Goal: Information Seeking & Learning: Learn about a topic

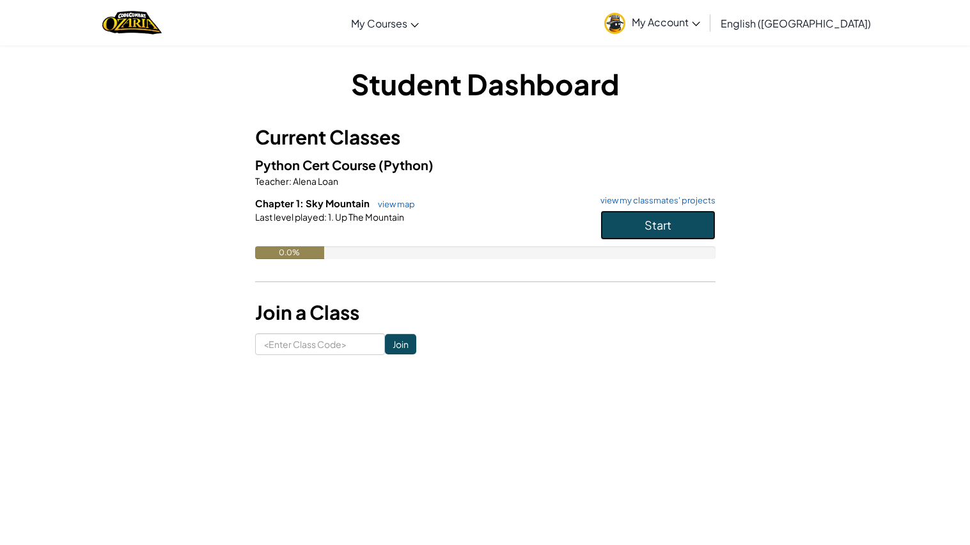
click at [636, 230] on button "Start" at bounding box center [657, 224] width 115 height 29
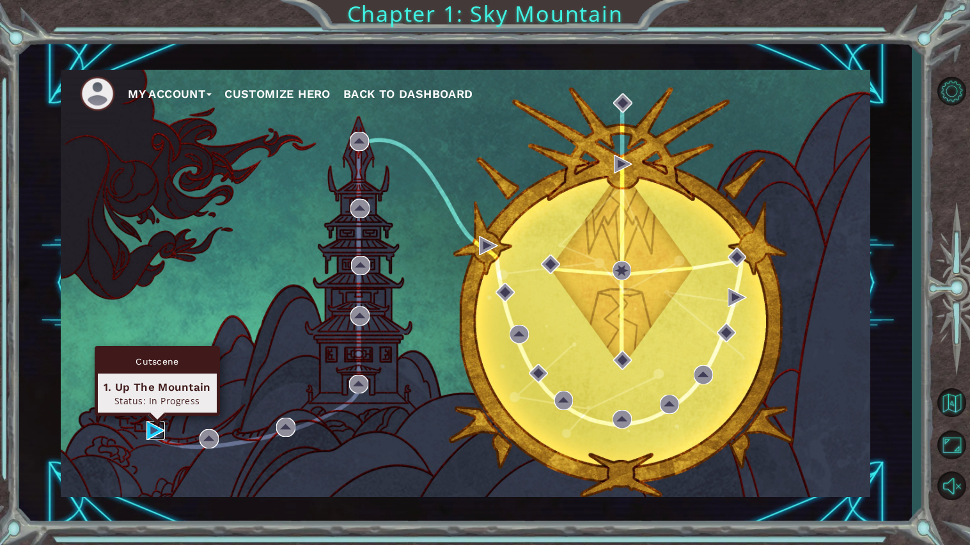
click at [152, 426] on img at bounding box center [155, 430] width 19 height 19
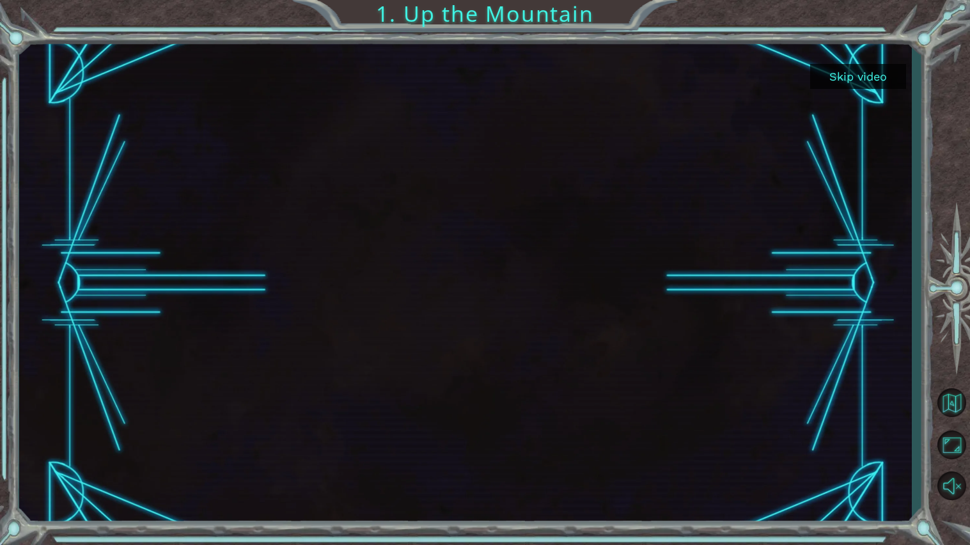
click at [866, 67] on button "Skip video" at bounding box center [858, 76] width 96 height 25
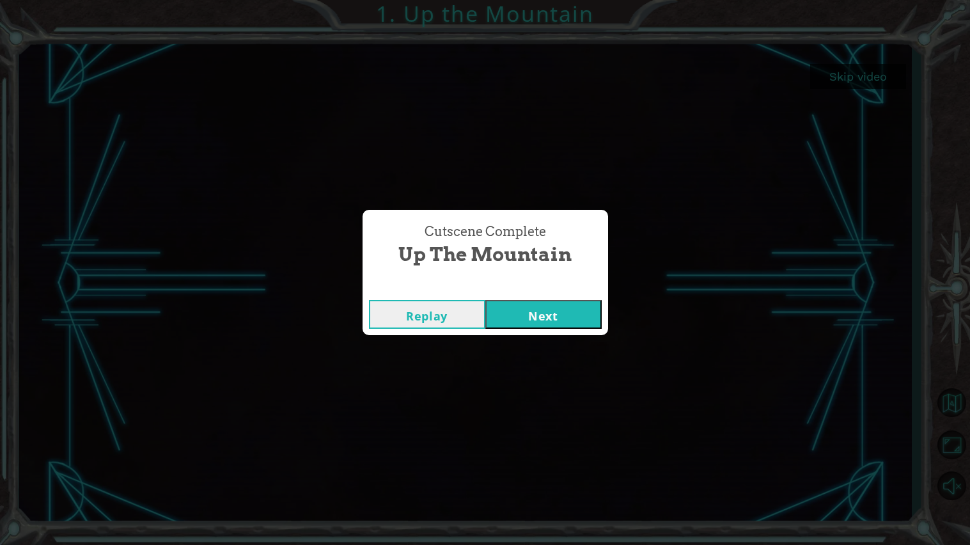
click at [570, 306] on button "Next" at bounding box center [543, 314] width 116 height 29
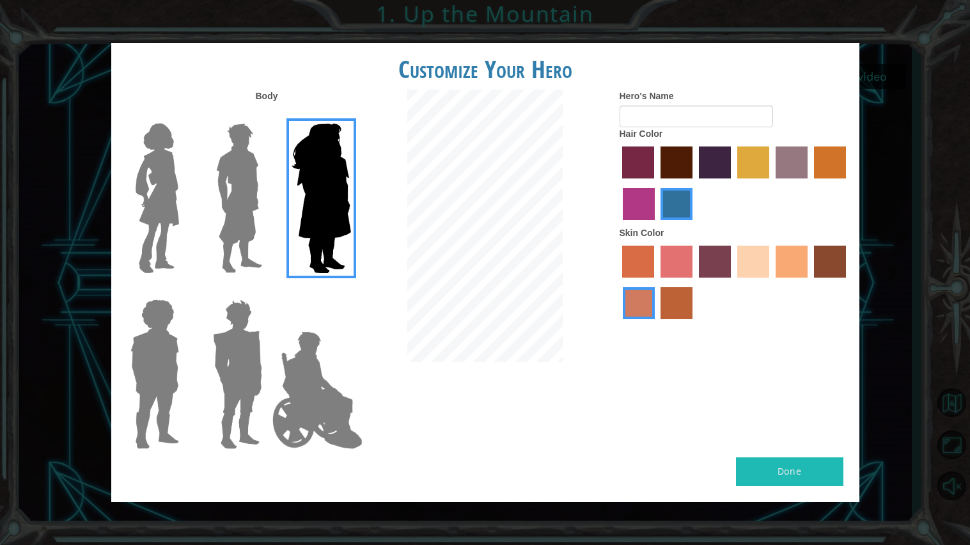
click at [234, 221] on img at bounding box center [239, 198] width 57 height 160
click at [267, 115] on input "Hero Lars" at bounding box center [267, 115] width 0 height 0
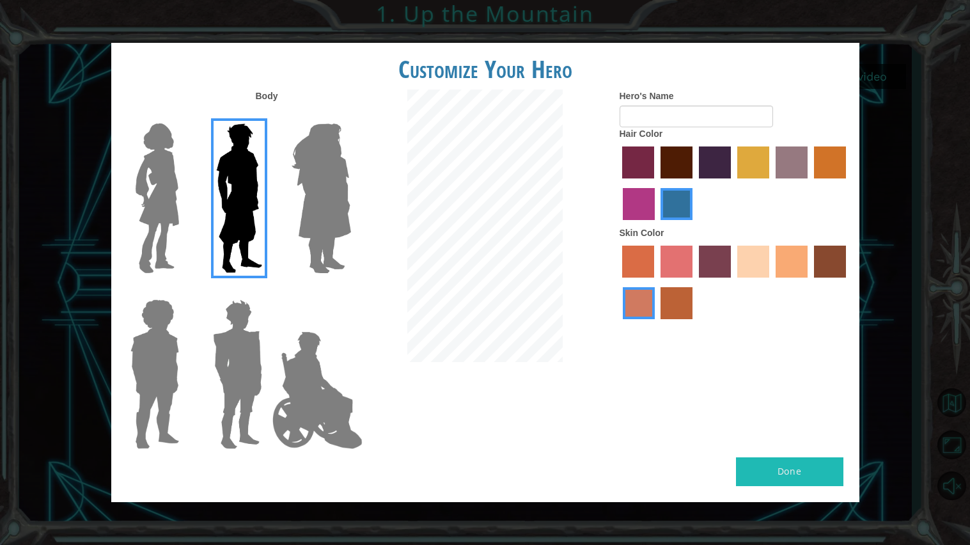
click at [173, 217] on img at bounding box center [157, 198] width 54 height 160
click at [184, 115] on input "Hero Connie" at bounding box center [184, 115] width 0 height 0
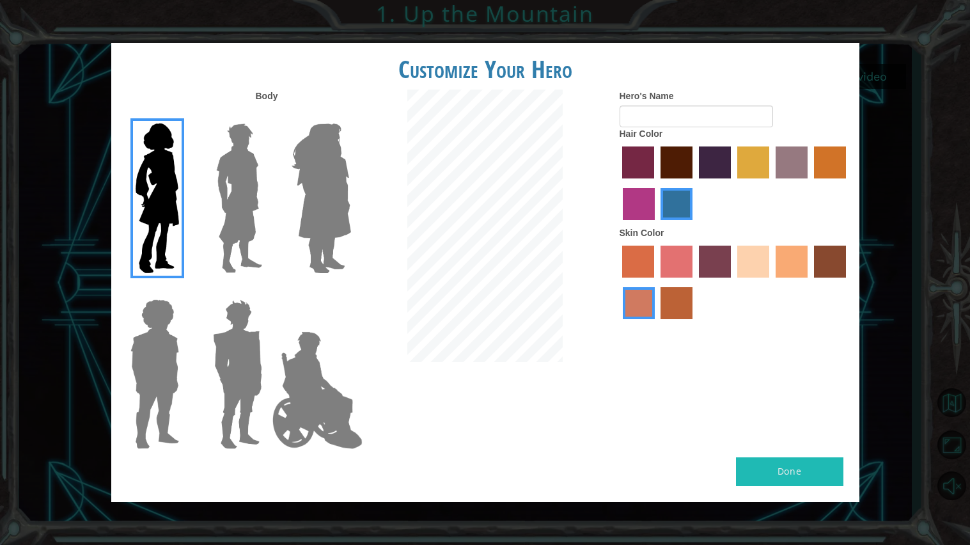
click at [189, 389] on div at bounding box center [152, 369] width 83 height 176
click at [302, 396] on img at bounding box center [317, 390] width 100 height 128
click at [350, 291] on input "Hero Jamie" at bounding box center [350, 291] width 0 height 0
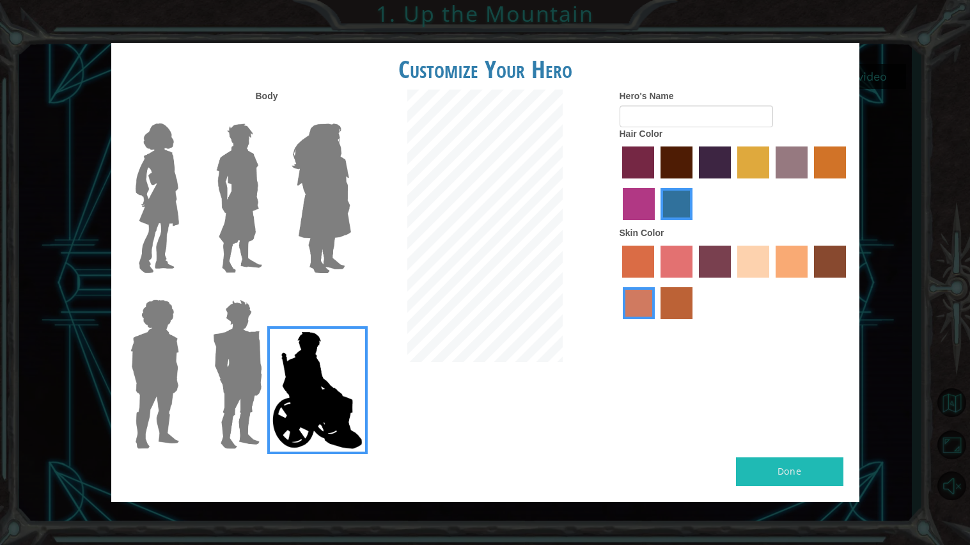
click at [237, 381] on img at bounding box center [237, 374] width 59 height 160
click at [267, 291] on input "Hero Garnet" at bounding box center [267, 291] width 0 height 0
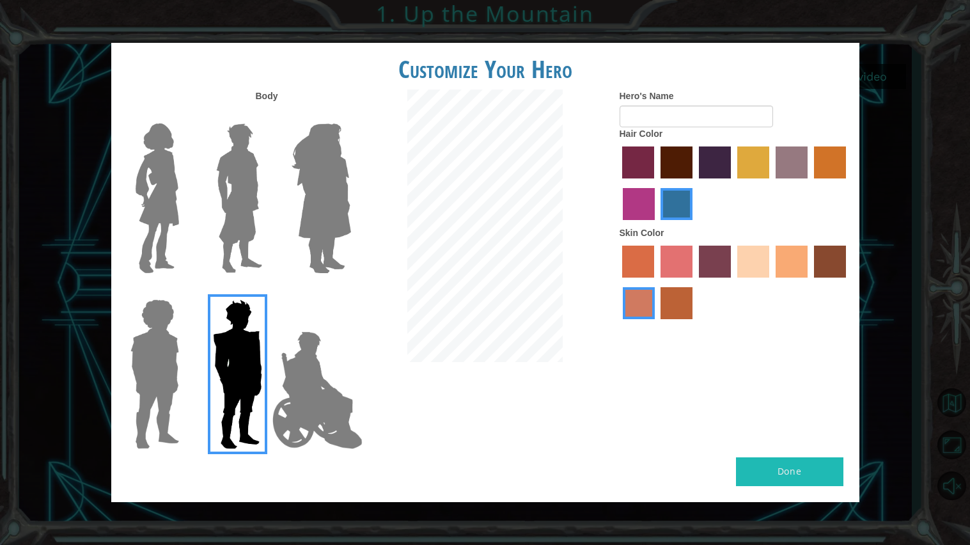
click at [181, 382] on img at bounding box center [154, 374] width 59 height 160
click at [184, 291] on input "Hero Steven" at bounding box center [184, 291] width 0 height 0
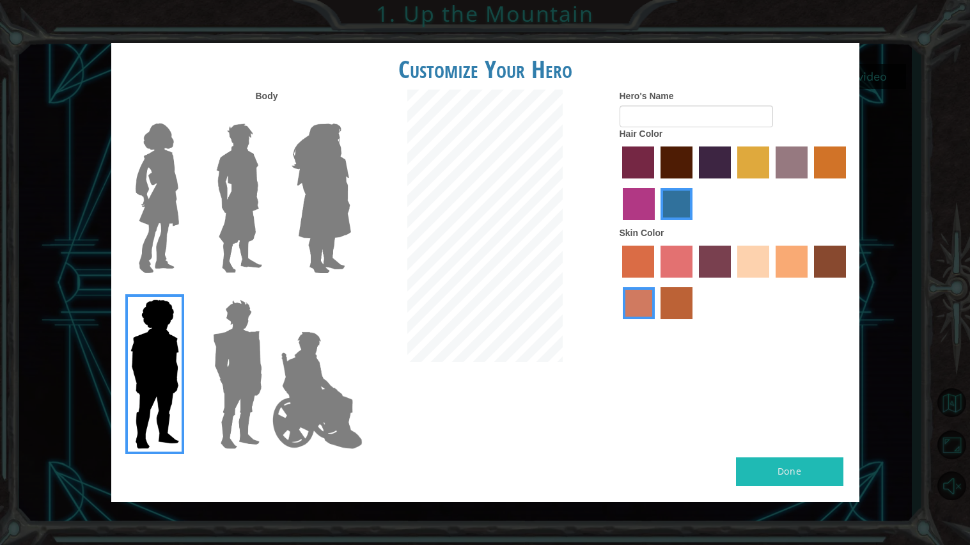
click at [229, 387] on img at bounding box center [237, 374] width 59 height 160
click at [267, 291] on input "Hero Garnet" at bounding box center [267, 291] width 0 height 0
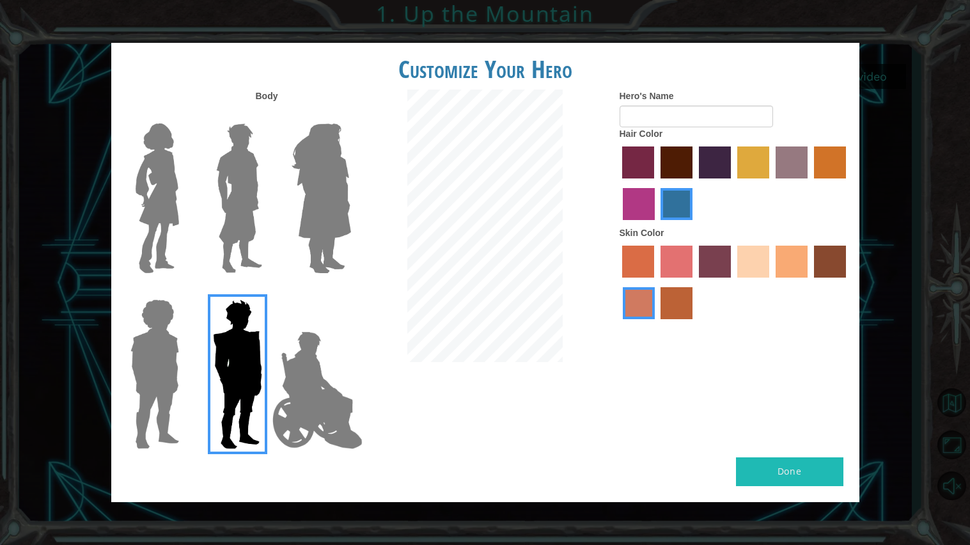
click at [266, 219] on img at bounding box center [239, 198] width 57 height 160
click at [267, 115] on input "Hero Lars" at bounding box center [267, 115] width 0 height 0
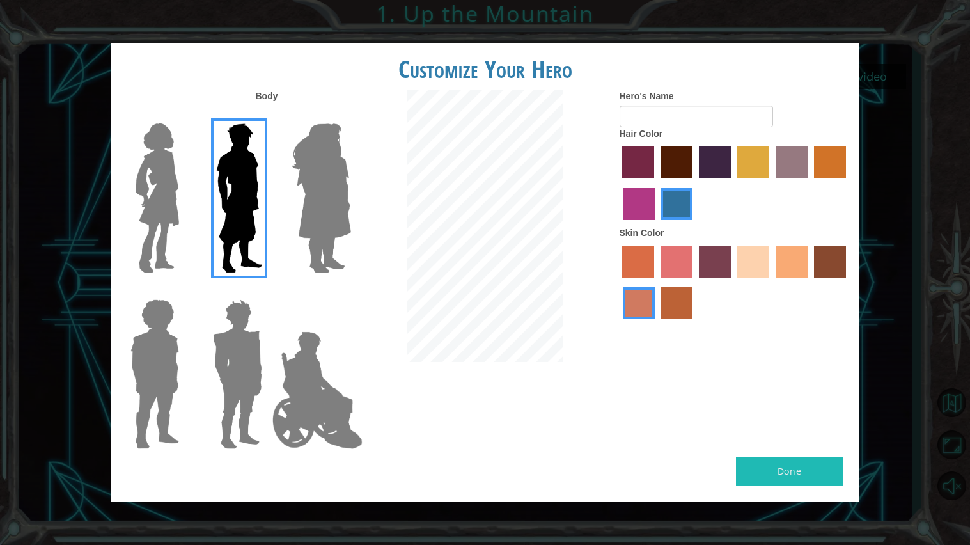
click at [288, 361] on img at bounding box center [317, 390] width 100 height 128
click at [350, 291] on input "Hero Jamie" at bounding box center [350, 291] width 0 height 0
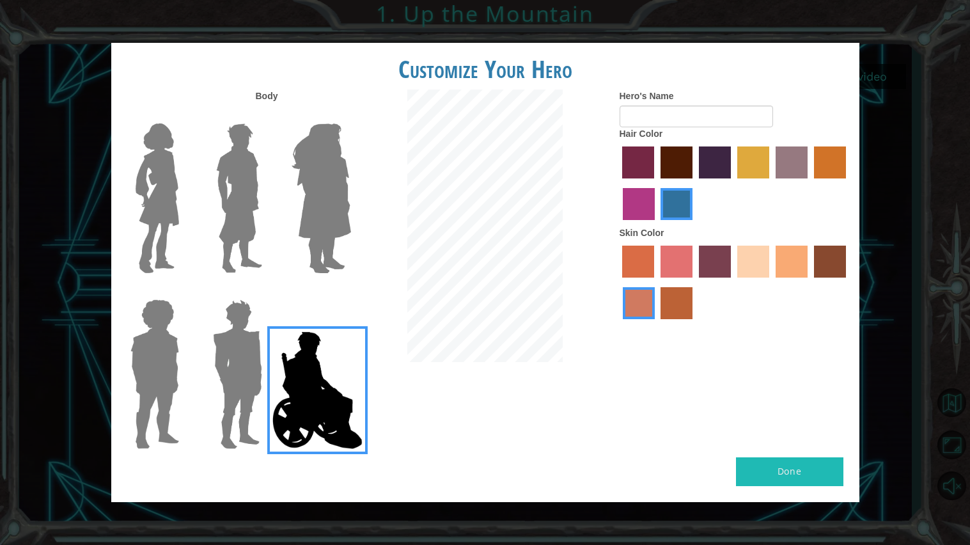
click at [231, 238] on img at bounding box center [239, 198] width 57 height 160
click at [267, 115] on input "Hero Lars" at bounding box center [267, 115] width 0 height 0
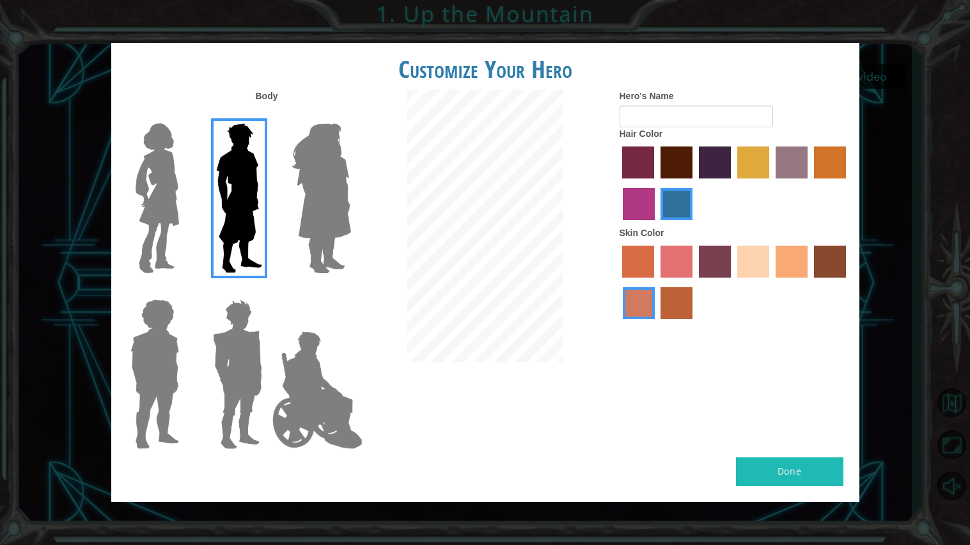
click at [292, 374] on img at bounding box center [317, 390] width 100 height 128
click at [350, 291] on input "Hero Jamie" at bounding box center [350, 291] width 0 height 0
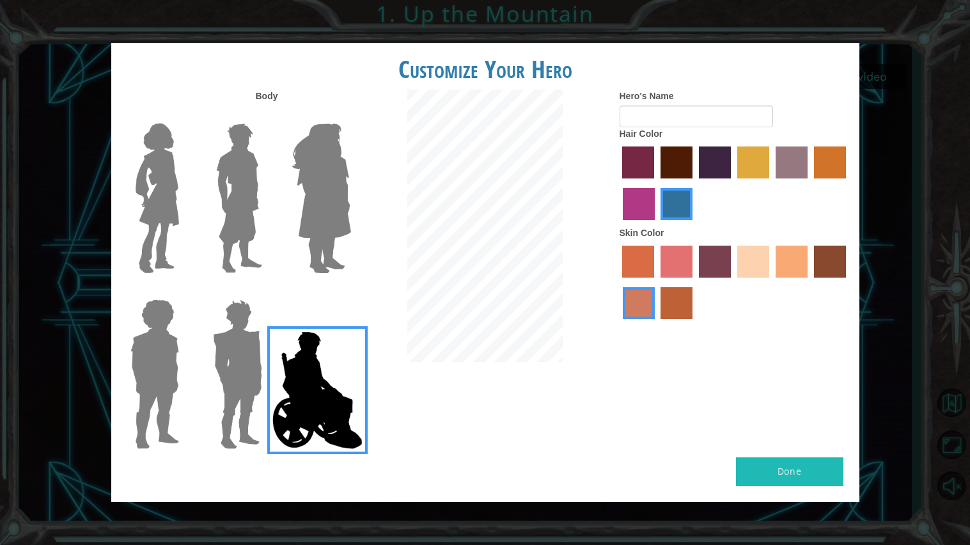
click at [241, 150] on img at bounding box center [239, 198] width 57 height 160
click at [267, 115] on input "Hero Lars" at bounding box center [267, 115] width 0 height 0
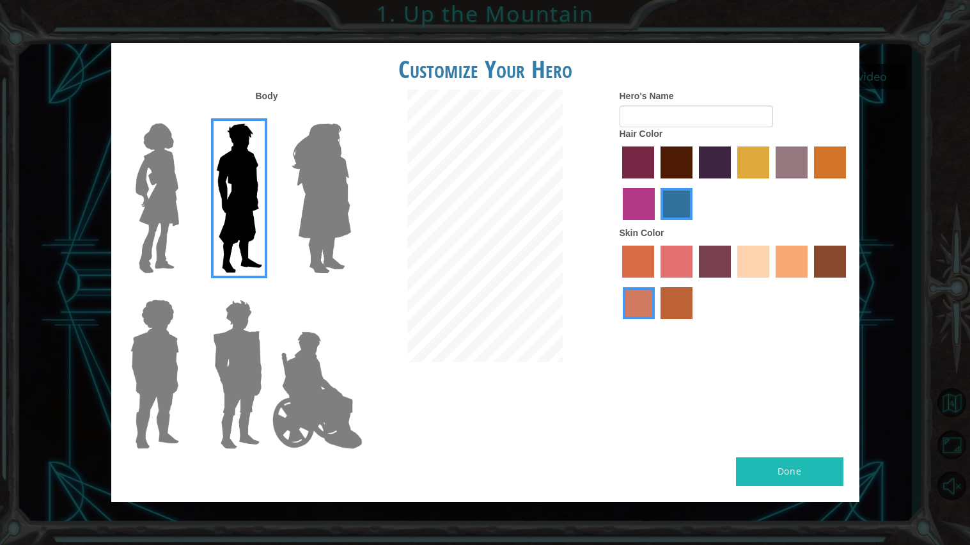
click at [741, 264] on label "sandy beach skin color" at bounding box center [753, 262] width 32 height 32
click at [733, 282] on input "sandy beach skin color" at bounding box center [733, 282] width 0 height 0
click at [697, 264] on div at bounding box center [735, 283] width 230 height 83
click at [783, 258] on label "tacao skin color" at bounding box center [792, 262] width 32 height 32
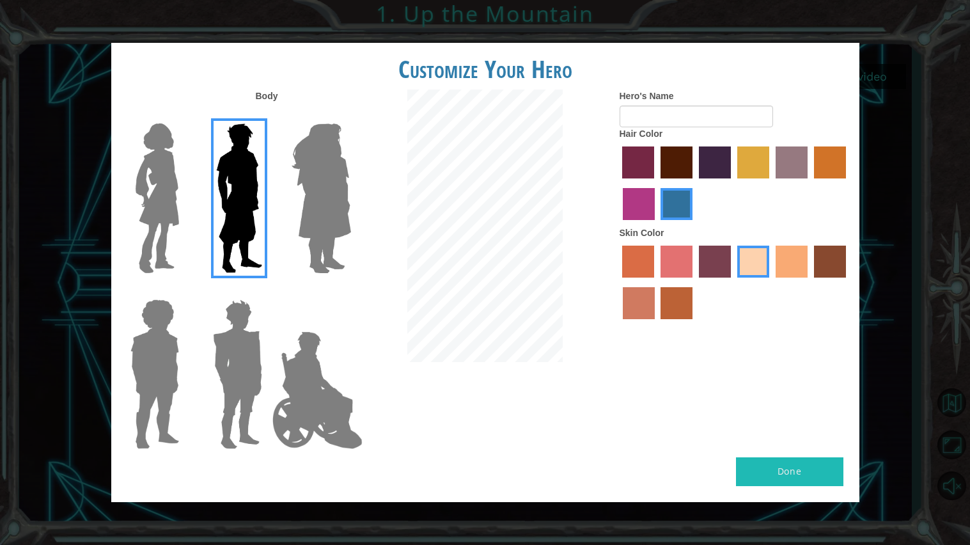
click at [771, 282] on input "tacao skin color" at bounding box center [771, 282] width 0 height 0
click at [753, 263] on label "sandy beach skin color" at bounding box center [753, 262] width 32 height 32
click at [733, 282] on input "sandy beach skin color" at bounding box center [733, 282] width 0 height 0
click at [639, 157] on label "paprika hair color" at bounding box center [638, 162] width 32 height 32
click at [618, 183] on input "paprika hair color" at bounding box center [618, 183] width 0 height 0
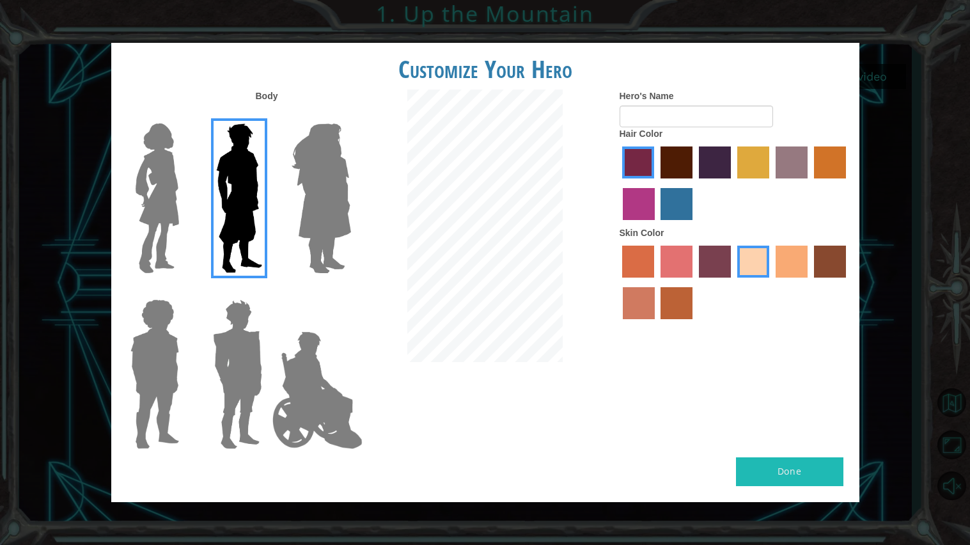
click at [668, 162] on label "maroon hair color" at bounding box center [676, 162] width 32 height 32
click at [656, 183] on input "maroon hair color" at bounding box center [656, 183] width 0 height 0
click at [678, 205] on label "lachmara hair color" at bounding box center [676, 204] width 32 height 32
click at [657, 224] on input "lachmara hair color" at bounding box center [657, 224] width 0 height 0
click at [648, 199] on label "medium red violet hair color" at bounding box center [639, 204] width 32 height 32
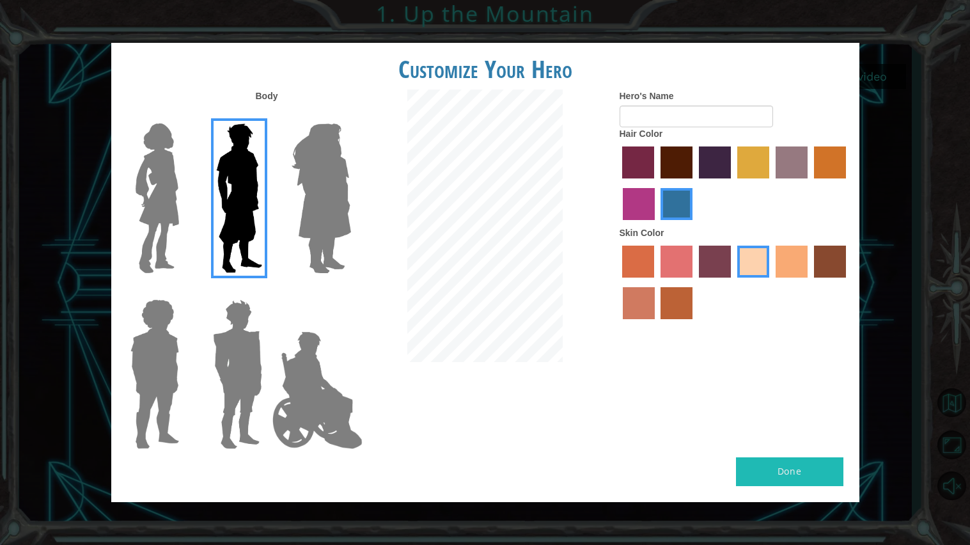
click at [848, 183] on input "medium red violet hair color" at bounding box center [848, 183] width 0 height 0
click at [673, 173] on label "maroon hair color" at bounding box center [676, 162] width 32 height 32
click at [656, 183] on input "maroon hair color" at bounding box center [656, 183] width 0 height 0
click at [730, 168] on label "hot purple hair color" at bounding box center [715, 162] width 32 height 32
click at [694, 183] on input "hot purple hair color" at bounding box center [694, 183] width 0 height 0
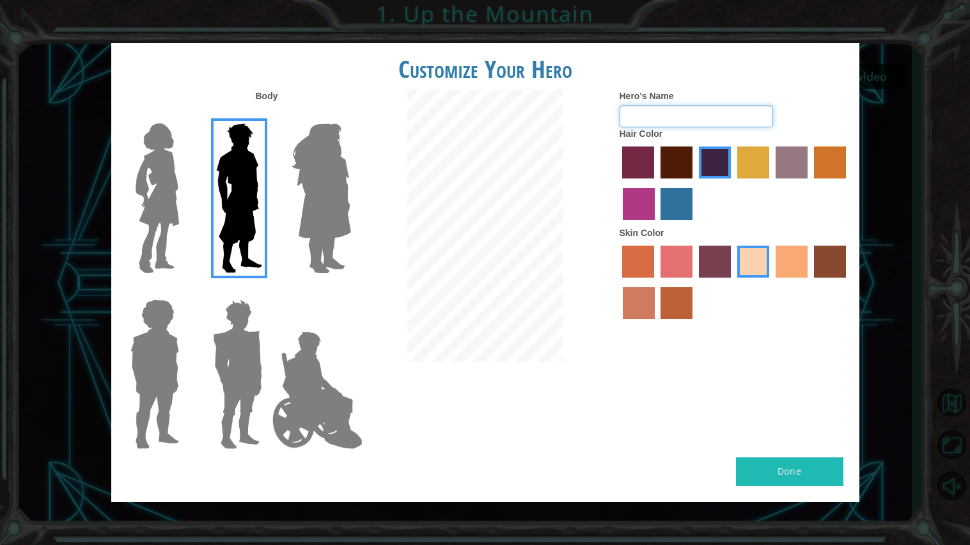
click at [663, 122] on input "Hero's Name" at bounding box center [696, 116] width 153 height 22
type input "Levi"
click at [775, 478] on button "Done" at bounding box center [789, 471] width 107 height 29
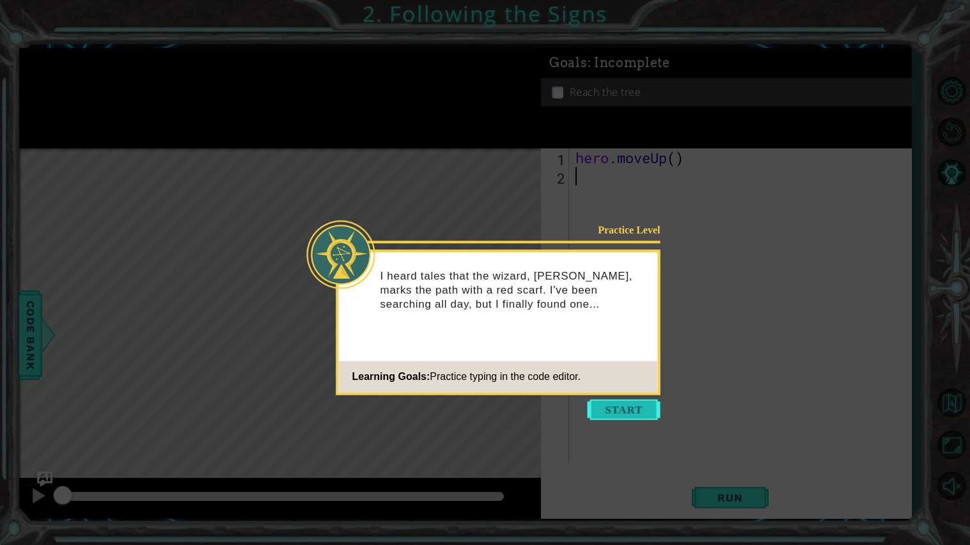
click at [612, 410] on button "Start" at bounding box center [624, 409] width 73 height 20
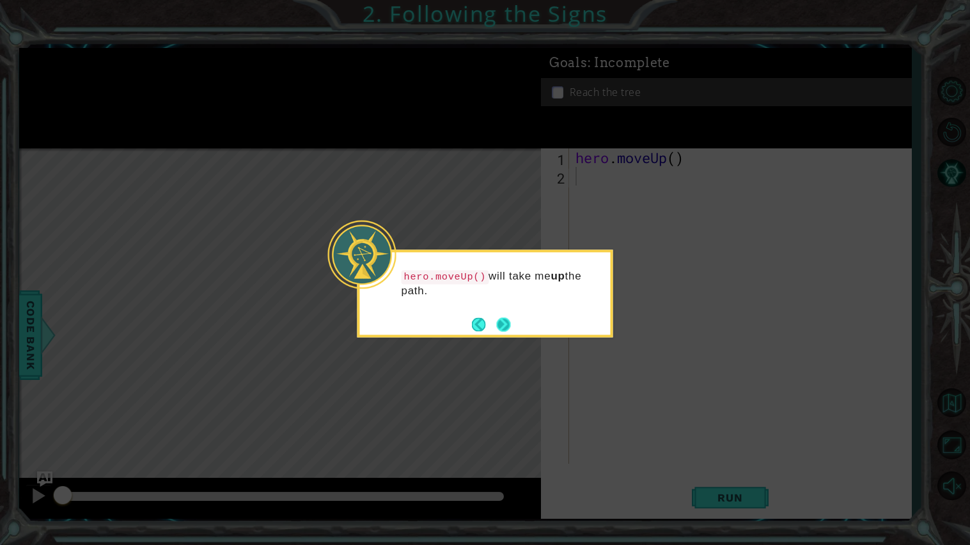
click at [506, 324] on button "Next" at bounding box center [504, 324] width 14 height 14
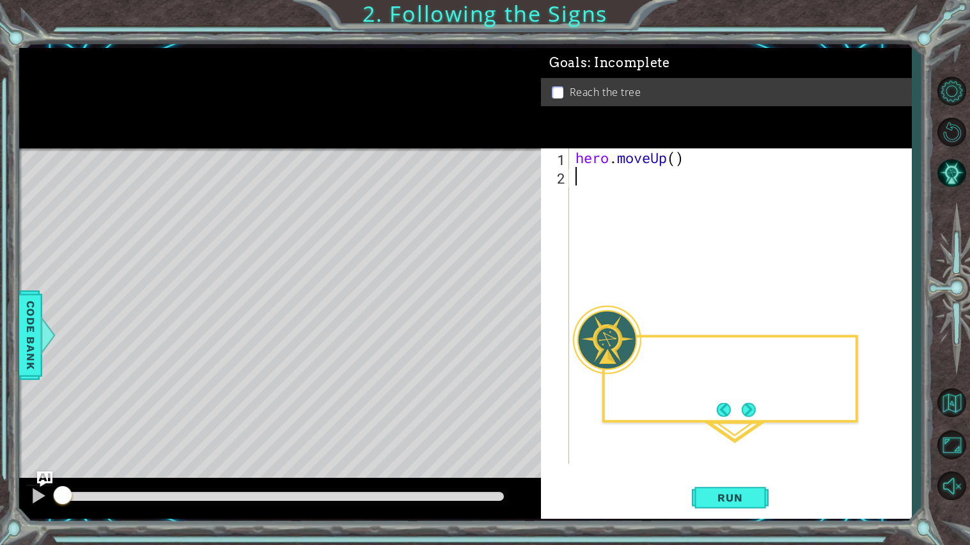
click at [506, 324] on div "Level Map" at bounding box center [314, 336] width 591 height 377
click at [745, 408] on button "Next" at bounding box center [749, 409] width 14 height 14
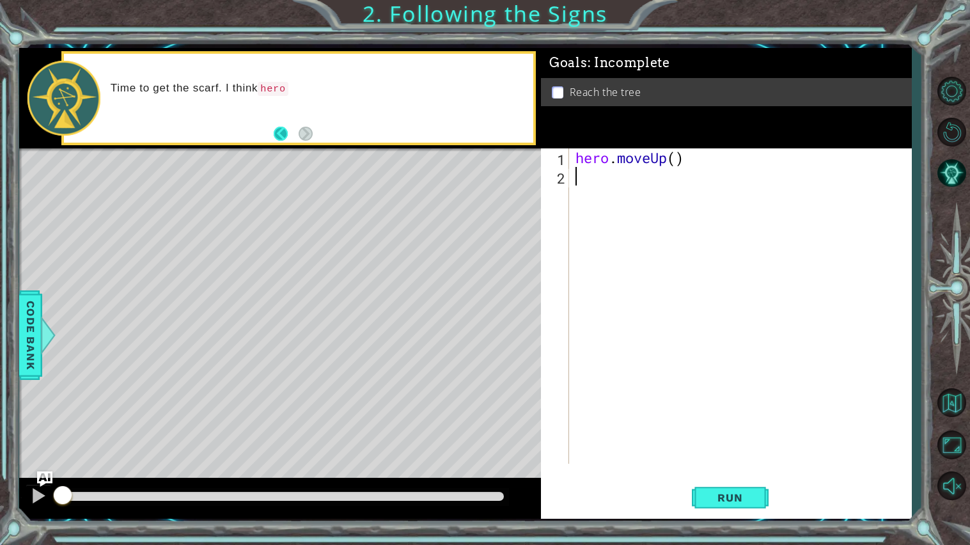
click at [277, 133] on button "Back" at bounding box center [286, 134] width 25 height 14
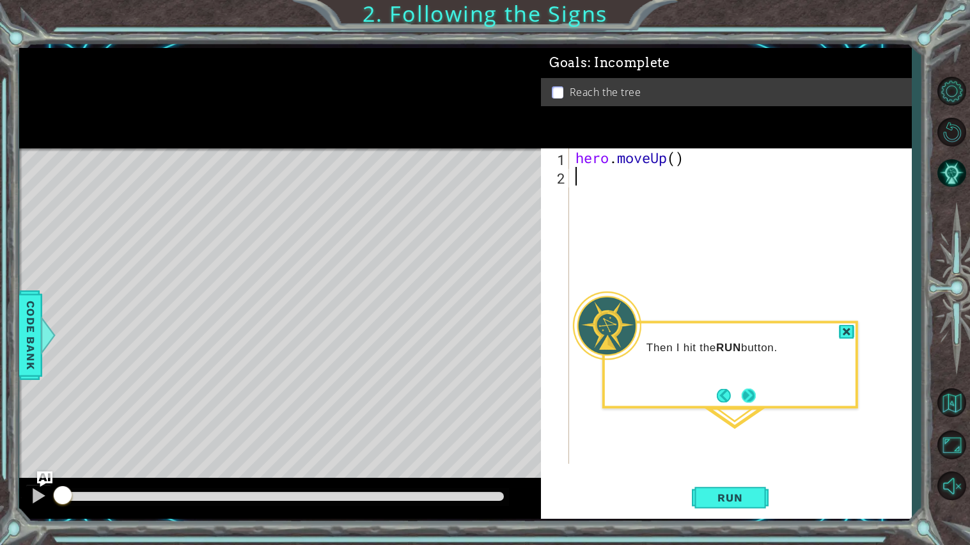
click at [744, 393] on button "Next" at bounding box center [749, 395] width 14 height 14
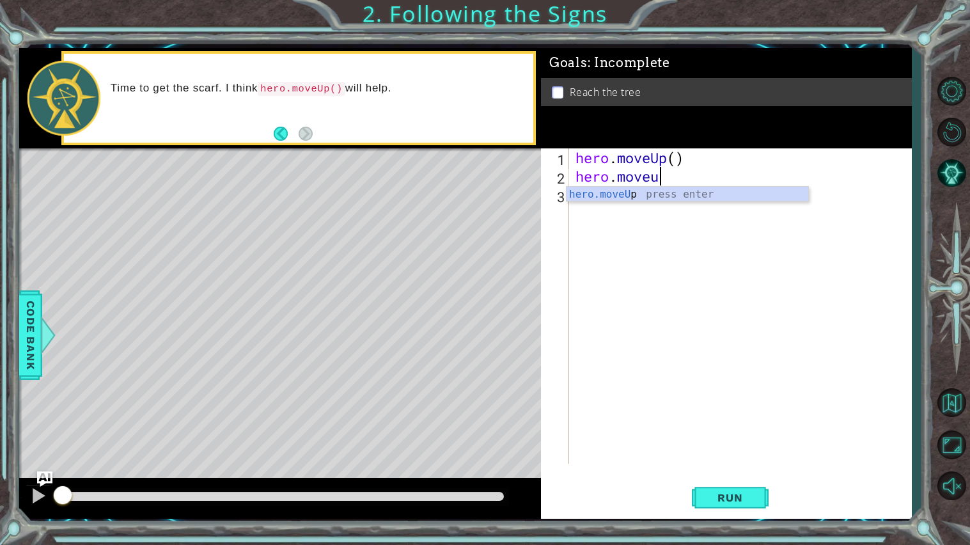
scroll to position [0, 3]
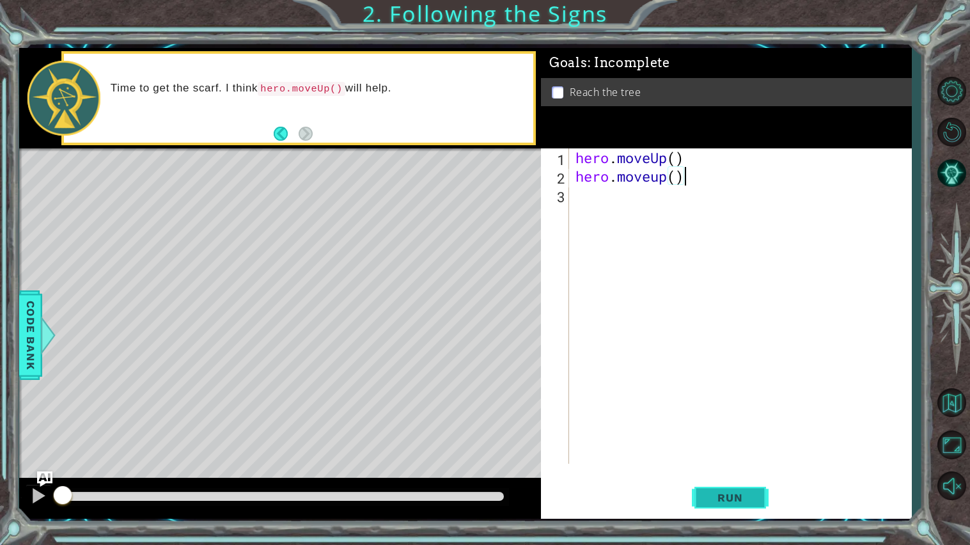
click at [717, 497] on span "Run" at bounding box center [730, 497] width 51 height 13
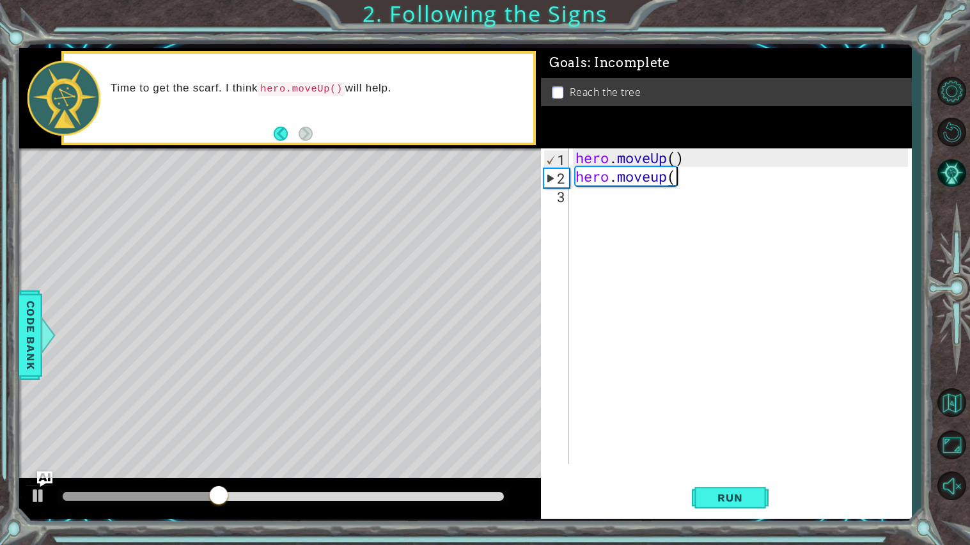
type textarea "hero.moveup"
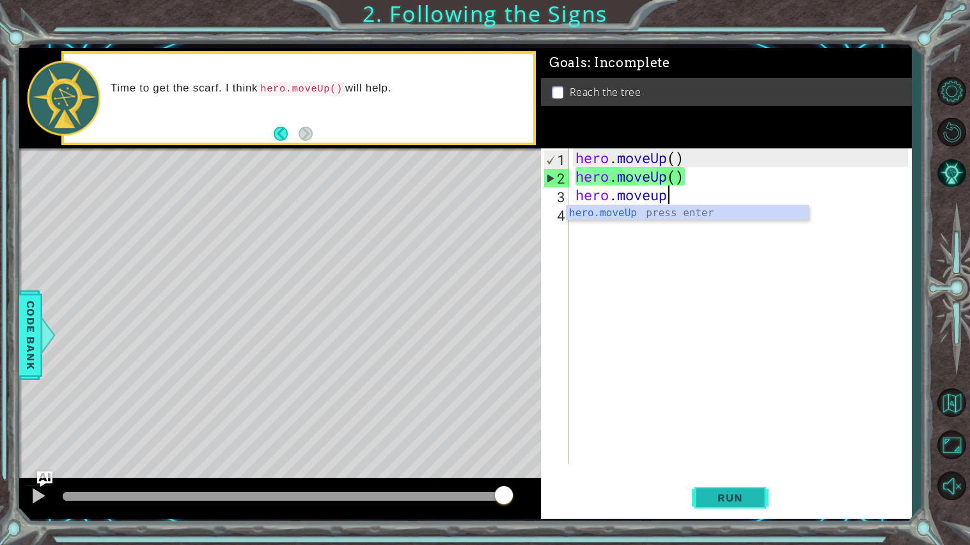
type textarea "hero.moveup"
click at [718, 508] on button "Run" at bounding box center [730, 497] width 77 height 37
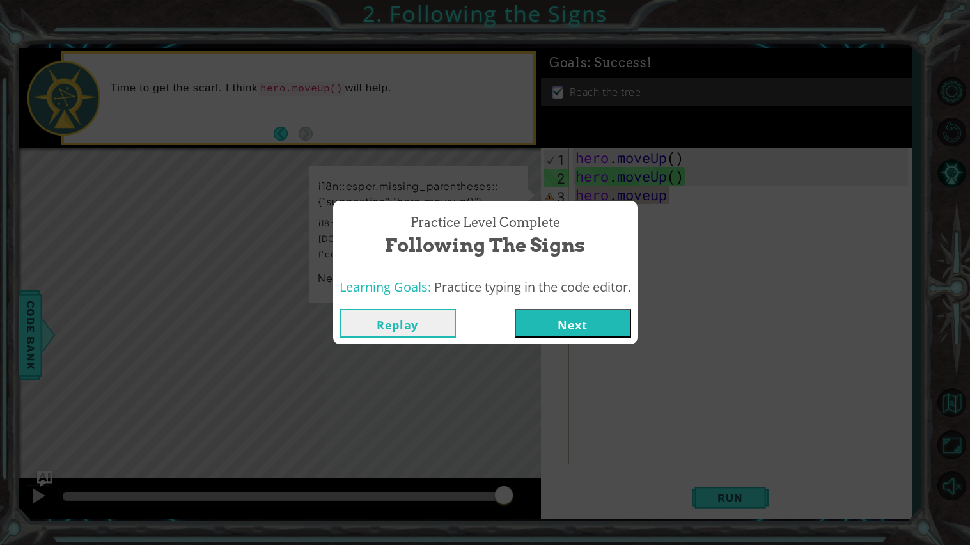
click at [584, 317] on button "Next" at bounding box center [573, 323] width 116 height 29
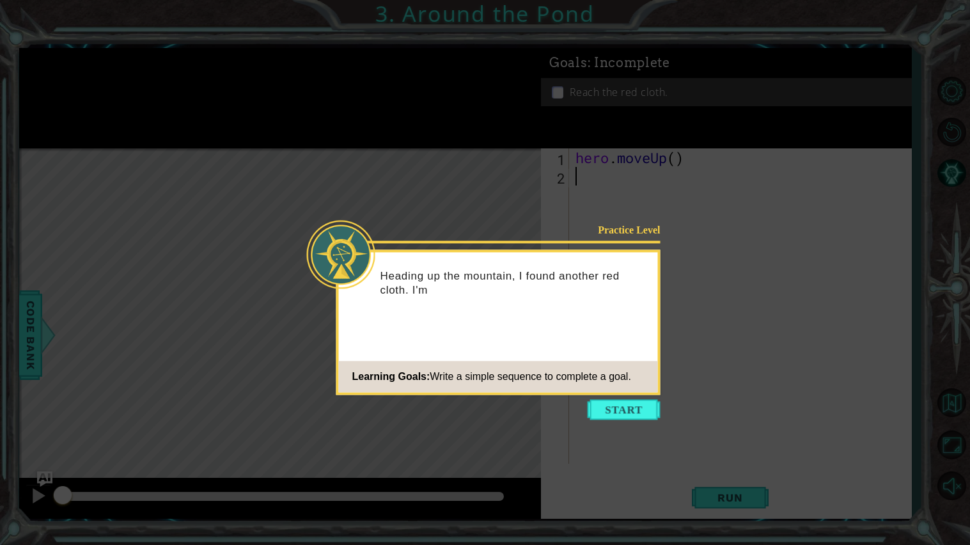
click at [626, 425] on icon at bounding box center [485, 272] width 970 height 545
click at [620, 416] on button "Start" at bounding box center [624, 409] width 73 height 20
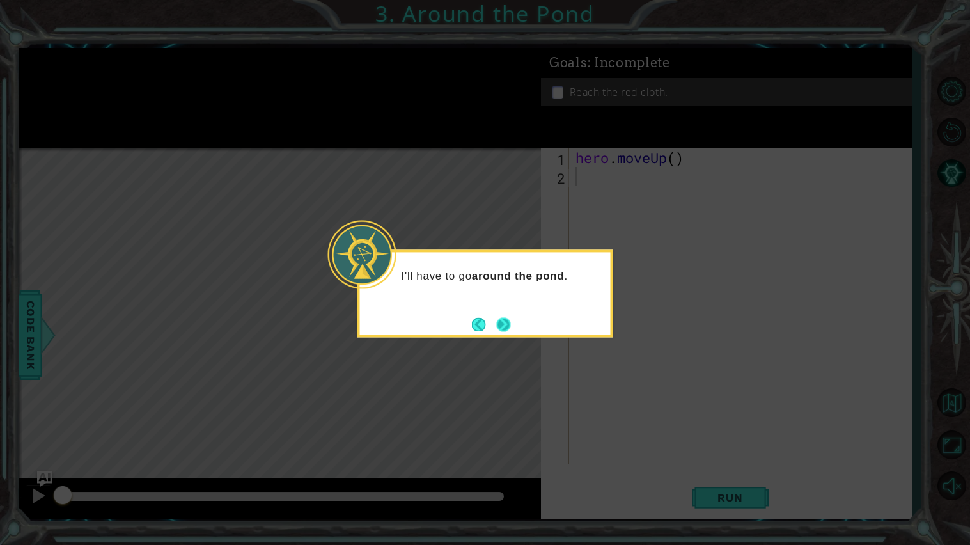
click at [497, 329] on button "Next" at bounding box center [503, 324] width 14 height 14
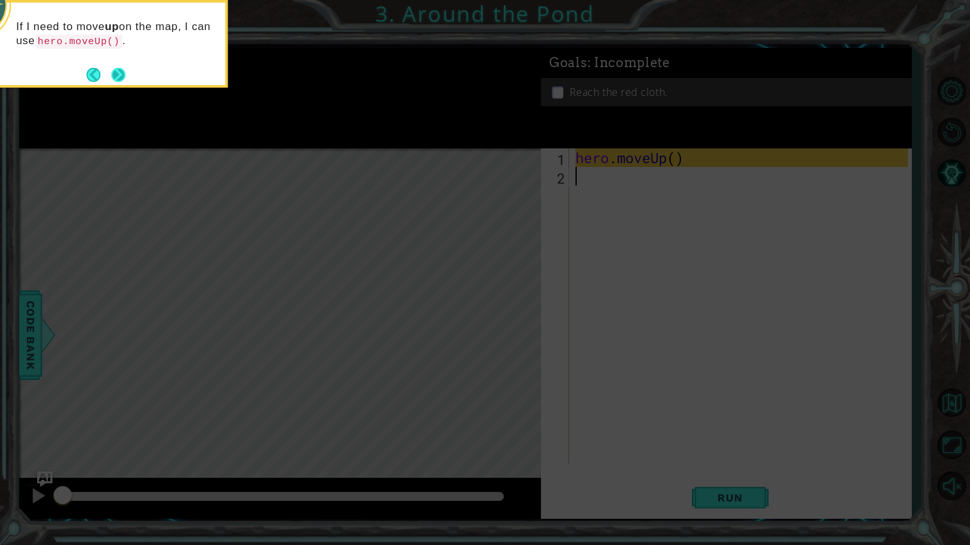
click at [121, 72] on button "Next" at bounding box center [118, 75] width 14 height 14
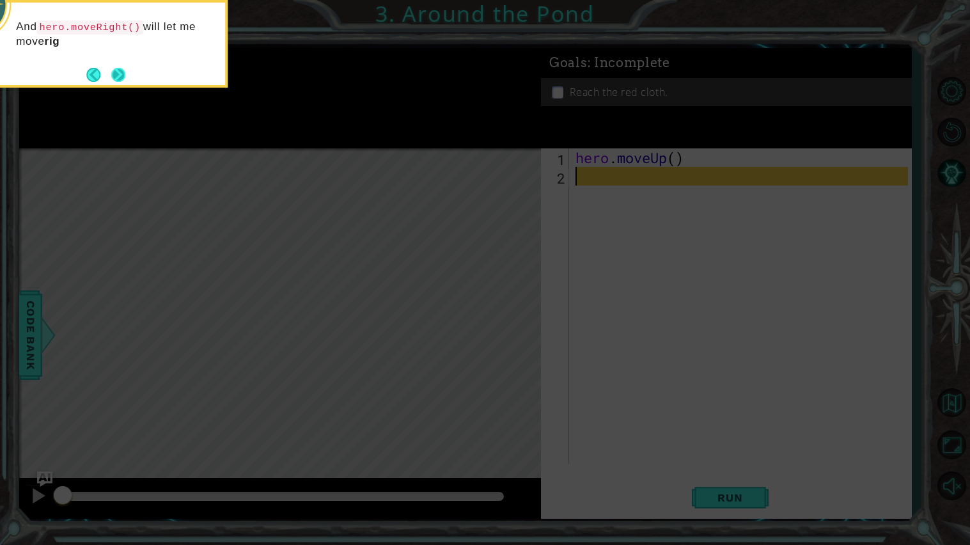
click at [111, 71] on button "Next" at bounding box center [118, 75] width 14 height 14
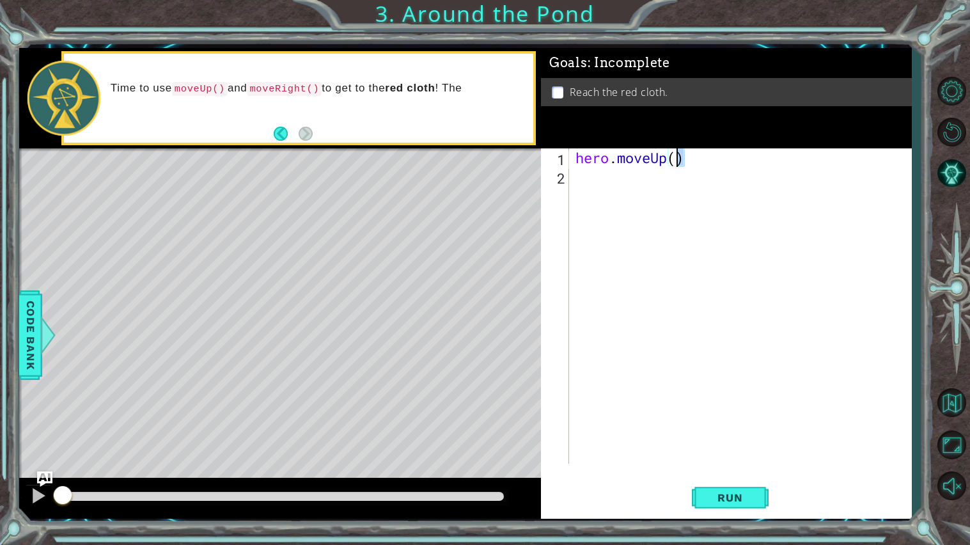
drag, startPoint x: 695, startPoint y: 161, endPoint x: 671, endPoint y: 162, distance: 24.3
click at [671, 162] on div "hero . moveUp ( )" at bounding box center [743, 324] width 341 height 352
type textarea "hero.moveUp()"
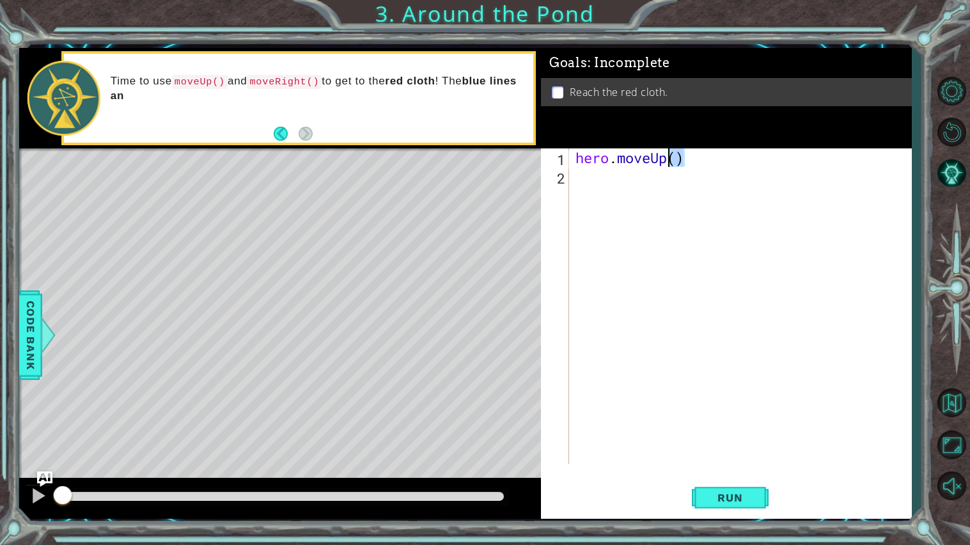
click at [667, 162] on div "hero . moveUp ( )" at bounding box center [740, 305] width 335 height 315
drag, startPoint x: 669, startPoint y: 160, endPoint x: 517, endPoint y: 140, distance: 153.5
click at [517, 140] on div "1 ההההההההההההההההההההההההההההההההההההההההההההההההההההההההההההההההההההההההההההה…" at bounding box center [465, 283] width 893 height 471
click at [581, 176] on div "hero . moveUp ( )" at bounding box center [743, 324] width 341 height 352
paste textarea "hero.moveUp"
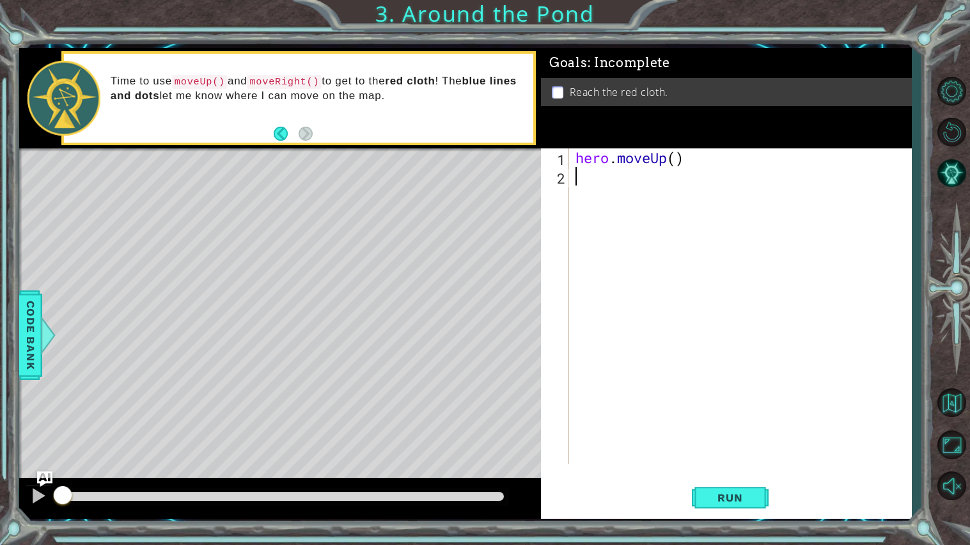
type textarea "hero.moveUp"
paste textarea "hero.moveUp"
type textarea "hero.moveUp"
paste textarea "hero.moveUp"
click at [673, 214] on div "hero . moveUp ( ) hero . moveUp hero . moveUp hero . moveUp" at bounding box center [743, 324] width 341 height 352
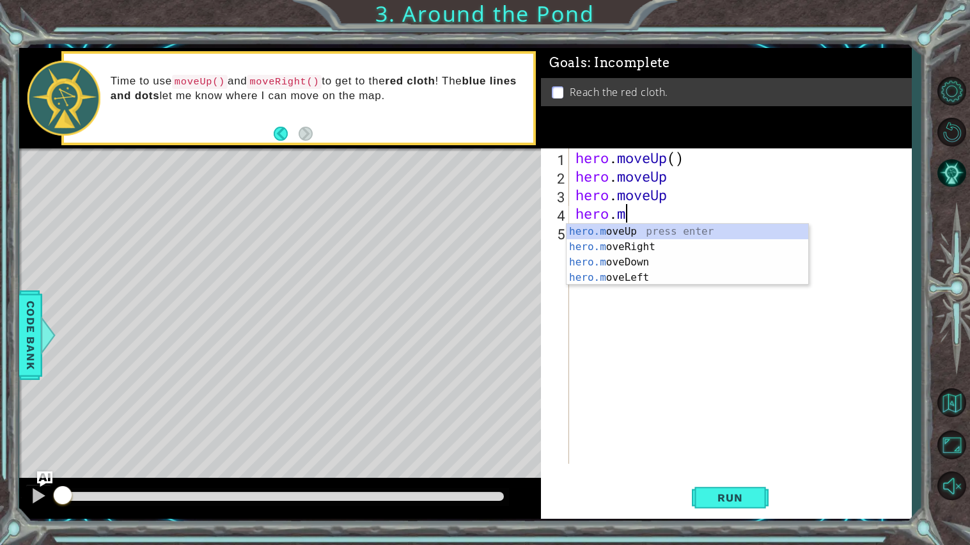
type textarea "hero."
click at [611, 242] on div "hero. moveUp press enter hero. moveRight press enter hero. moveDown press enter…" at bounding box center [687, 270] width 242 height 92
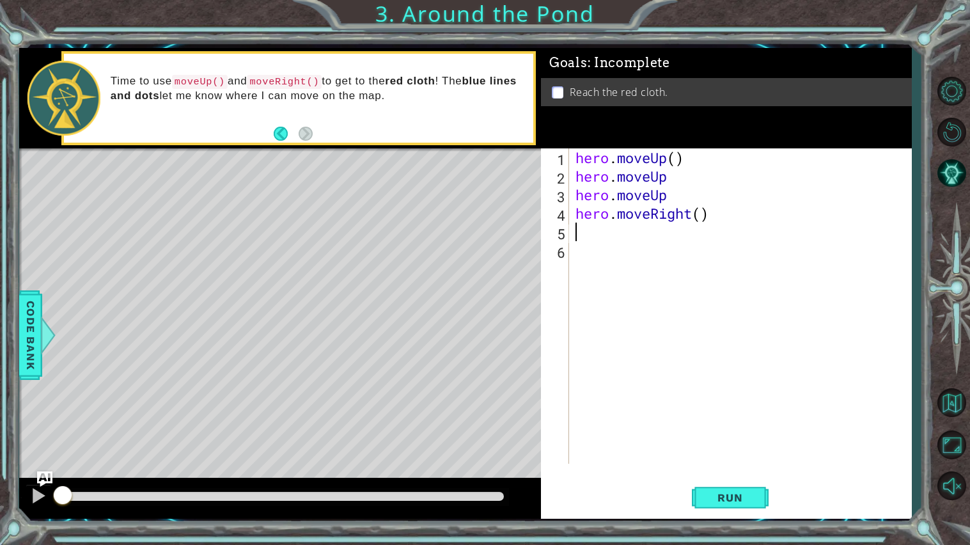
type textarea "V"
paste textarea "hero.moveUp"
type textarea "hero.moveUp"
paste textarea "hero.moveUp"
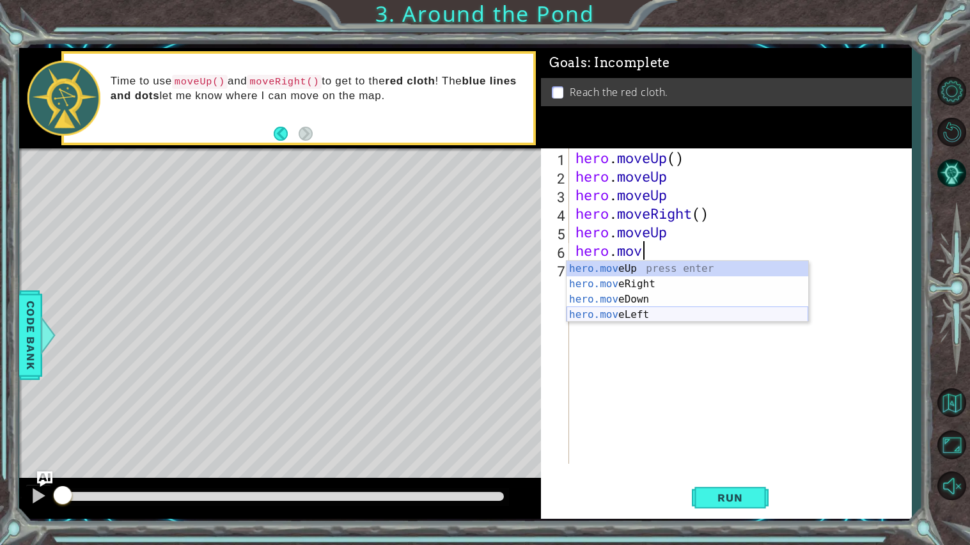
click at [597, 315] on div "hero.mov eUp press enter hero.mov eRight press enter hero.mov eDown press enter…" at bounding box center [687, 307] width 242 height 92
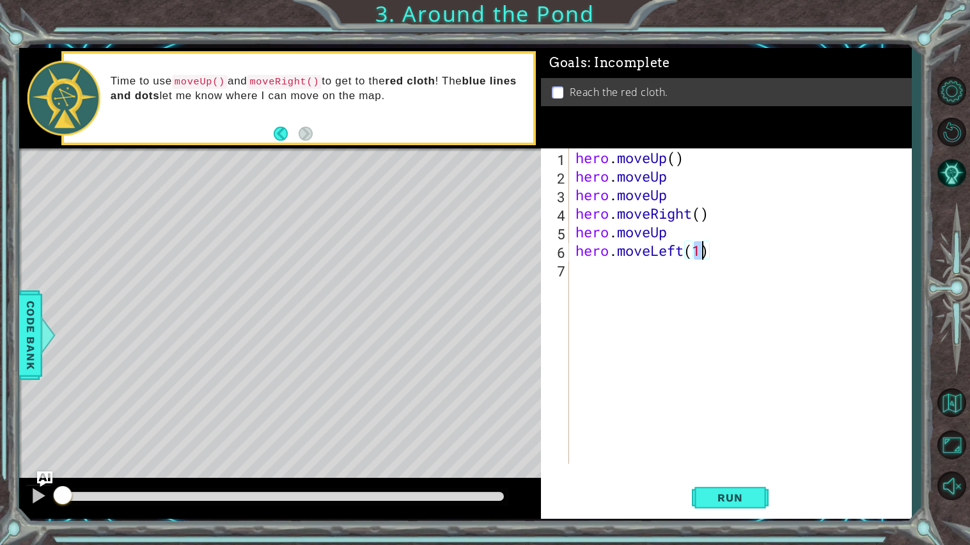
type textarea "hero.moveLeft()"
click at [733, 276] on div "hero . moveUp ( ) hero . moveUp hero . moveUp hero . moveRight ( ) hero . moveU…" at bounding box center [743, 324] width 341 height 352
paste textarea "hero.moveUp"
type textarea "hero.moveUp"
paste textarea "hero.moveUp"
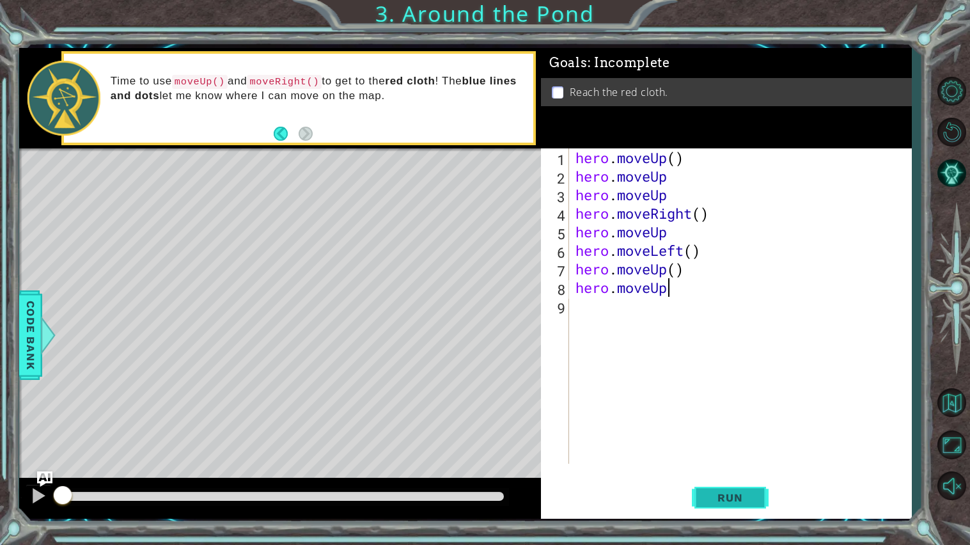
type textarea "hero.moveUp"
click at [734, 488] on button "Run" at bounding box center [730, 497] width 77 height 37
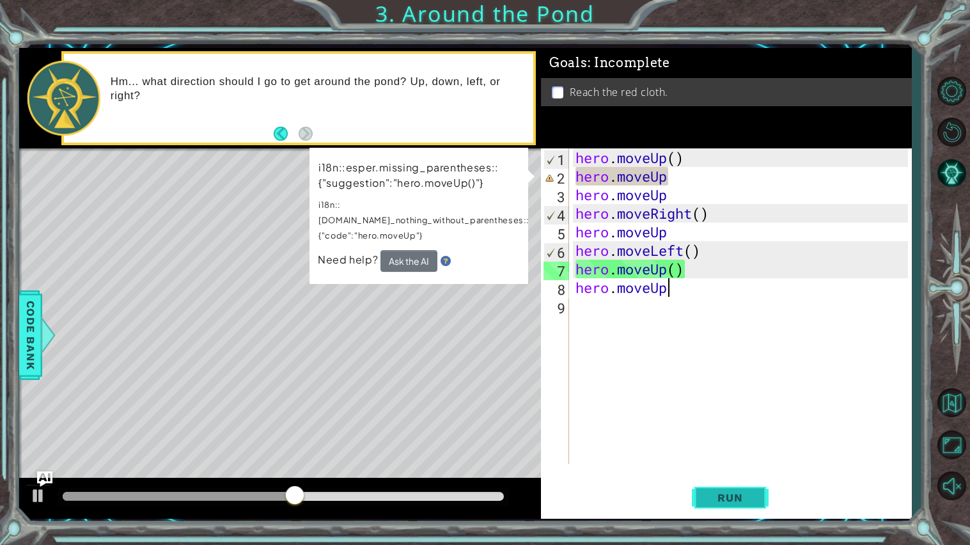
click at [734, 488] on button "Run" at bounding box center [730, 497] width 77 height 37
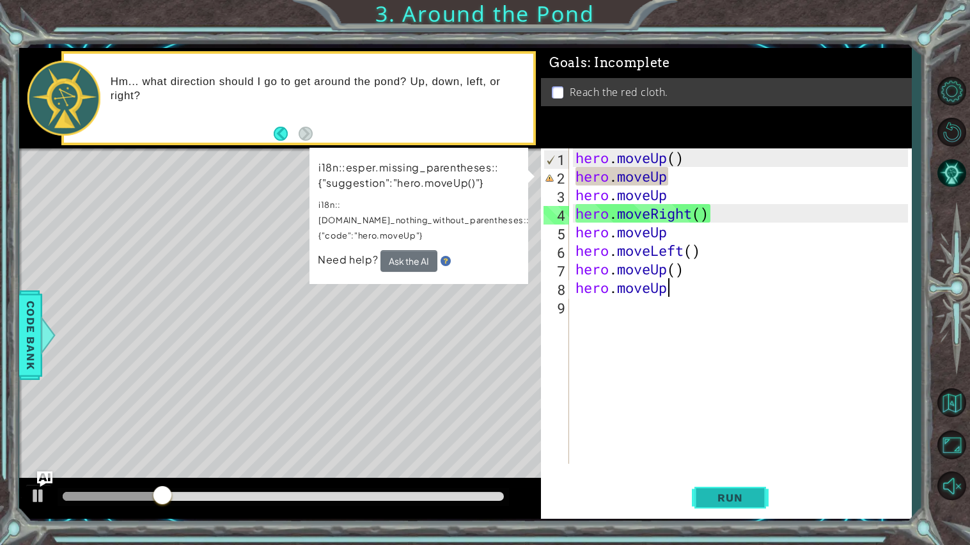
click at [714, 486] on button "Run" at bounding box center [730, 497] width 77 height 37
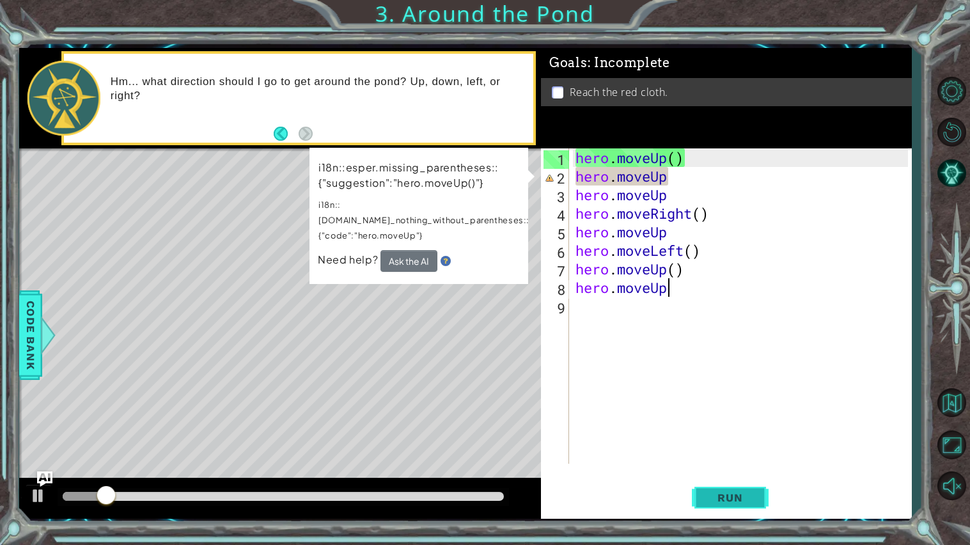
click at [714, 486] on button "Run" at bounding box center [730, 497] width 77 height 37
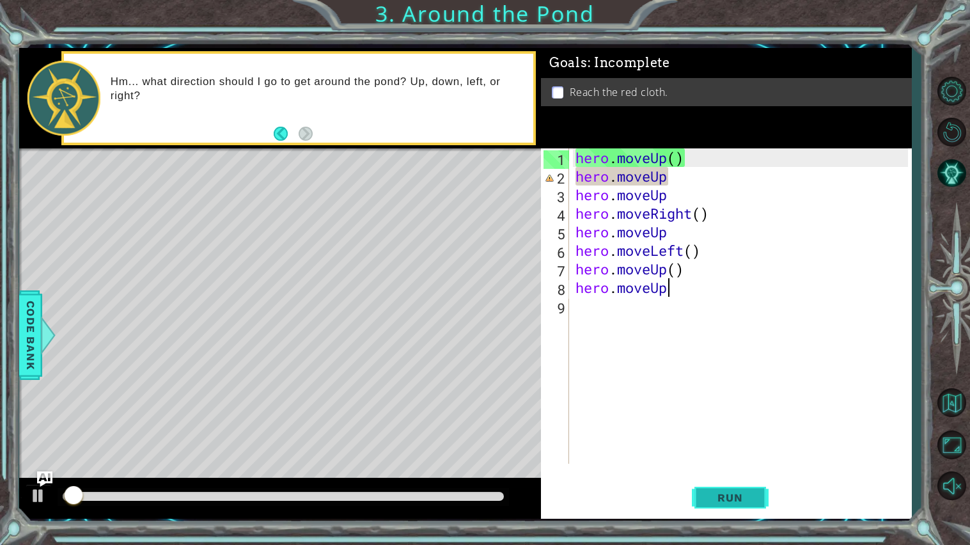
click at [714, 486] on button "Run" at bounding box center [730, 497] width 77 height 37
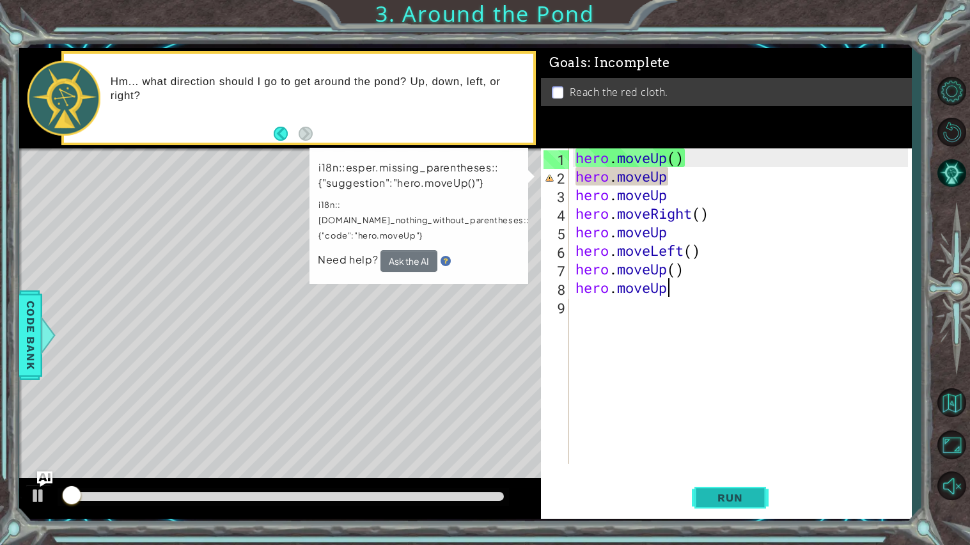
click at [714, 486] on button "Run" at bounding box center [730, 497] width 77 height 37
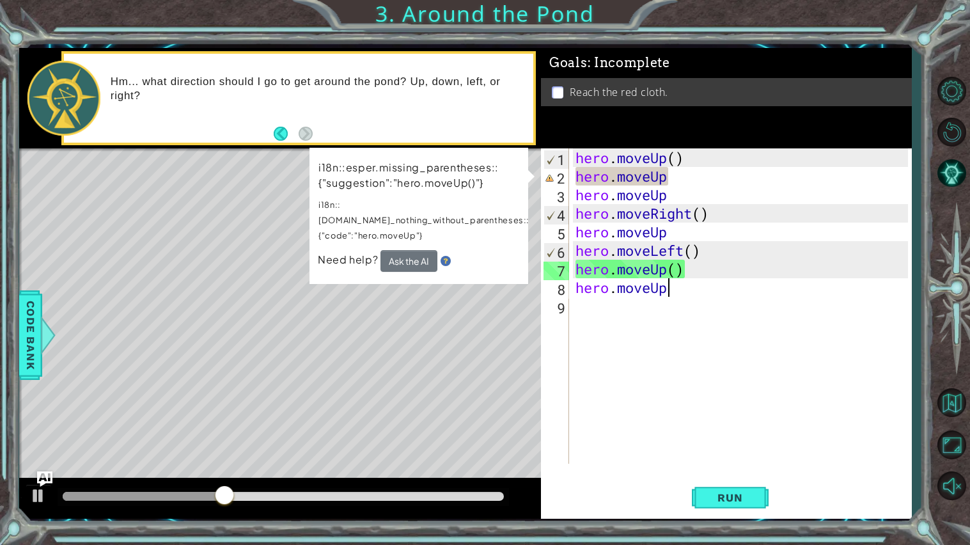
click at [574, 183] on div "hero . moveUp ( ) hero . moveUp hero . moveUp hero . moveRight ( ) hero . moveU…" at bounding box center [743, 324] width 341 height 352
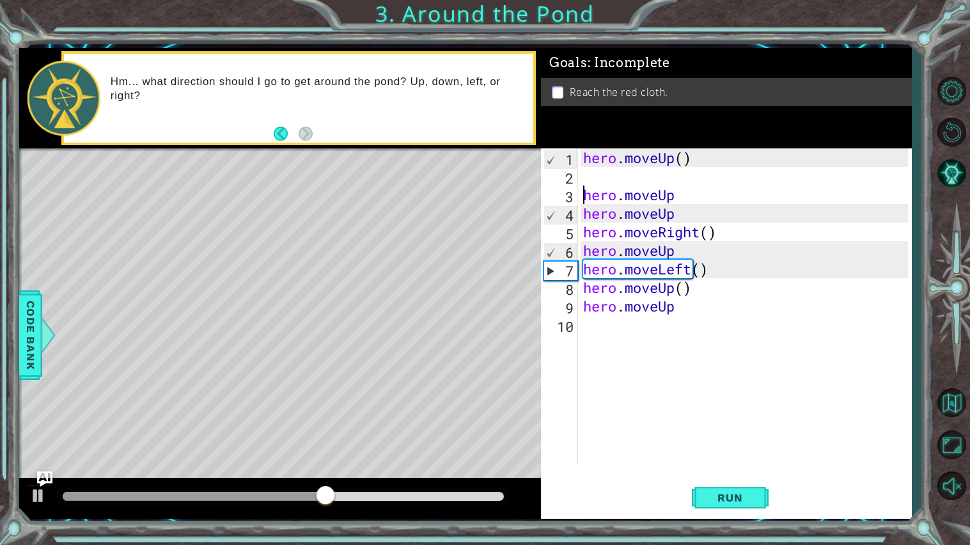
click at [579, 171] on div "hero.moveUp 1 2 3 4 5 6 7 8 9 10 hero . moveUp ( ) hero . moveUp hero . moveUp …" at bounding box center [724, 305] width 367 height 315
click at [583, 175] on div "hero . moveUp ( ) hero . moveUp hero . moveUp hero . moveRight ( ) hero . moveU…" at bounding box center [748, 324] width 334 height 352
paste textarea "hero.moveUp"
click at [712, 497] on span "Run" at bounding box center [730, 497] width 51 height 13
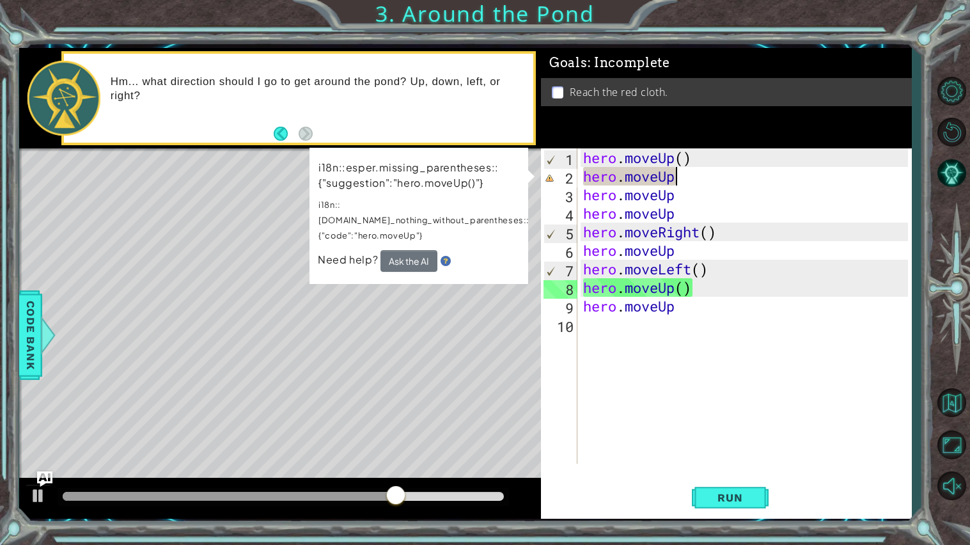
scroll to position [0, 3]
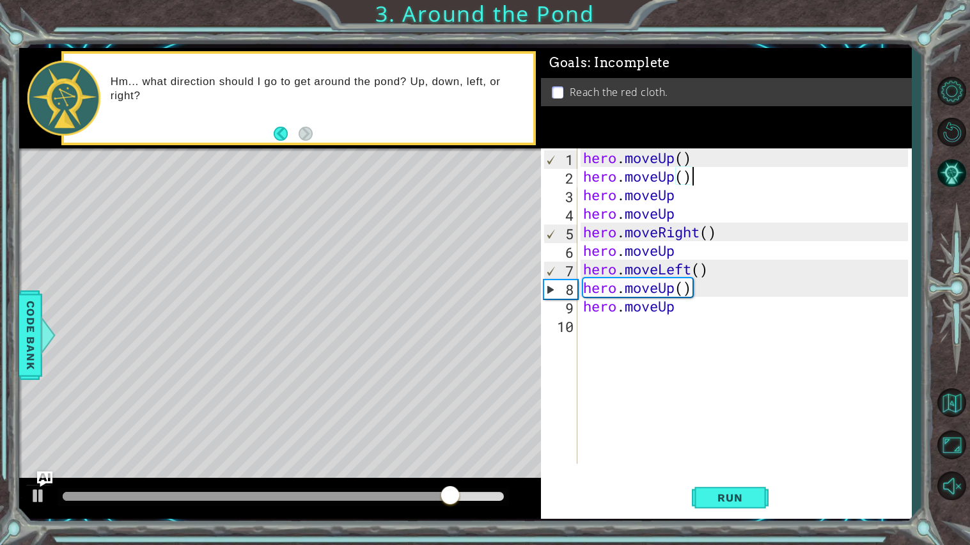
click at [763, 198] on div "hero . moveUp ( ) hero . moveUp ( ) hero . moveUp hero . moveUp hero . moveRigh…" at bounding box center [748, 324] width 334 height 352
click at [759, 219] on div "hero . moveUp ( ) hero . moveUp ( ) hero . moveUp ( ) hero . moveUp hero . move…" at bounding box center [748, 324] width 334 height 352
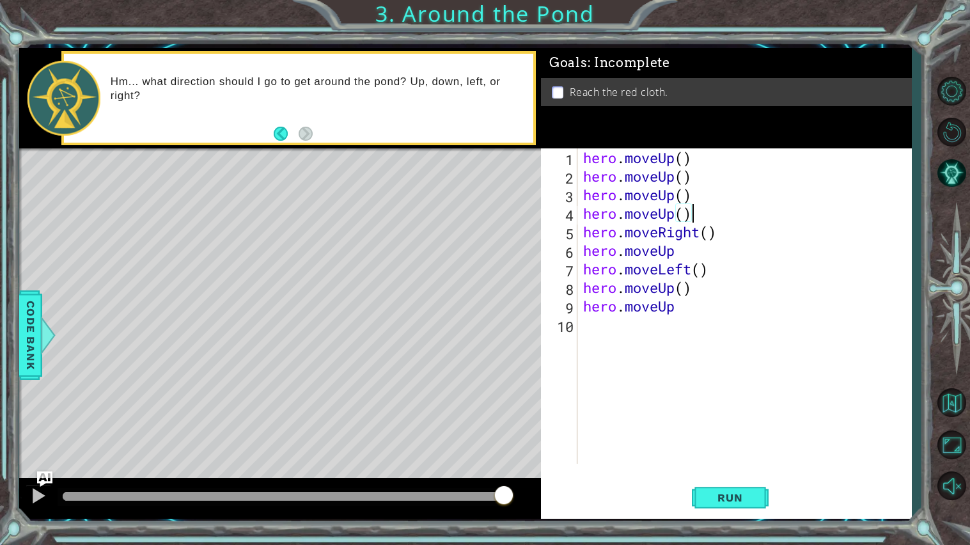
click at [749, 254] on div "hero . moveUp ( ) hero . moveUp ( ) hero . moveUp ( ) hero . moveUp ( ) hero . …" at bounding box center [748, 324] width 334 height 352
click at [736, 307] on div "hero . moveUp ( ) hero . moveUp ( ) hero . moveUp ( ) hero . moveUp ( ) hero . …" at bounding box center [748, 324] width 334 height 352
click at [683, 175] on div "hero . moveUp ( ) hero . moveUp ( ) hero . moveUp ( ) hero . moveUp ( ) hero . …" at bounding box center [748, 324] width 334 height 352
click at [685, 160] on div "hero . moveUp ( ) hero . moveUp ( ) hero . moveUp ( ) hero . moveUp ( ) hero . …" at bounding box center [748, 324] width 334 height 352
type textarea "hero.moveUp()"
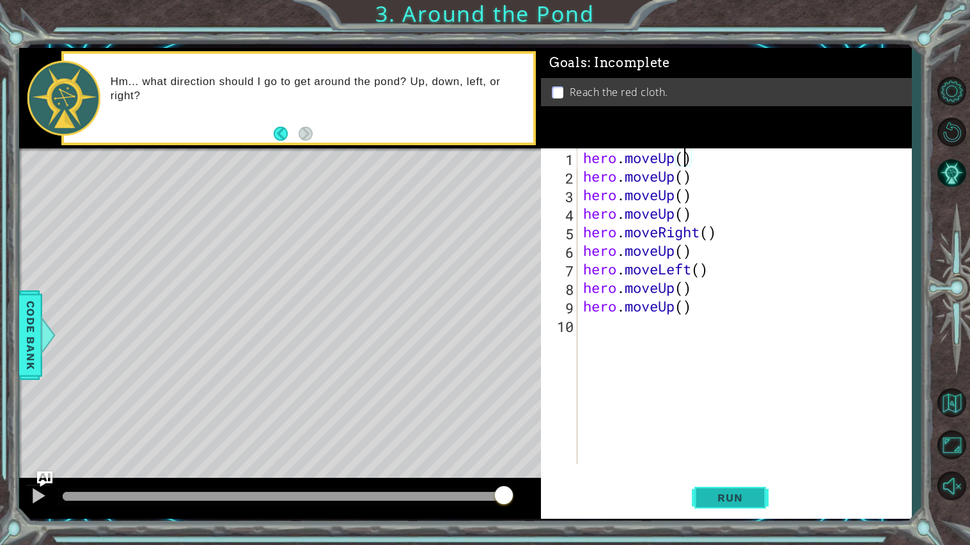
click at [740, 499] on span "Run" at bounding box center [730, 497] width 51 height 13
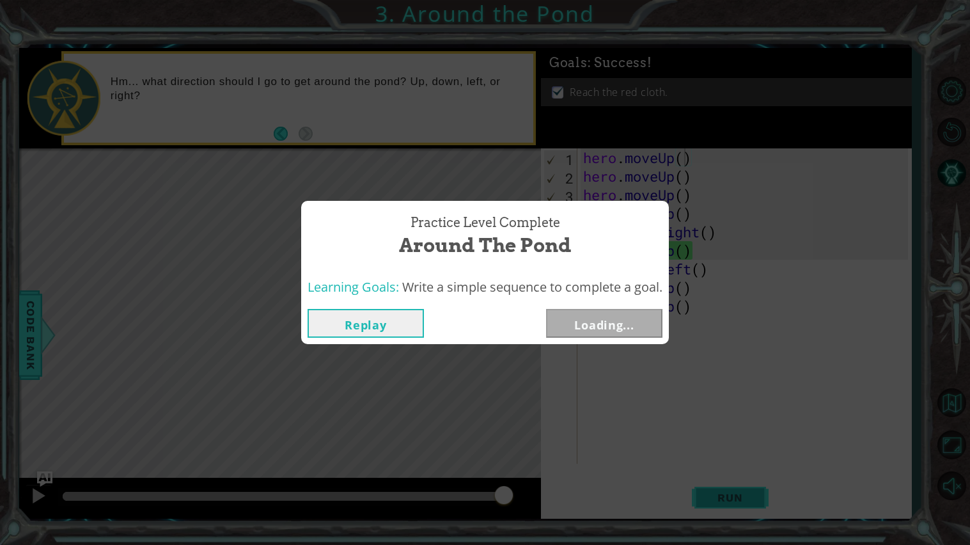
click at [740, 499] on div "Practice Level Complete Around the Pond Learning Goals: Write a simple sequence…" at bounding box center [485, 272] width 970 height 545
click at [602, 318] on button "Next" at bounding box center [604, 323] width 116 height 29
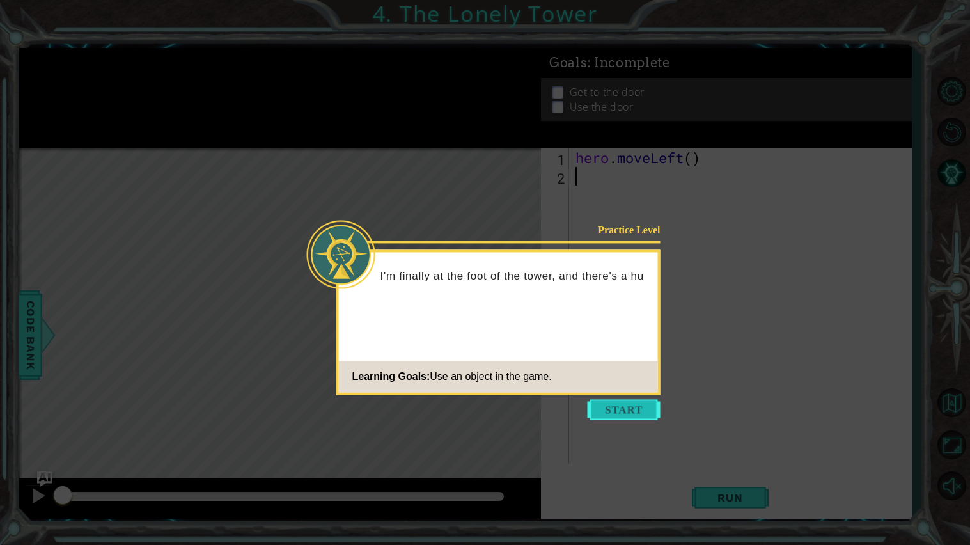
click at [630, 408] on button "Start" at bounding box center [624, 409] width 73 height 20
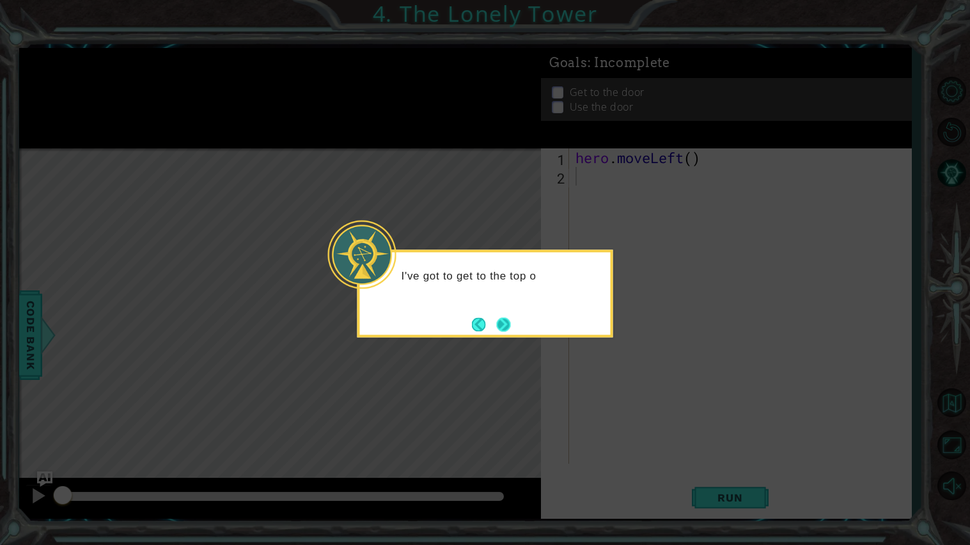
click at [504, 321] on button "Next" at bounding box center [504, 324] width 14 height 14
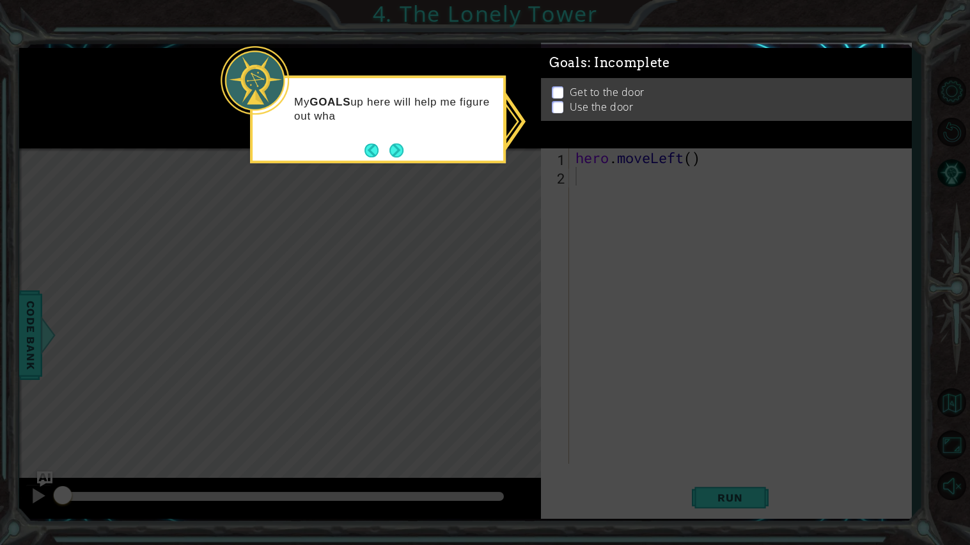
click at [555, 104] on p at bounding box center [558, 108] width 12 height 12
click at [394, 149] on button "Next" at bounding box center [396, 150] width 14 height 14
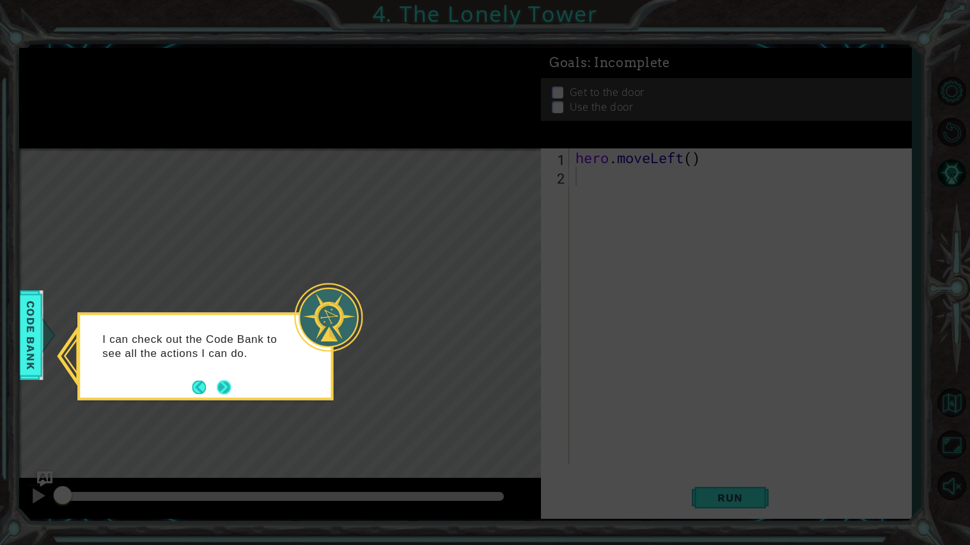
click at [226, 389] on button "Next" at bounding box center [224, 387] width 14 height 14
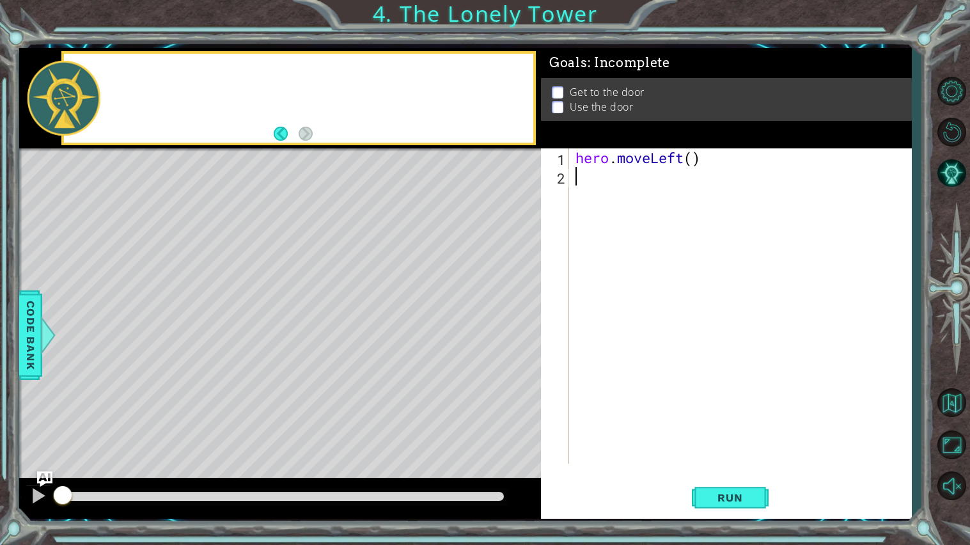
click at [226, 389] on div "Level Map" at bounding box center [314, 336] width 591 height 377
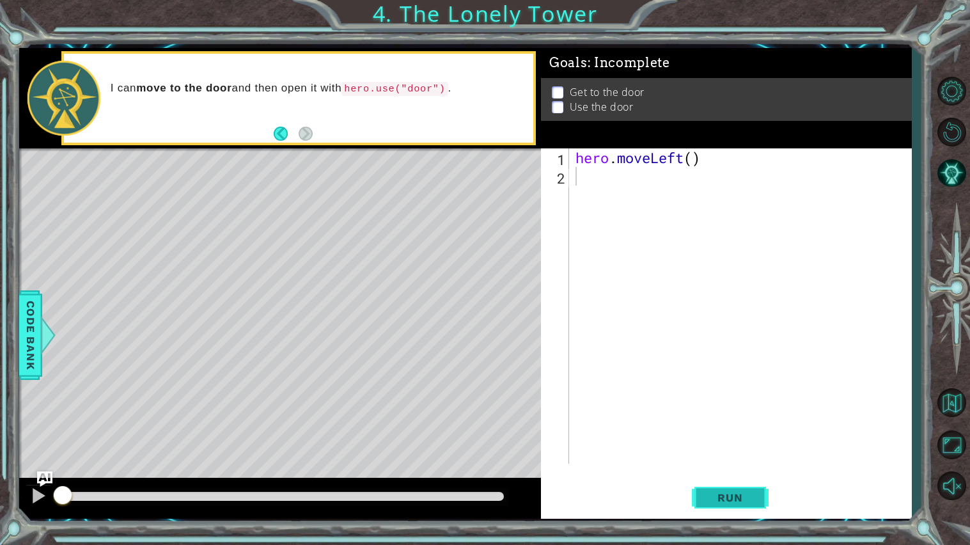
click at [747, 497] on span "Run" at bounding box center [730, 497] width 51 height 13
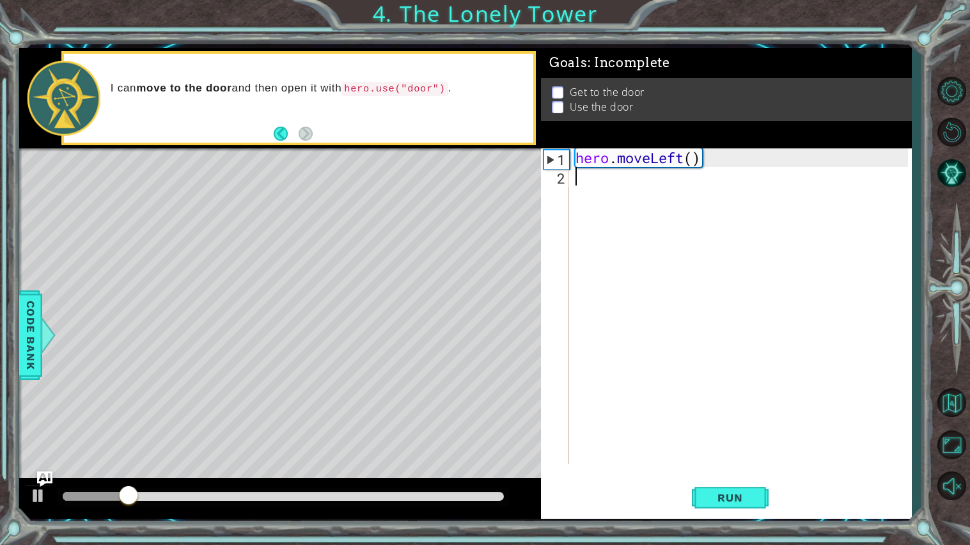
click at [696, 158] on div "hero . moveLeft ( )" at bounding box center [743, 324] width 341 height 352
type textarea "hero.moveLeft(3)"
click at [720, 497] on span "Run" at bounding box center [730, 497] width 51 height 13
click at [602, 180] on div "hero . moveLeft ( 3 )" at bounding box center [743, 324] width 341 height 352
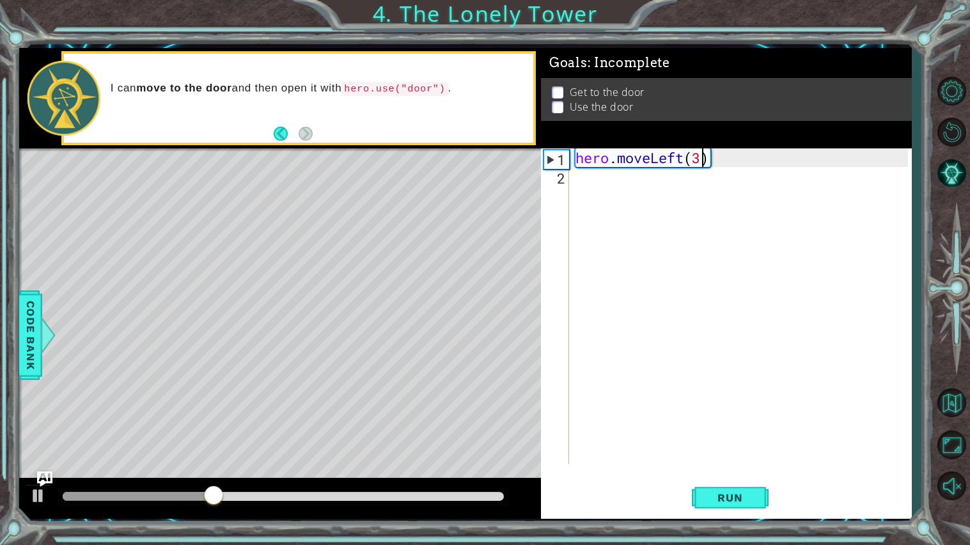
scroll to position [0, 0]
type textarea "V"
paste textarea "hero.moveUp"
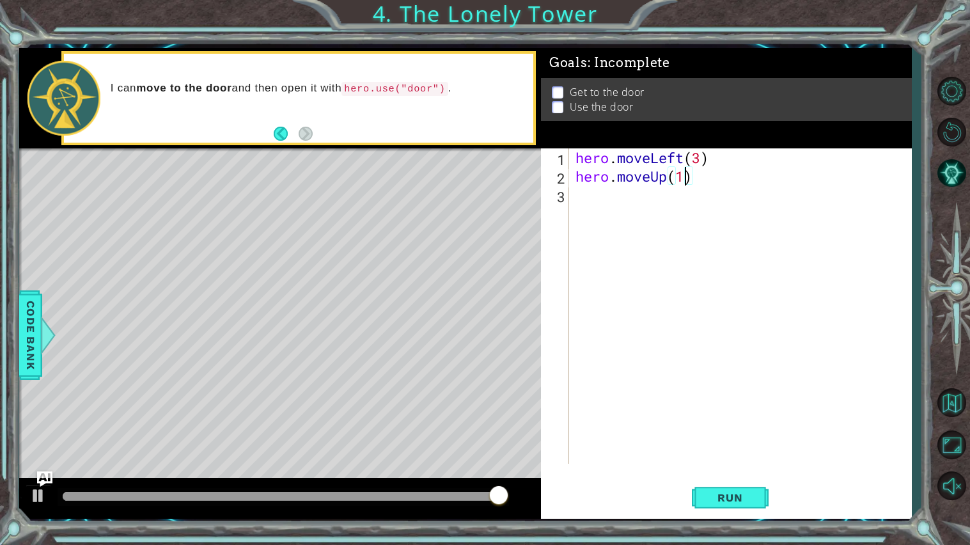
scroll to position [0, 4]
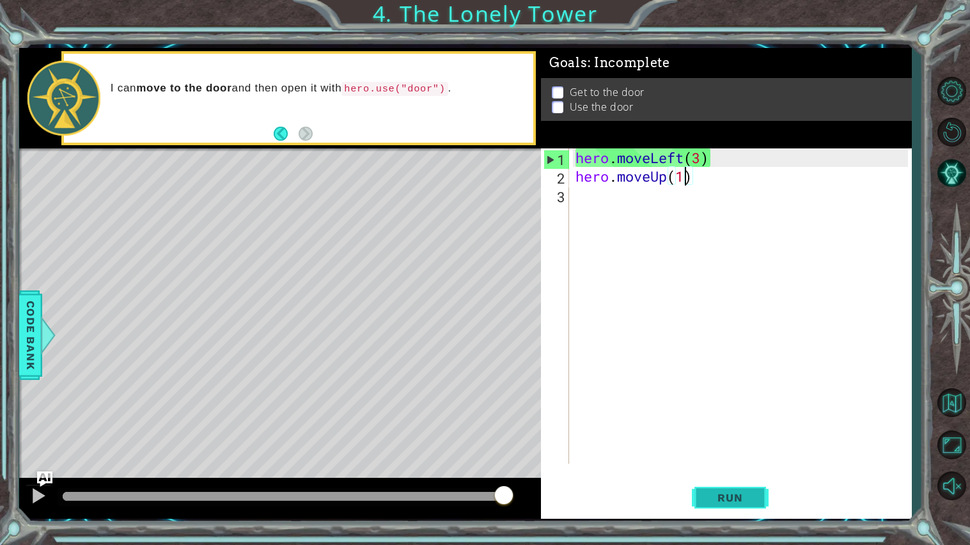
click at [729, 495] on span "Run" at bounding box center [730, 497] width 51 height 13
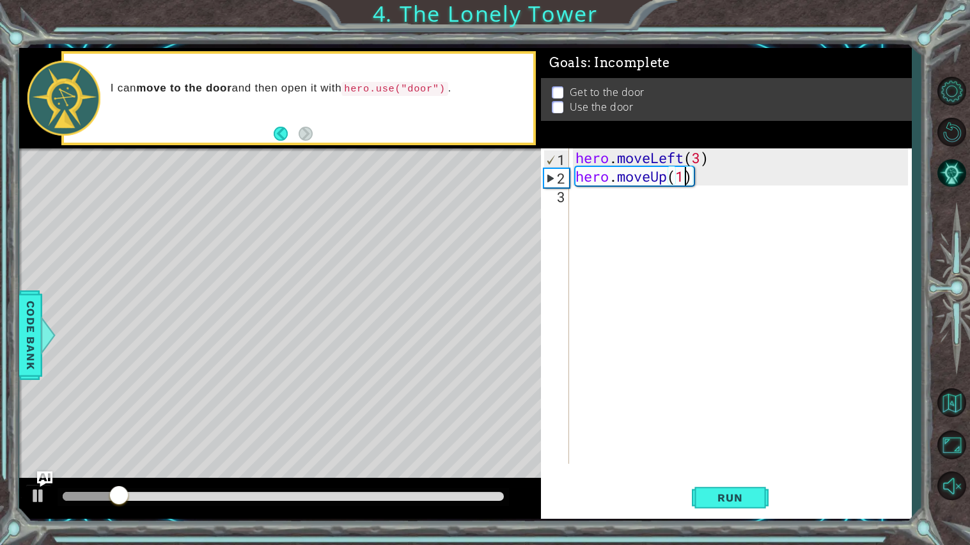
click at [700, 162] on div "hero . moveLeft ( 3 ) hero . moveUp ( 1 )" at bounding box center [743, 324] width 341 height 352
click at [738, 491] on span "Run" at bounding box center [730, 497] width 51 height 13
click at [685, 180] on div "hero . moveLeft ( 2 ) hero . moveUp ( 1 )" at bounding box center [743, 324] width 341 height 352
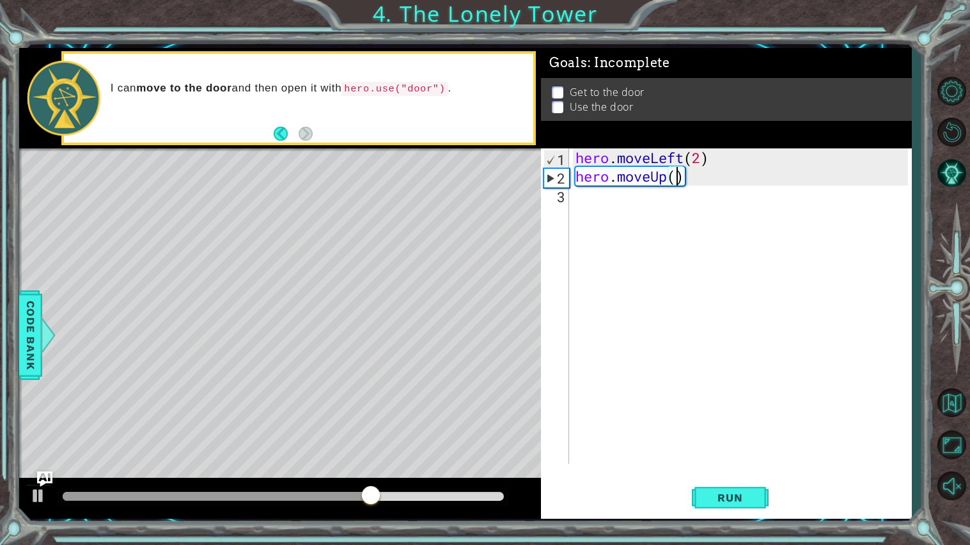
type textarea "hero.moveUp(2)"
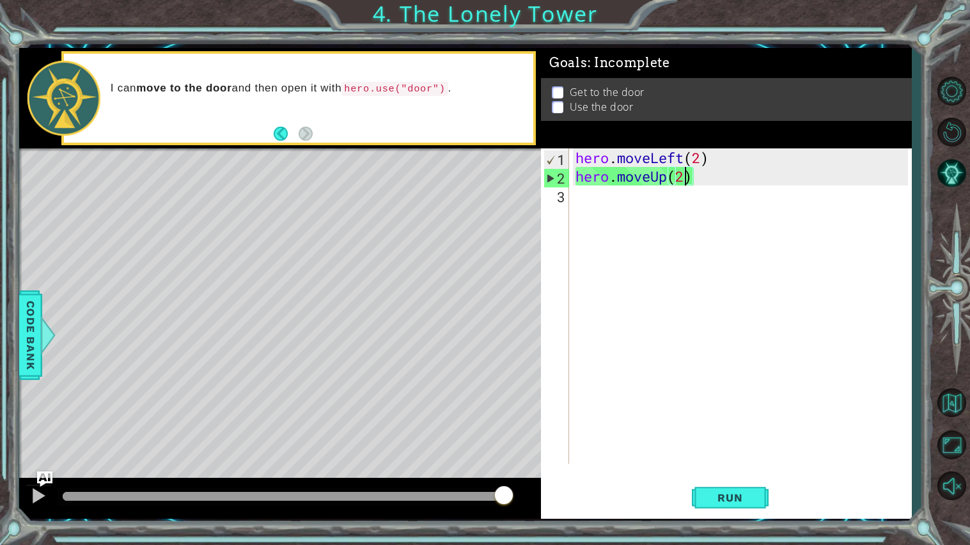
click at [708, 174] on div "hero . moveLeft ( 2 ) hero . moveUp ( 2 )" at bounding box center [743, 324] width 341 height 352
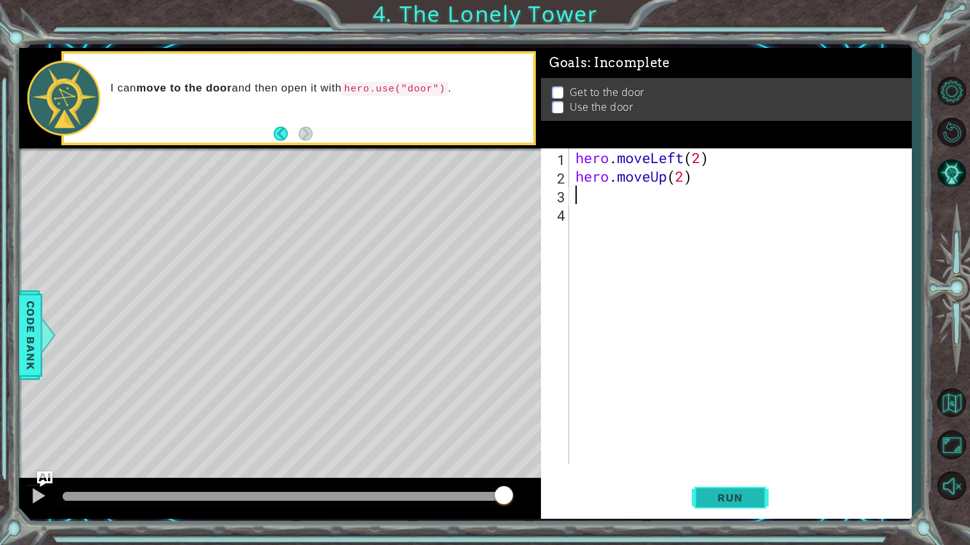
click at [726, 501] on span "Run" at bounding box center [730, 497] width 51 height 13
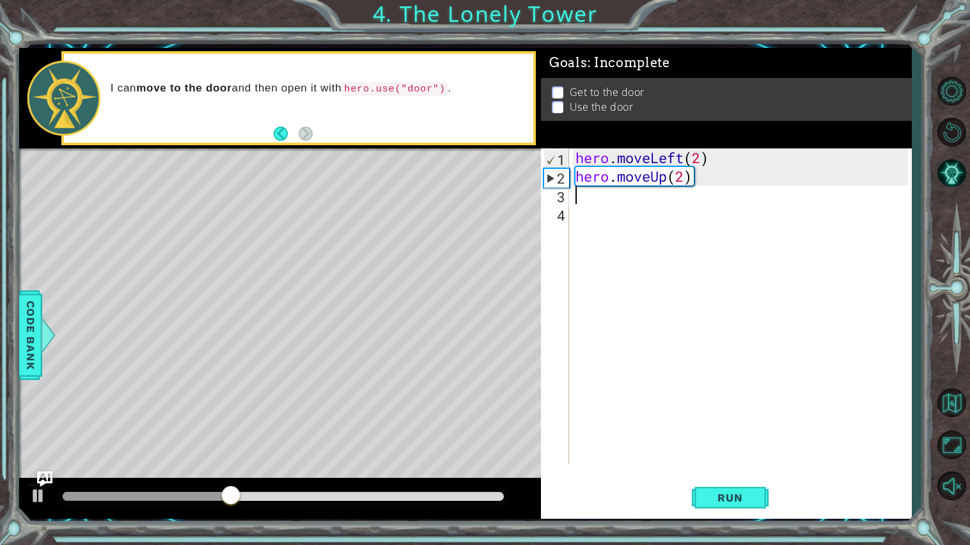
paste textarea "hero.moveUp"
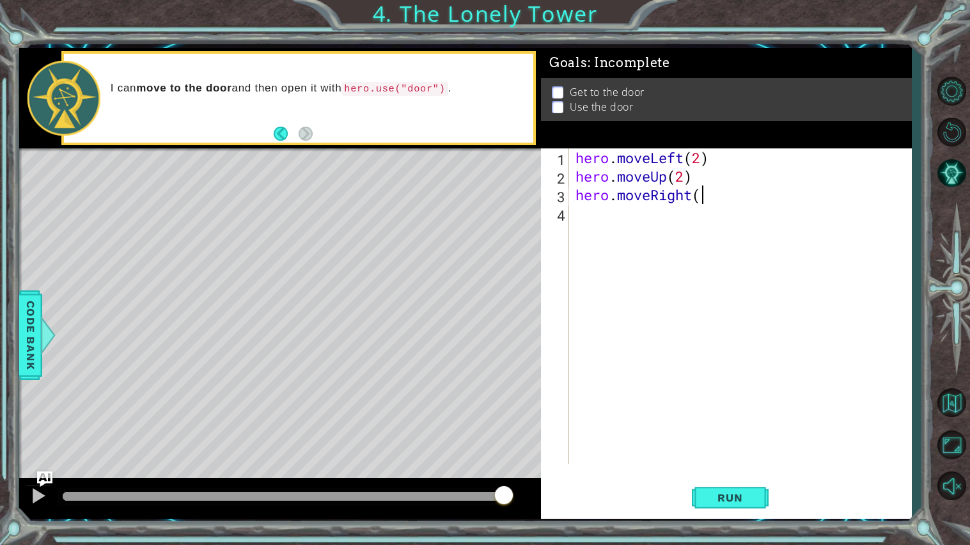
scroll to position [0, 4]
type textarea "hero.moveRight(2)"
click at [741, 192] on div "hero . moveLeft ( 2 ) hero . moveUp ( 2 ) hero . moveRight ( 2 )" at bounding box center [743, 324] width 341 height 352
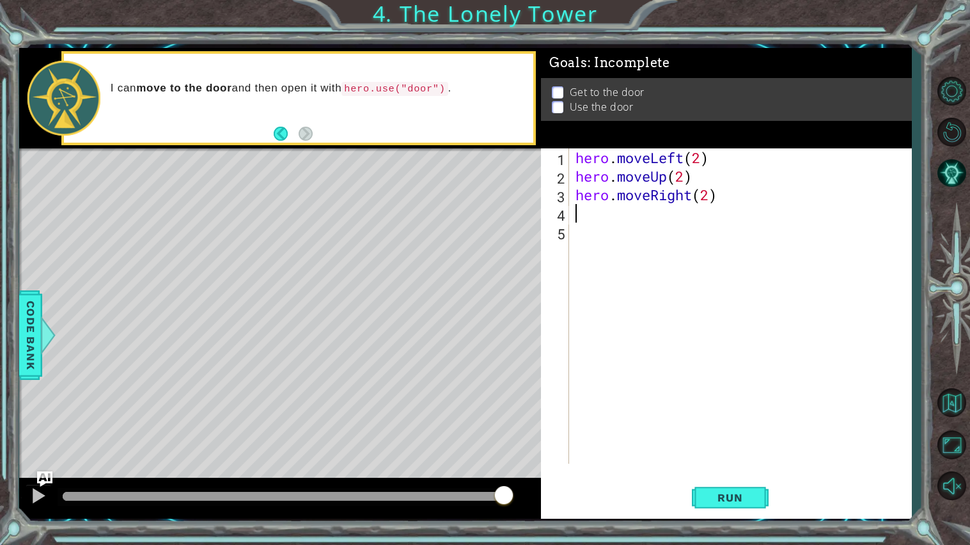
paste textarea "hero.moveUp"
click at [760, 501] on button "Run" at bounding box center [730, 497] width 77 height 37
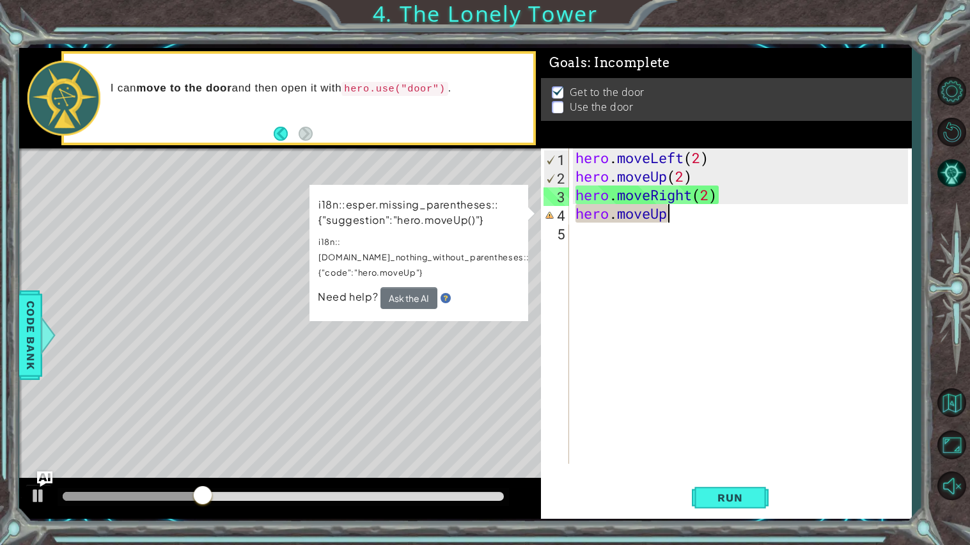
click at [403, 368] on div "Level Map" at bounding box center [314, 336] width 591 height 377
click at [722, 216] on div "hero . moveLeft ( 2 ) hero . moveUp ( 2 ) hero . moveRight ( 2 ) hero . moveUp" at bounding box center [743, 324] width 341 height 352
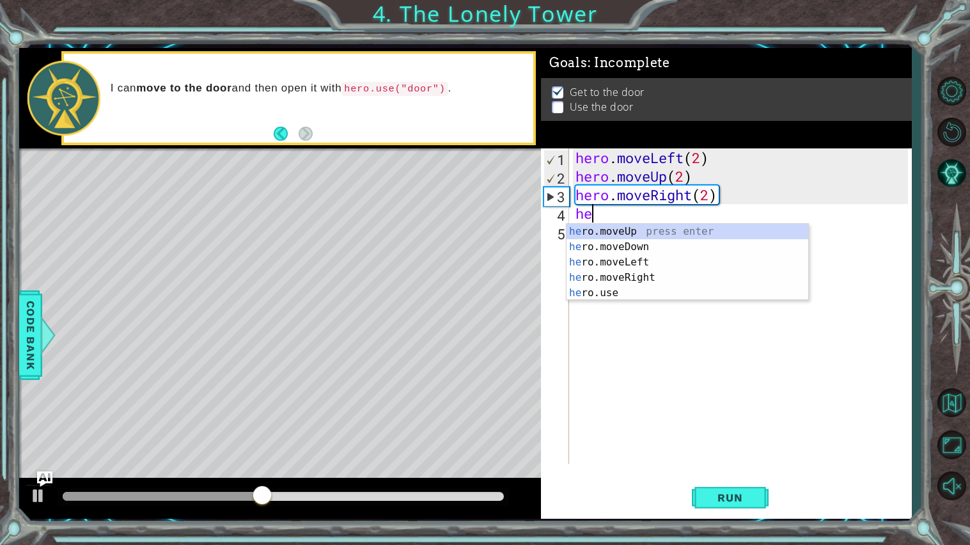
type textarea "h"
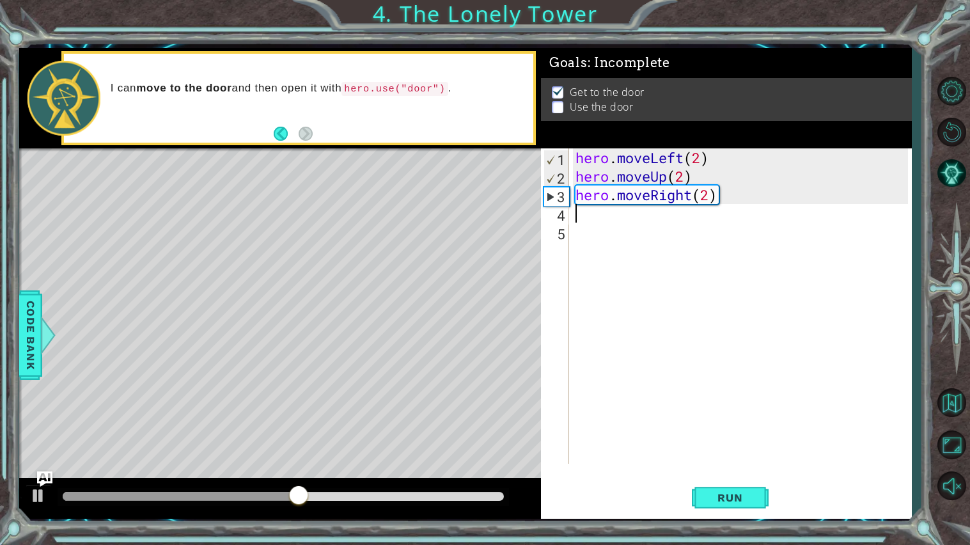
click at [665, 242] on div "hero . moveLeft ( 2 ) hero . moveUp ( 2 ) hero . moveRight ( 2 )" at bounding box center [743, 324] width 341 height 352
type textarea "hero.moveRight(2)"
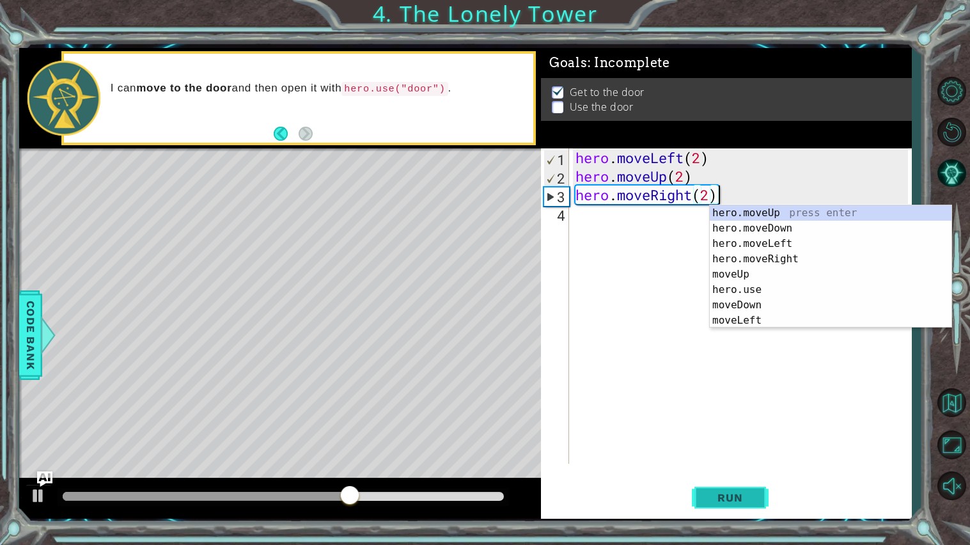
click at [743, 504] on span "Run" at bounding box center [730, 497] width 51 height 13
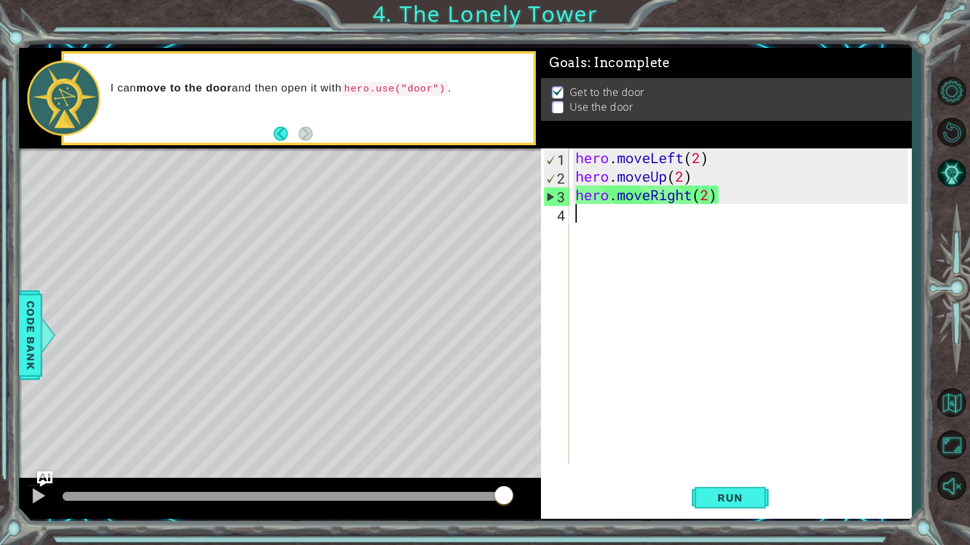
click at [610, 222] on div "hero . moveLeft ( 2 ) hero . moveUp ( 2 ) hero . moveRight ( 2 )" at bounding box center [743, 324] width 341 height 352
paste textarea "hero.moveUp"
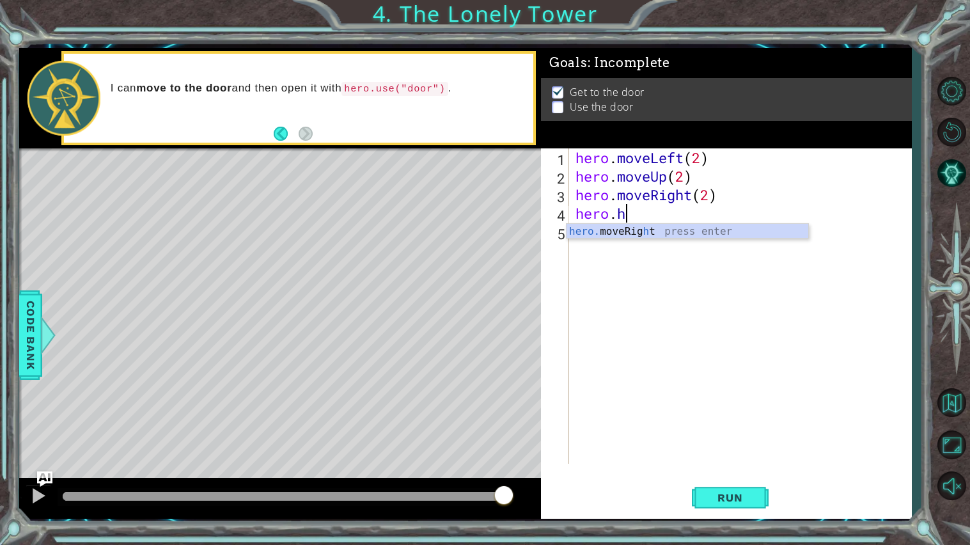
scroll to position [0, 1]
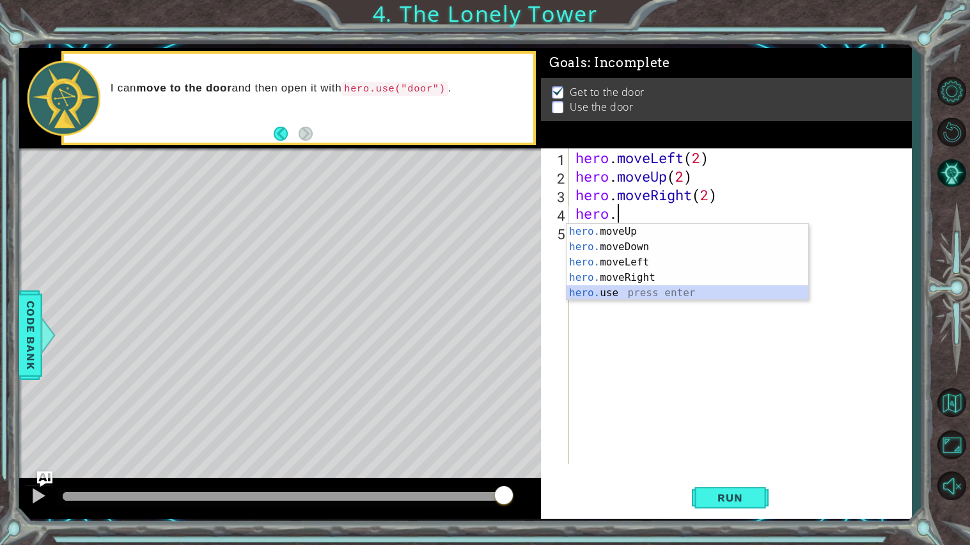
click at [598, 296] on div "hero. moveUp press enter hero. moveDown press enter hero. moveLeft press enter …" at bounding box center [687, 277] width 242 height 107
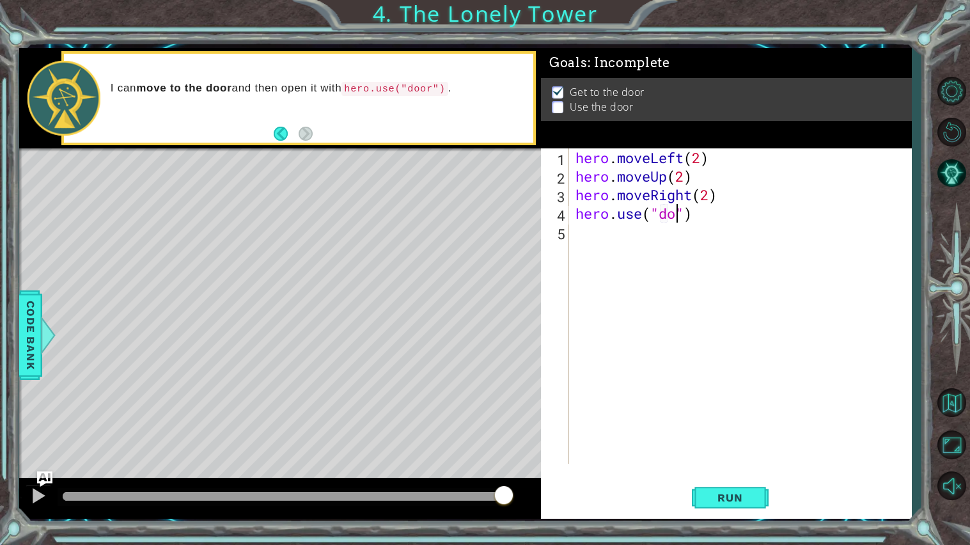
scroll to position [0, 4]
type textarea "hero.use("door")"
click at [707, 491] on span "Run" at bounding box center [730, 497] width 51 height 13
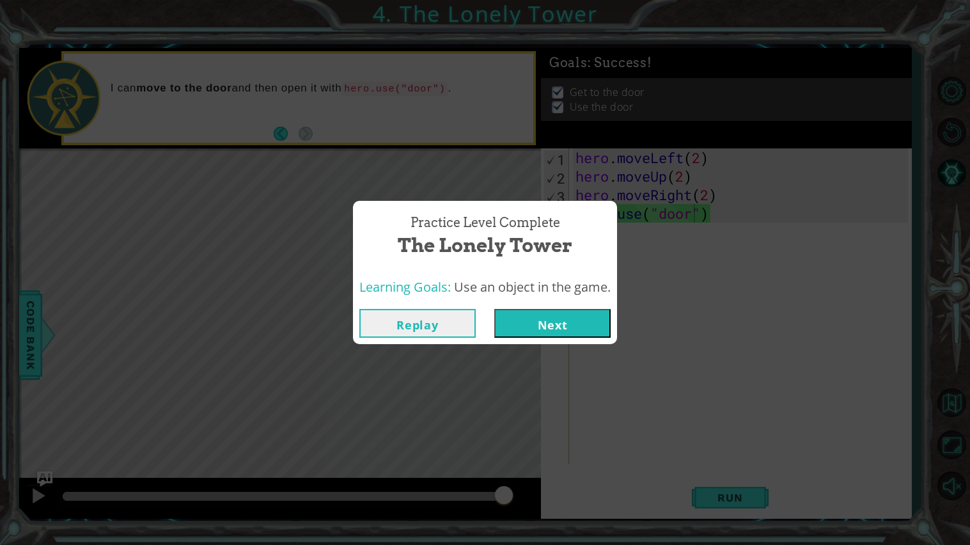
click at [534, 320] on button "Next" at bounding box center [552, 323] width 116 height 29
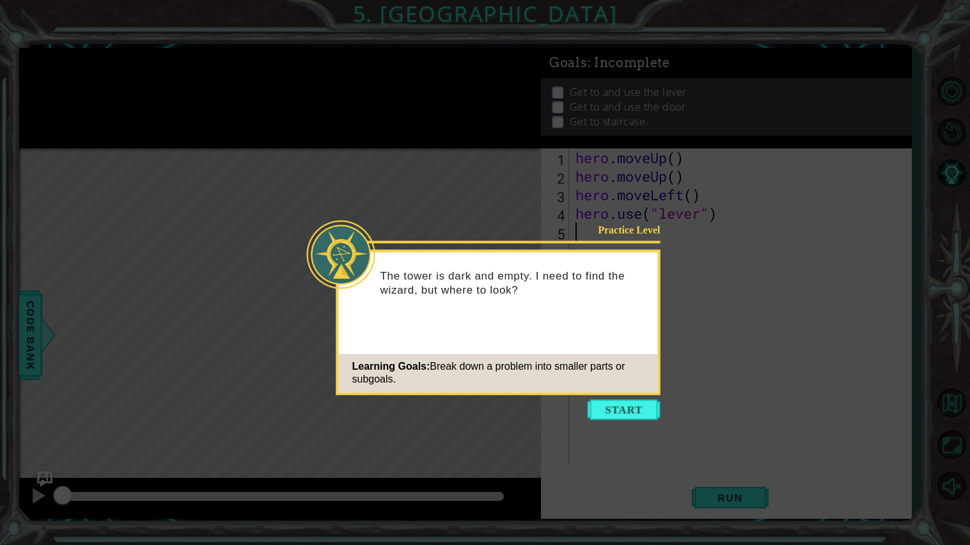
click at [598, 396] on icon at bounding box center [485, 272] width 970 height 545
click at [600, 401] on button "Start" at bounding box center [624, 409] width 73 height 20
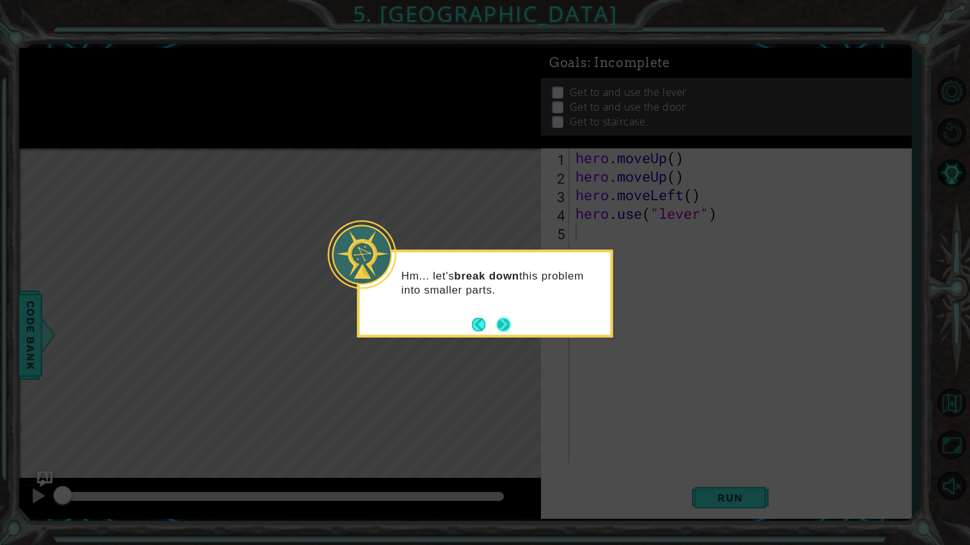
click at [499, 329] on button "Next" at bounding box center [504, 324] width 14 height 14
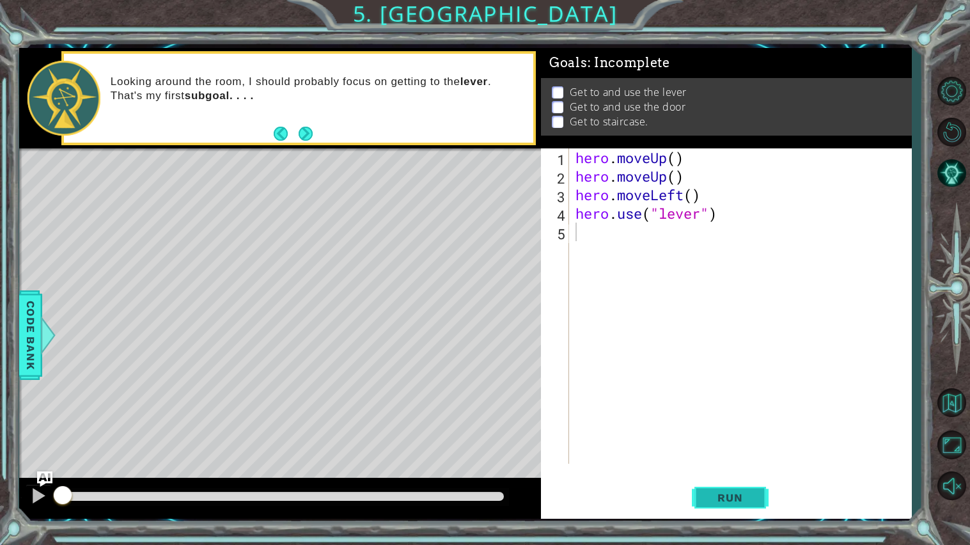
click at [732, 492] on span "Run" at bounding box center [730, 497] width 51 height 13
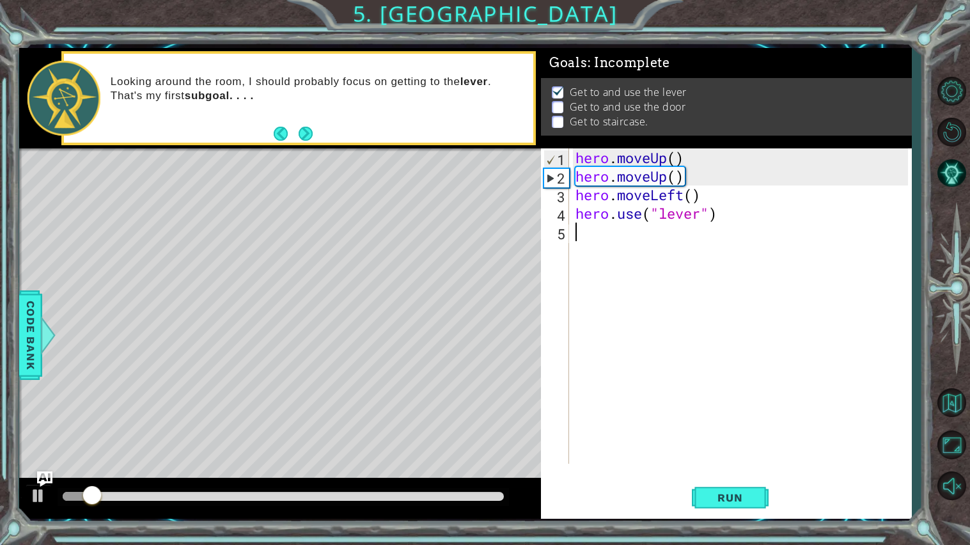
click at [673, 157] on div "hero . moveUp ( ) hero . moveUp ( ) hero . moveLeft ( ) hero . use ( "lever" )" at bounding box center [743, 324] width 341 height 352
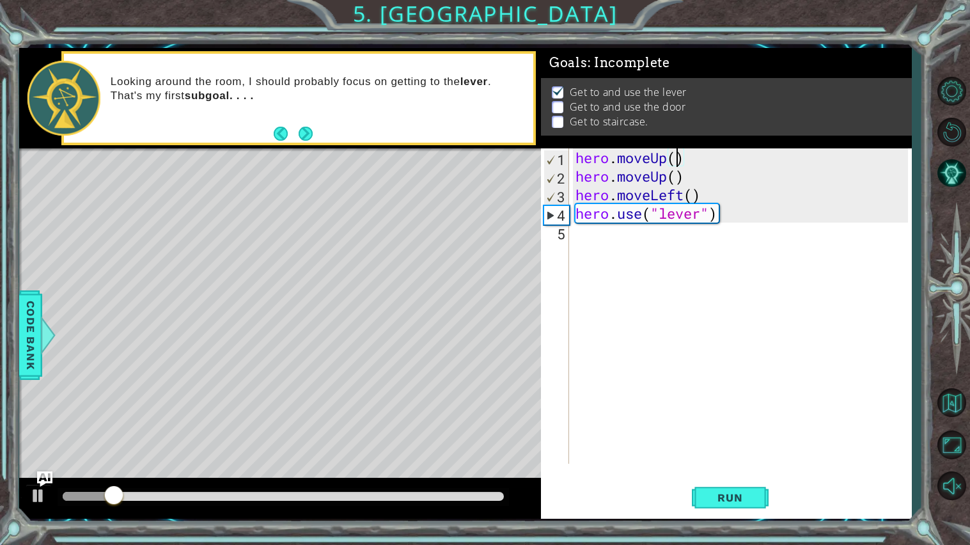
scroll to position [0, 4]
click at [697, 178] on div "hero . moveUp ( 2 ) hero . moveUp ( ) hero . moveLeft ( ) hero . use ( "lever" )" at bounding box center [743, 324] width 341 height 352
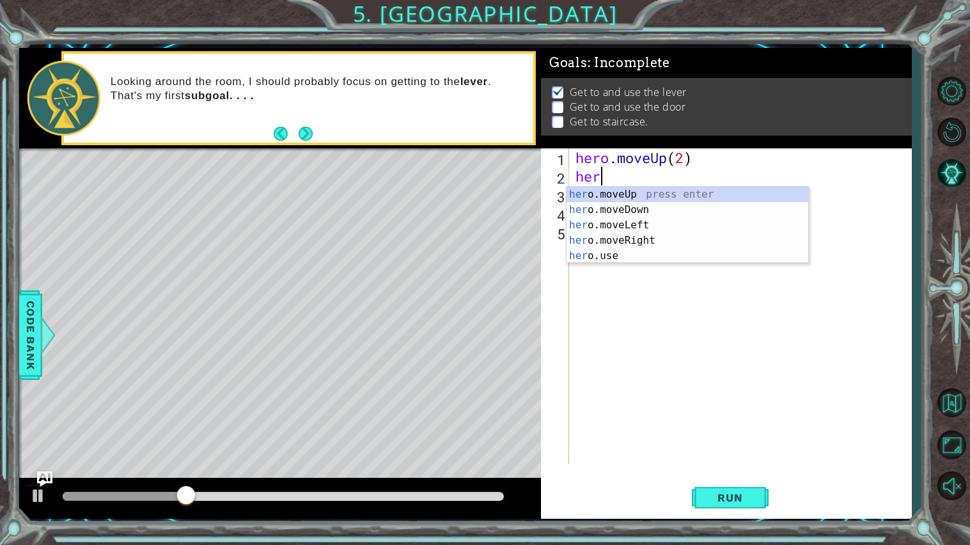
scroll to position [0, 0]
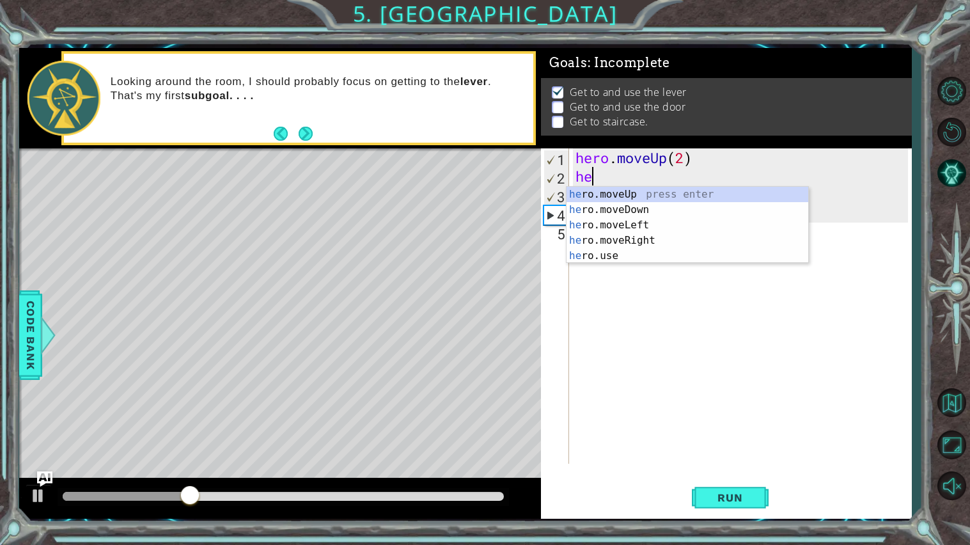
type textarea "h"
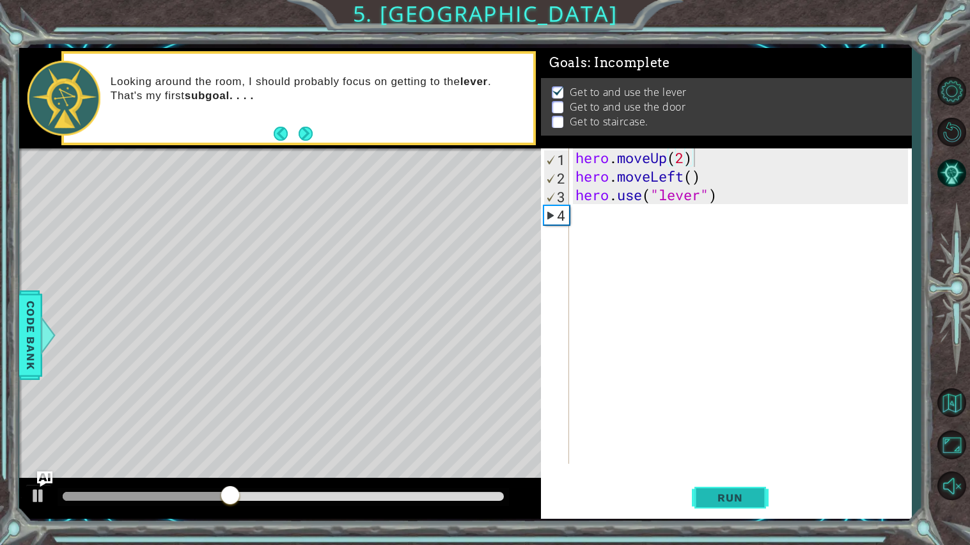
click at [737, 484] on button "Run" at bounding box center [730, 497] width 77 height 37
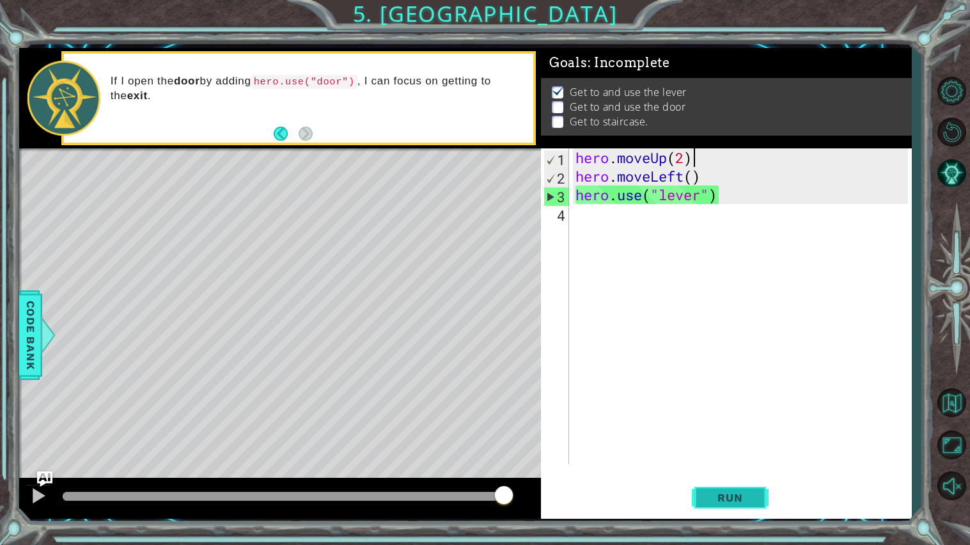
scroll to position [0, 4]
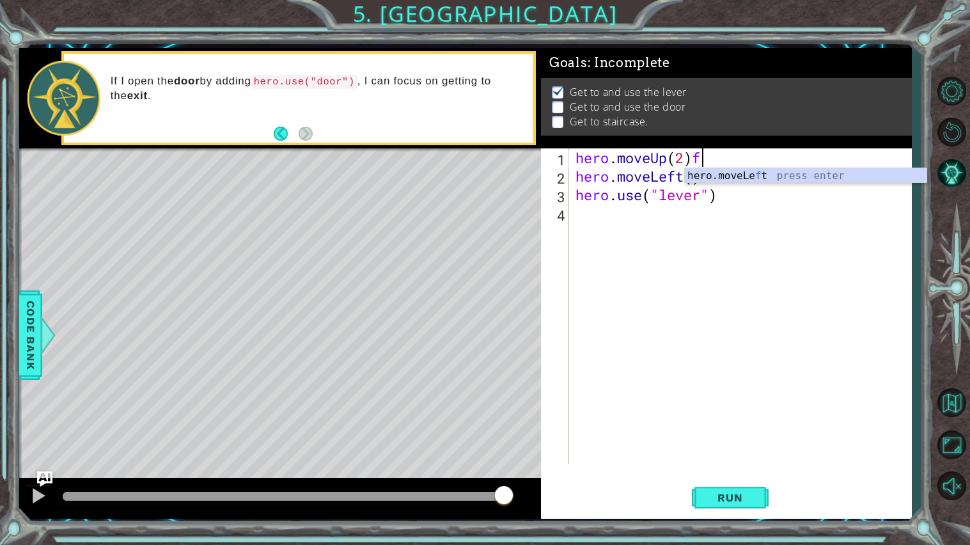
type textarea "hero.moveUp(2)"
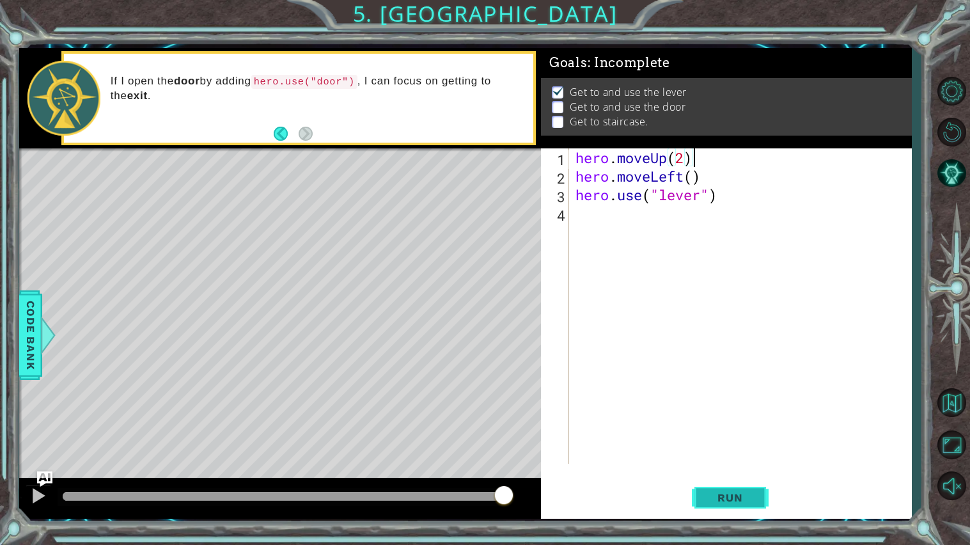
click at [748, 490] on button "Run" at bounding box center [730, 497] width 77 height 37
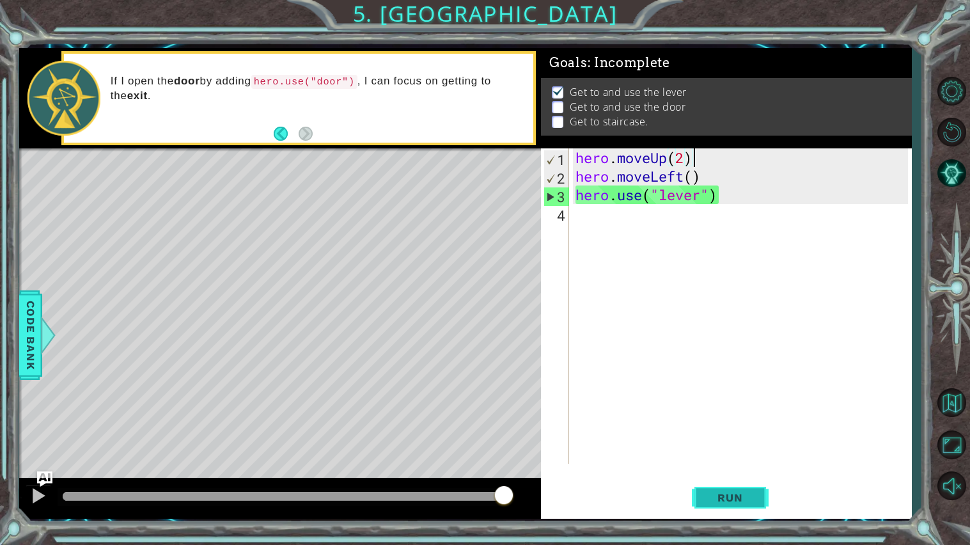
scroll to position [0, 0]
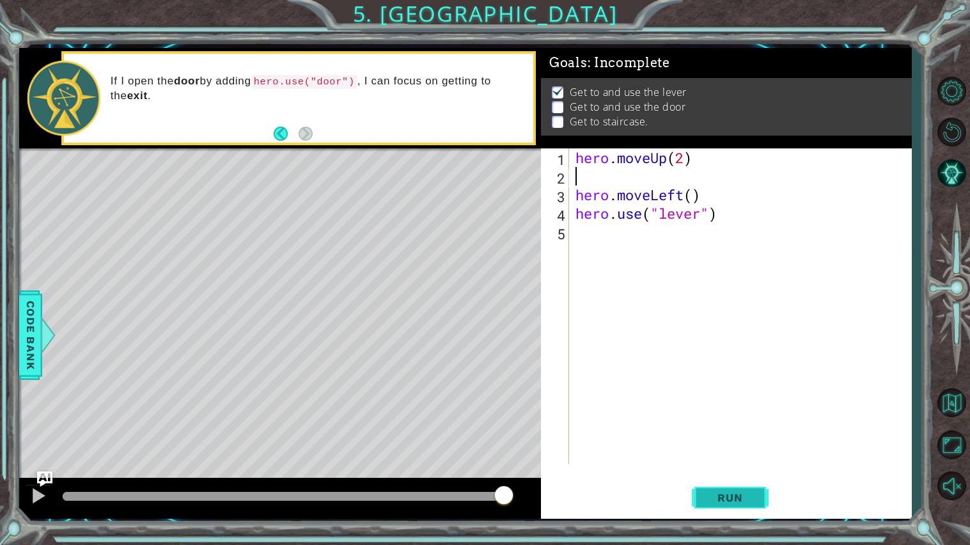
type textarea "hero.moveUp(2)"
click at [744, 494] on span "Run" at bounding box center [730, 497] width 51 height 13
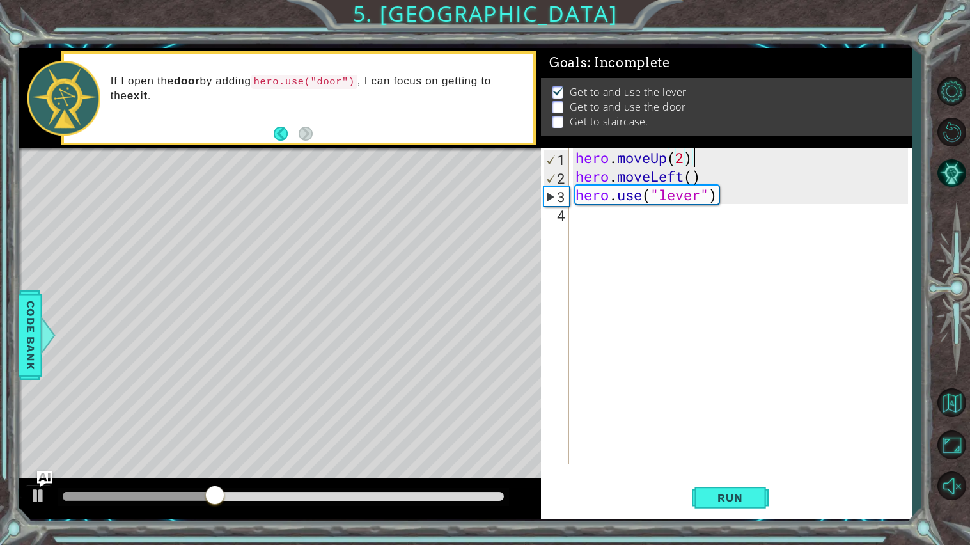
click at [602, 216] on div "hero . moveUp ( 2 ) hero . moveLeft ( ) hero . use ( "lever" )" at bounding box center [743, 324] width 341 height 352
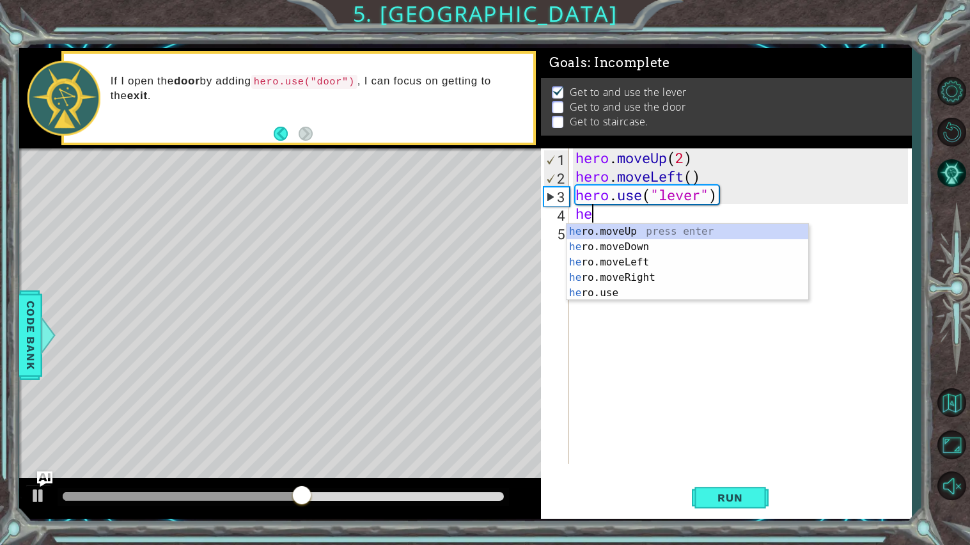
type textarea "h"
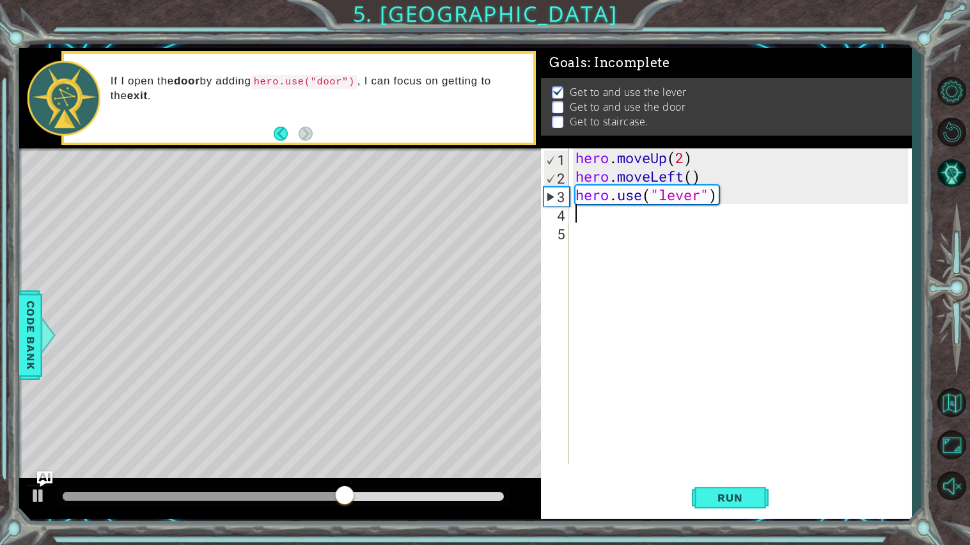
paste textarea "hero.moveUp"
type textarea "hero.move"
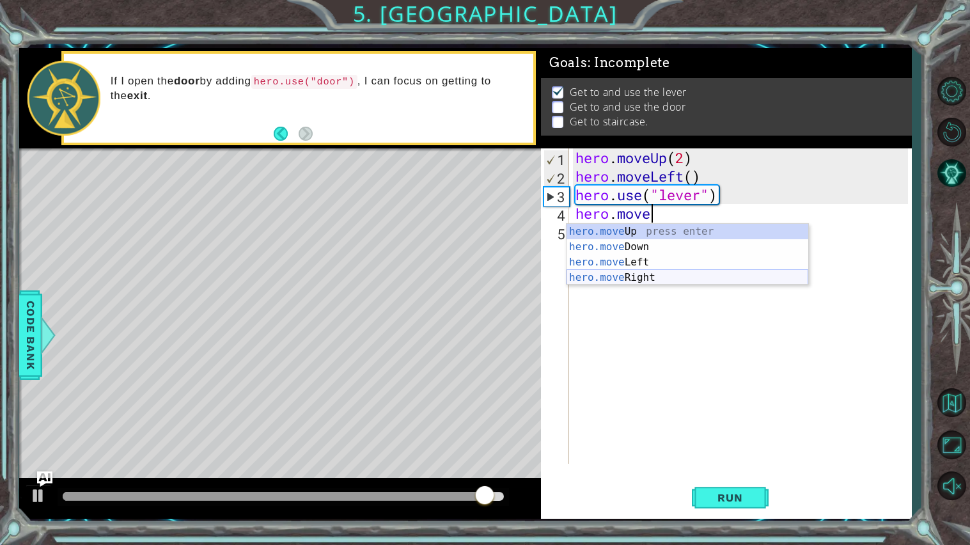
click at [708, 276] on div "hero.move Up press enter hero.move Down press enter hero.move Left press enter …" at bounding box center [687, 270] width 242 height 92
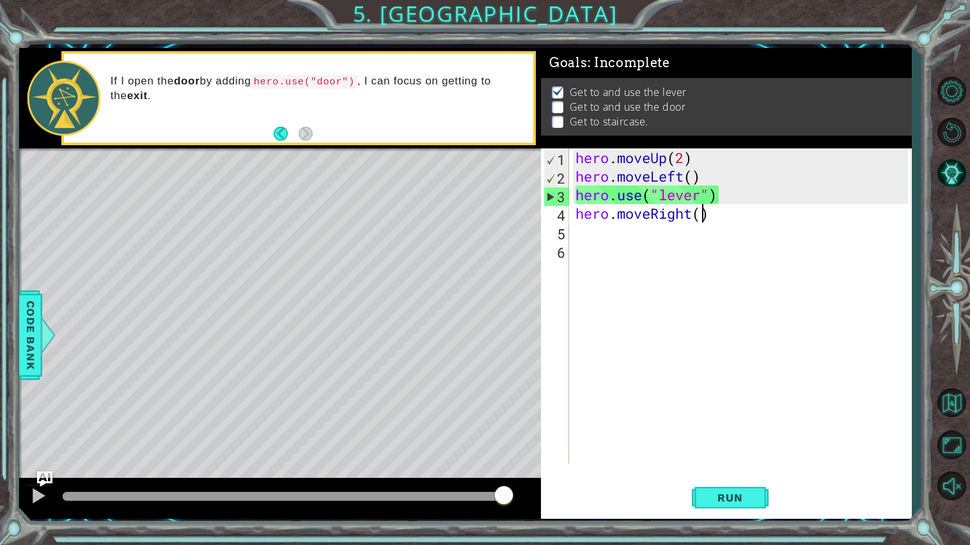
click at [701, 215] on div "hero . moveUp ( 2 ) hero . moveLeft ( ) hero . use ( "lever" ) hero . moveRight…" at bounding box center [743, 324] width 341 height 352
type textarea "hero.moveRight(3)"
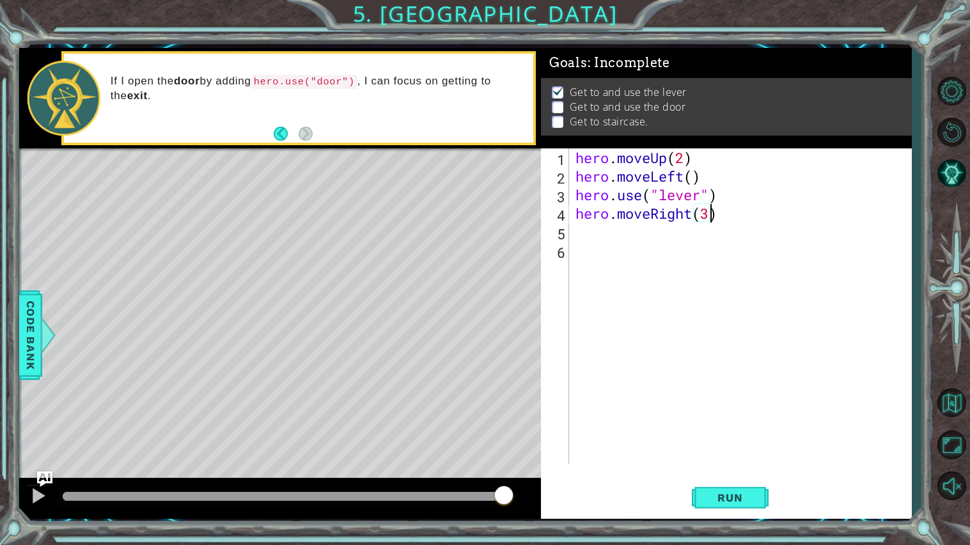
scroll to position [0, 5]
click at [702, 235] on div "hero . moveUp ( 2 ) hero . moveLeft ( ) hero . use ( "lever" ) hero . moveRight…" at bounding box center [743, 324] width 341 height 352
type textarea "hero.use("door")"
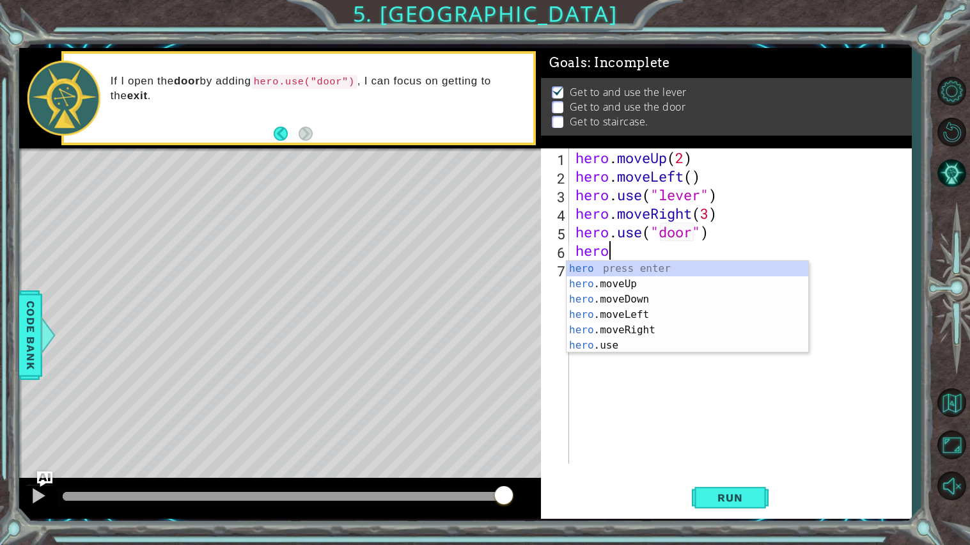
type textarea "hero."
click at [722, 266] on div "hero. moveUp press enter hero. moveDown press enter hero. moveLeft press enter …" at bounding box center [687, 314] width 242 height 107
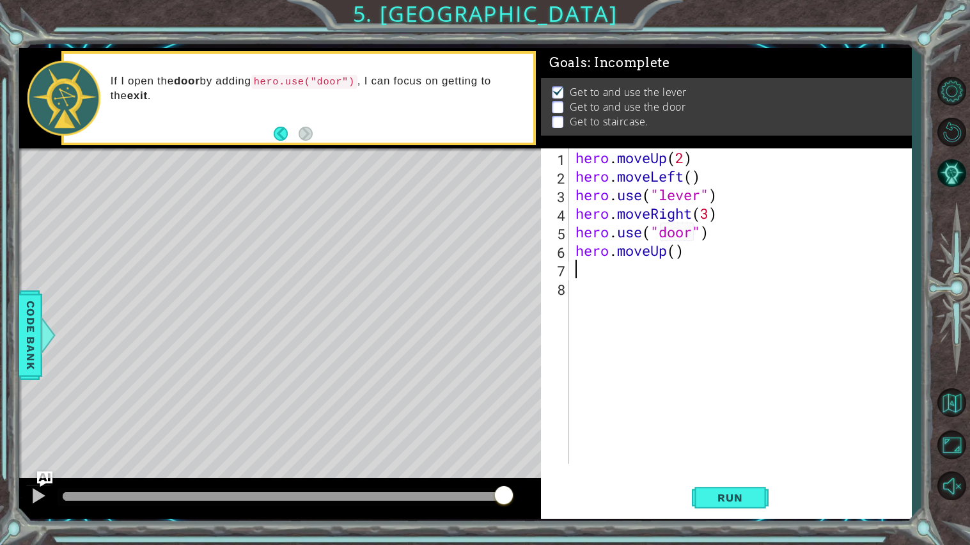
scroll to position [0, 0]
click at [678, 251] on div "hero . moveUp ( 2 ) hero . moveLeft ( ) hero . use ( "lever" ) hero . moveRight…" at bounding box center [743, 324] width 341 height 352
type textarea "hero.moveUp(2)"
click at [697, 260] on div "hero . moveUp ( 2 ) hero . moveLeft ( ) hero . use ( "lever" ) hero . moveRight…" at bounding box center [743, 324] width 341 height 352
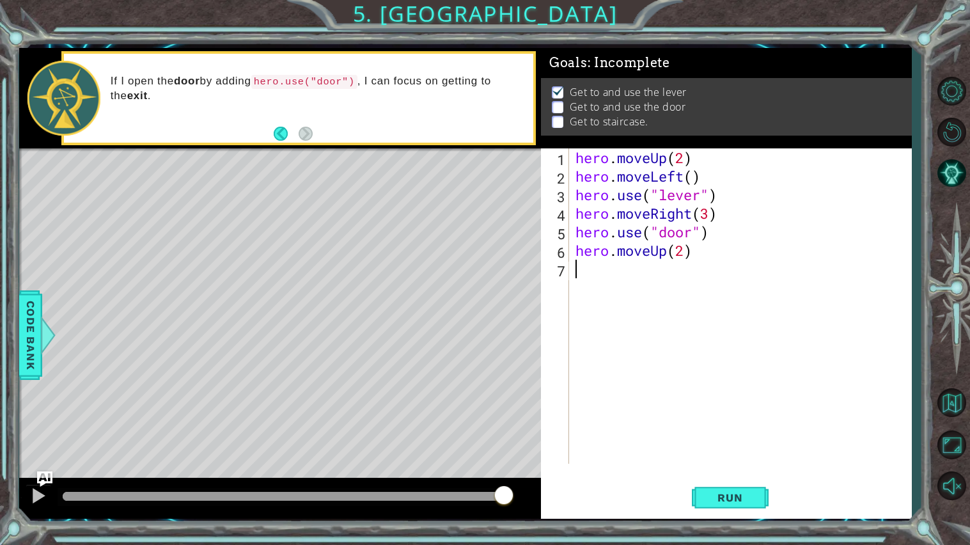
scroll to position [0, 0]
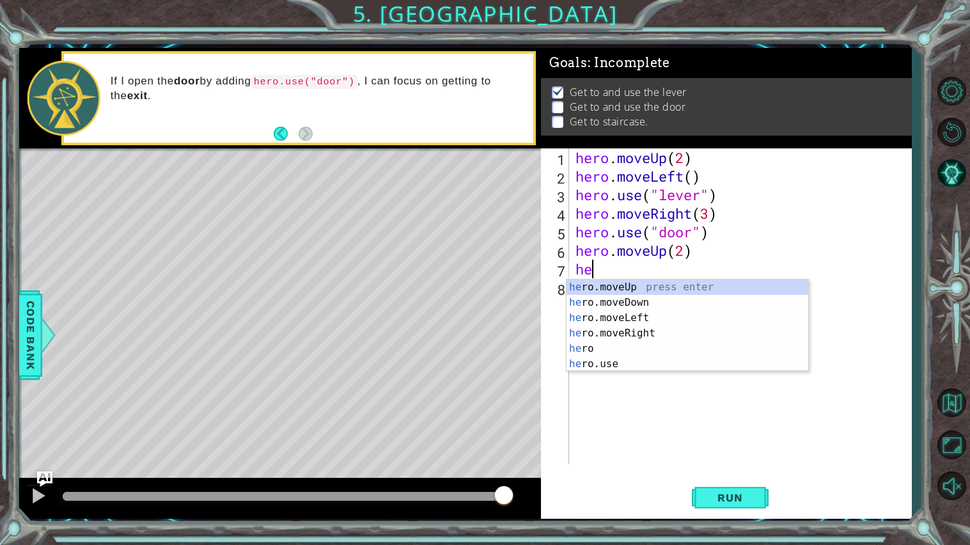
type textarea "her"
click at [596, 331] on div "her o press enter her o.moveUp press enter her o.moveDown press enter her o.mov…" at bounding box center [687, 340] width 242 height 123
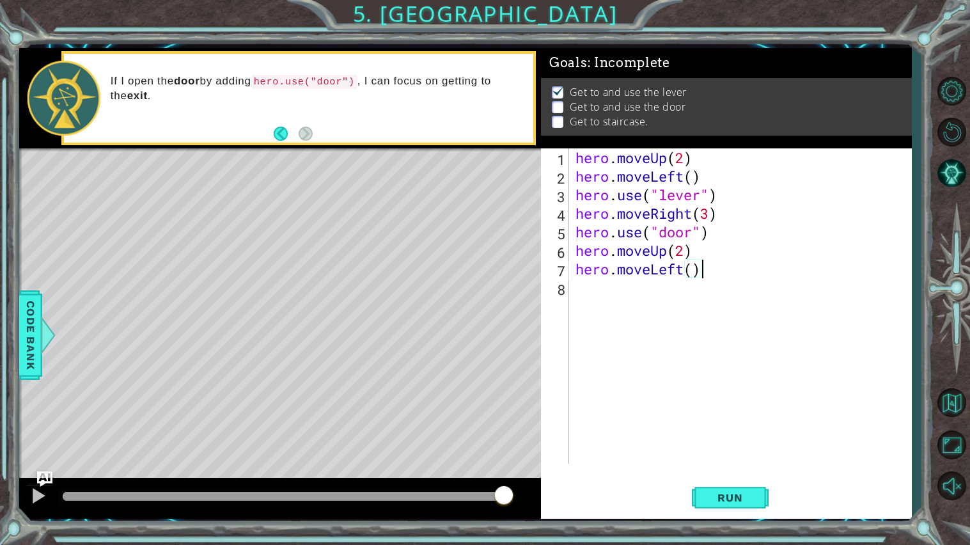
click at [697, 272] on div "hero . moveUp ( 2 ) hero . moveLeft ( ) hero . use ( "lever" ) hero . moveRight…" at bounding box center [743, 324] width 341 height 352
type textarea "hero.moveLeft(3)"
click at [715, 276] on div "hero . moveUp ( 2 ) hero . moveLeft ( ) hero . use ( "lever" ) hero . moveRight…" at bounding box center [743, 324] width 341 height 352
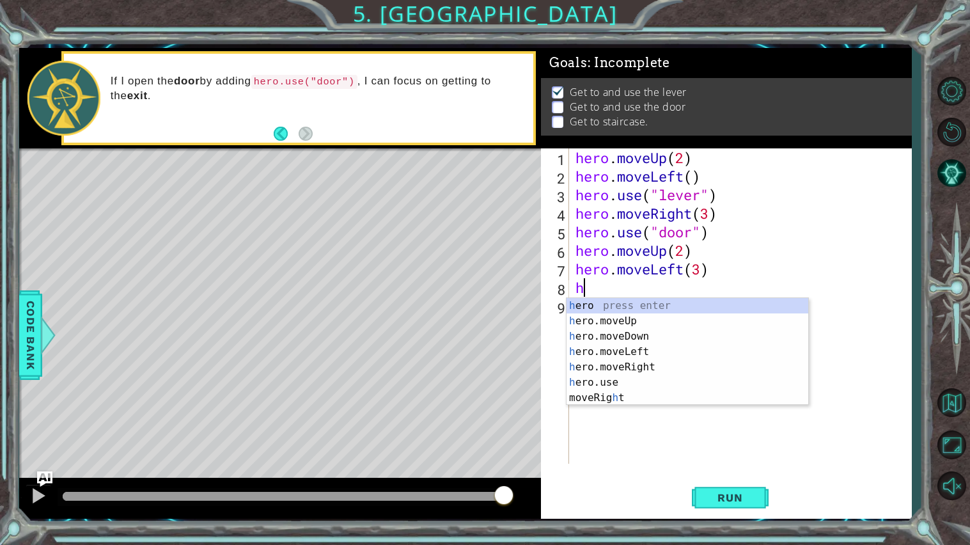
type textarea "ho"
click at [697, 317] on div "h er o press enter h [PERSON_NAME]moveUp press enter h [PERSON_NAME]moveDown pr…" at bounding box center [687, 359] width 242 height 123
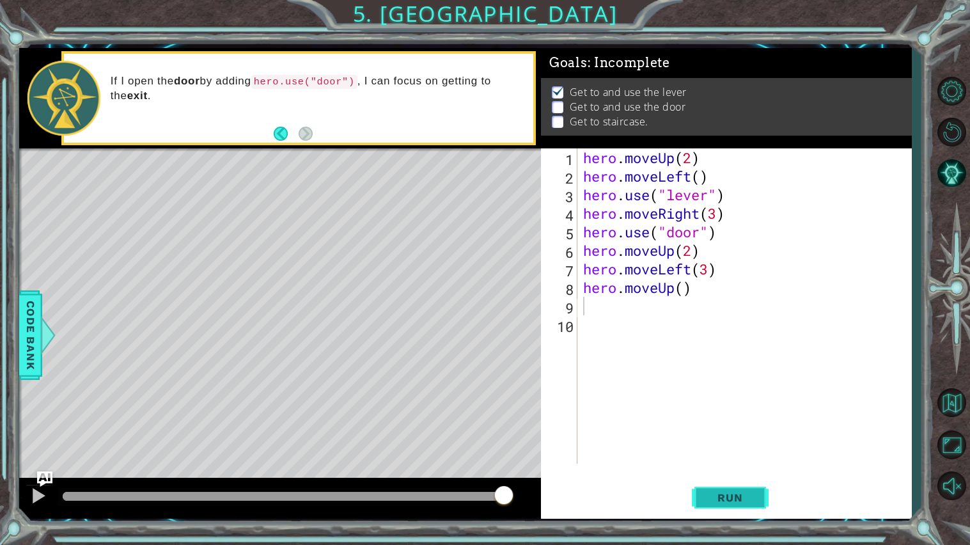
click at [732, 491] on span "Run" at bounding box center [730, 497] width 51 height 13
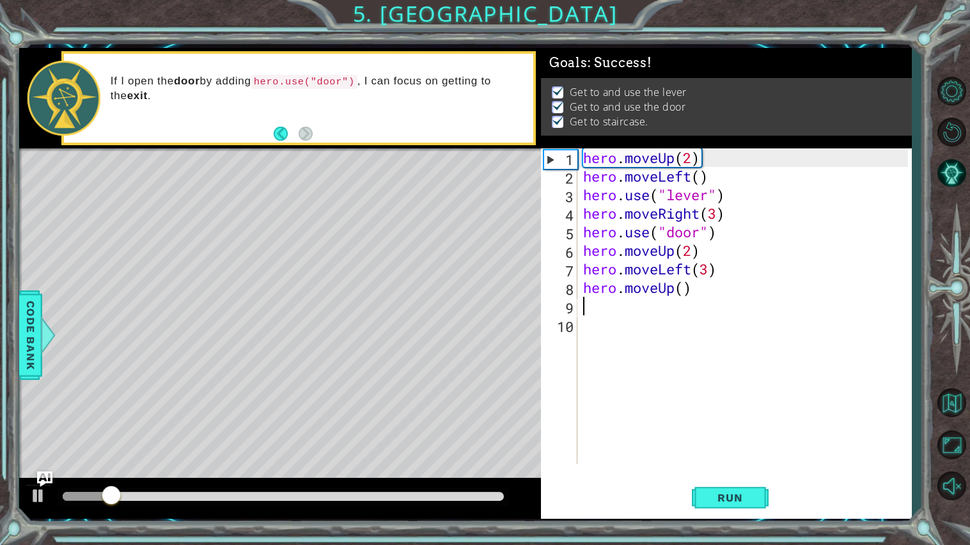
type textarea "hero.moveUp()"
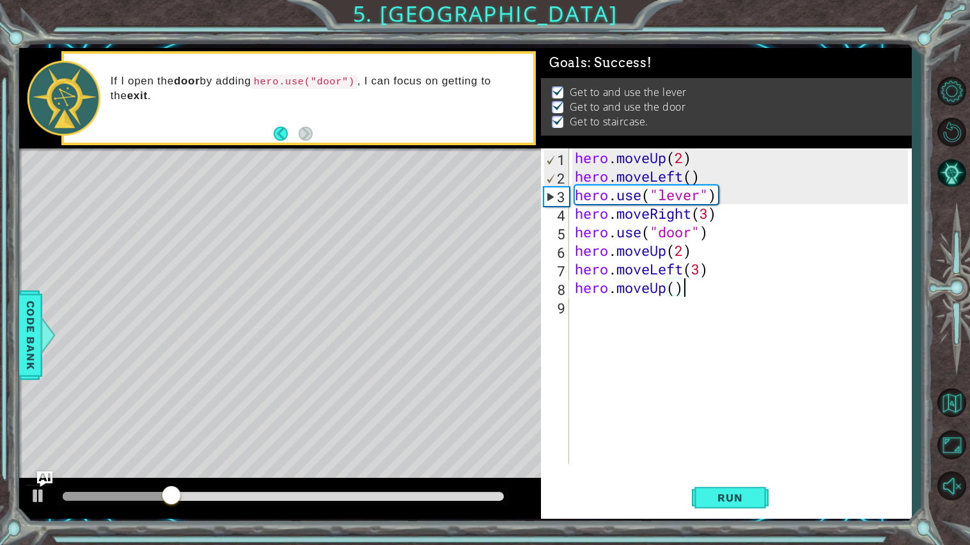
click at [593, 315] on div "hero . moveUp ( 2 ) hero . moveLeft ( ) hero . use ( "lever" ) hero . moveRight…" at bounding box center [743, 324] width 342 height 352
type textarea "hero.moveUp()"
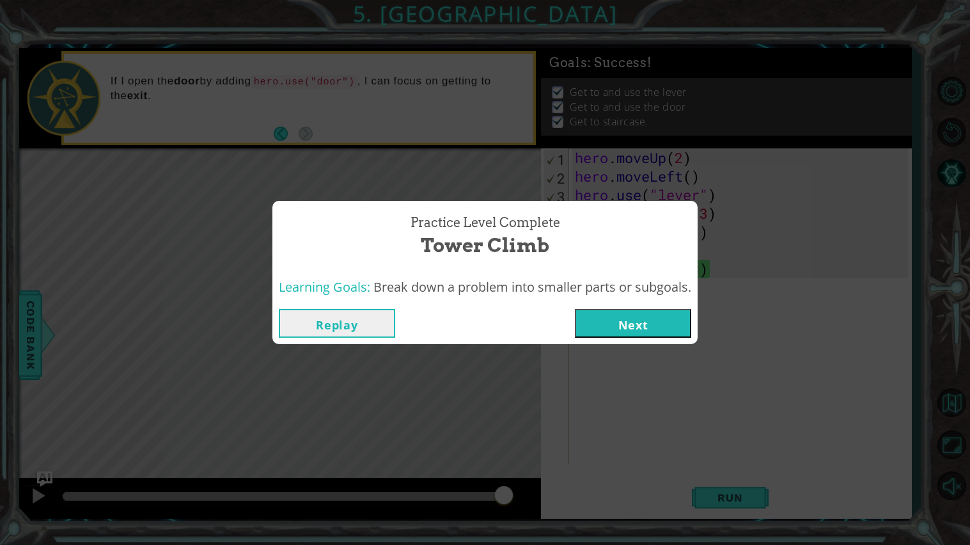
click at [603, 316] on button "Next" at bounding box center [633, 323] width 116 height 29
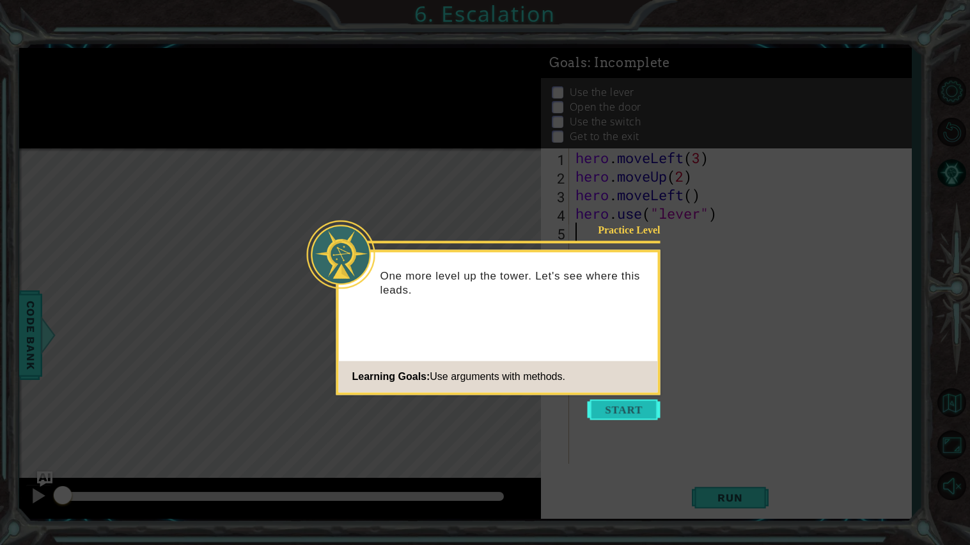
click at [617, 406] on button "Start" at bounding box center [624, 409] width 73 height 20
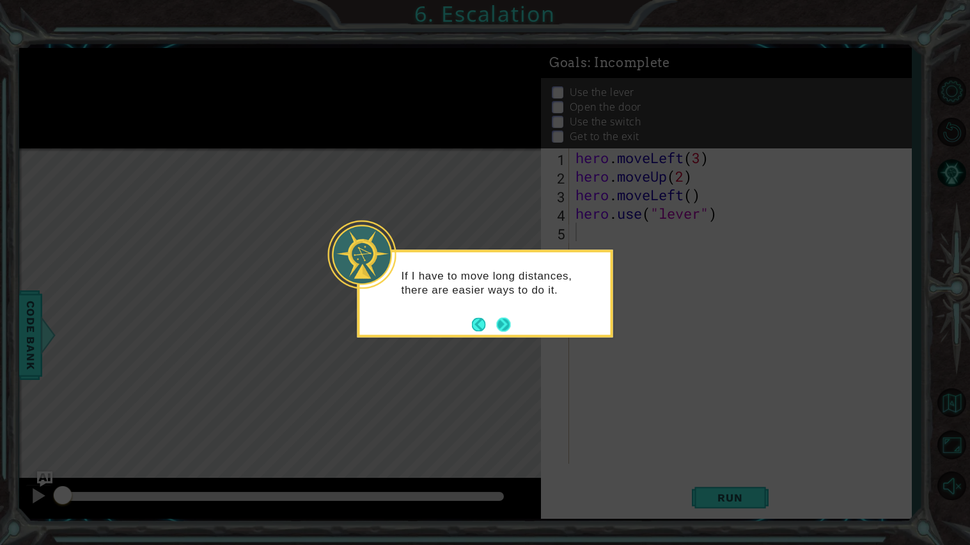
click at [496, 327] on button "Next" at bounding box center [503, 324] width 14 height 14
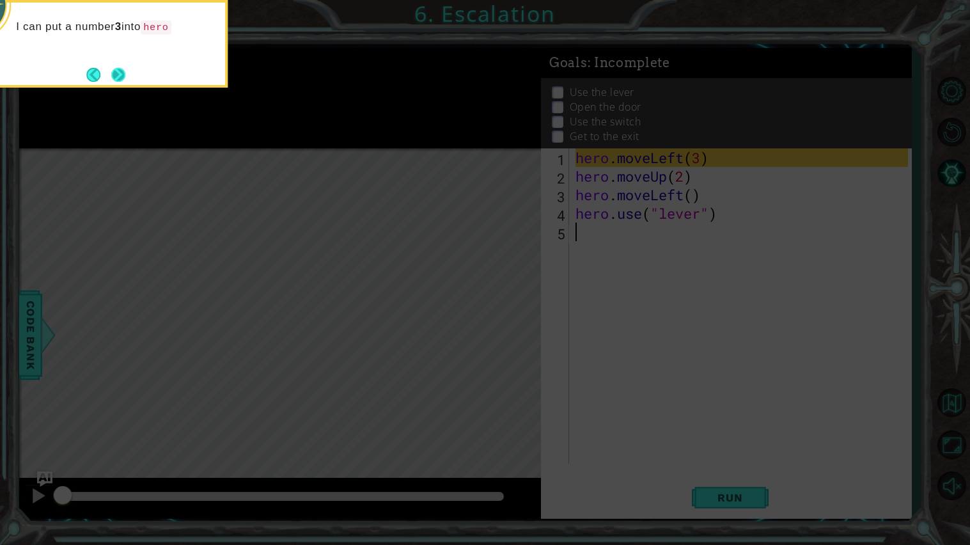
click at [120, 72] on button "Next" at bounding box center [118, 75] width 14 height 14
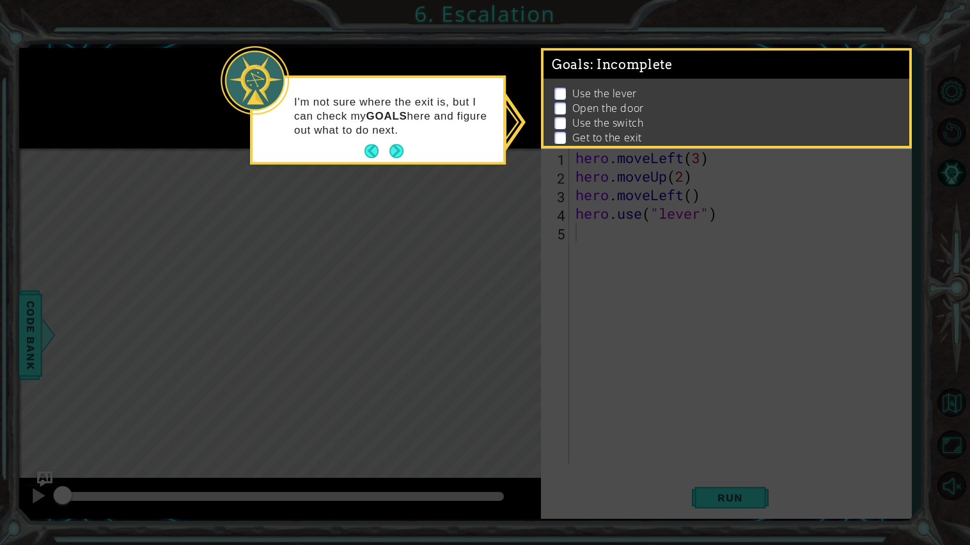
click at [561, 91] on p at bounding box center [560, 94] width 12 height 12
click at [733, 508] on icon at bounding box center [485, 272] width 970 height 545
click at [398, 146] on button "Next" at bounding box center [396, 151] width 14 height 14
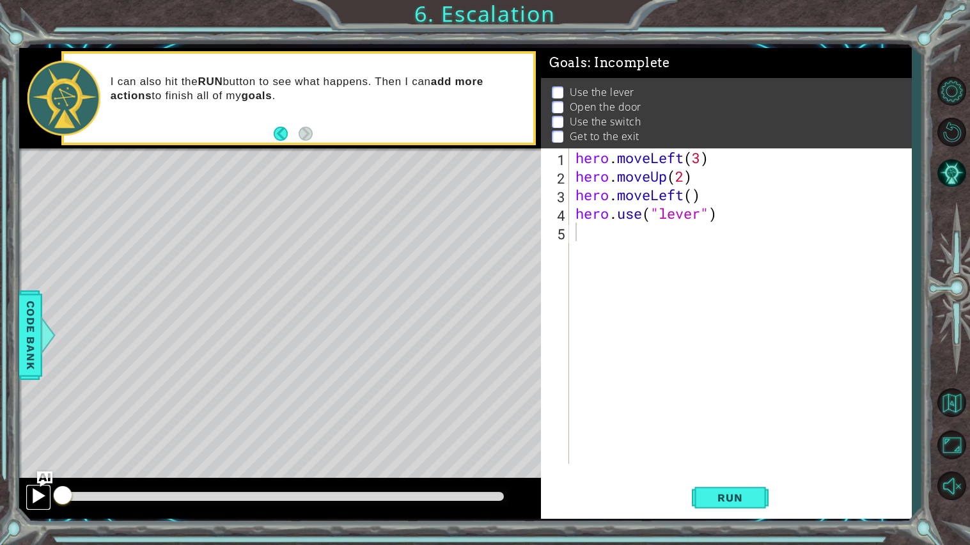
click at [37, 490] on div at bounding box center [38, 495] width 17 height 17
click at [38, 491] on div at bounding box center [38, 495] width 17 height 17
click at [711, 493] on span "Run" at bounding box center [730, 497] width 51 height 13
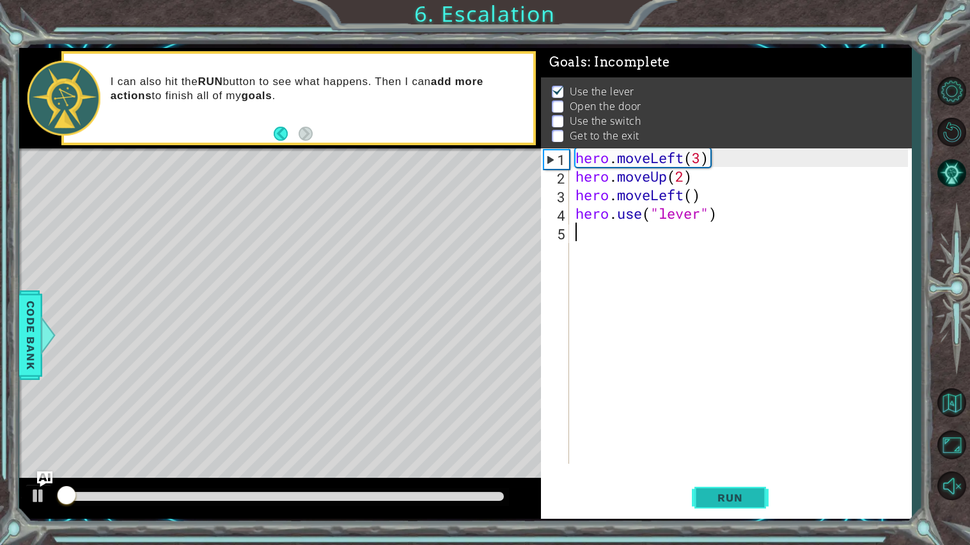
scroll to position [1, 0]
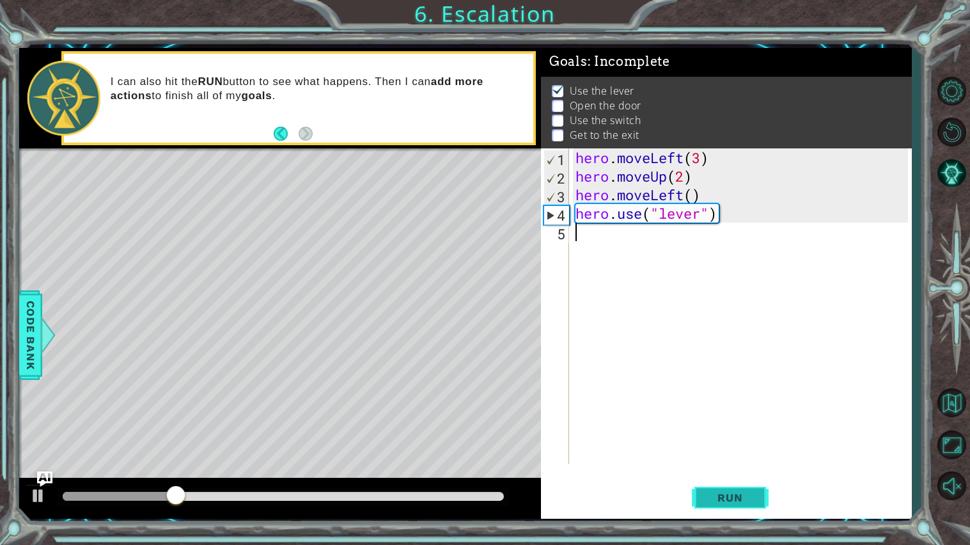
click at [711, 493] on span "Run" at bounding box center [730, 497] width 51 height 13
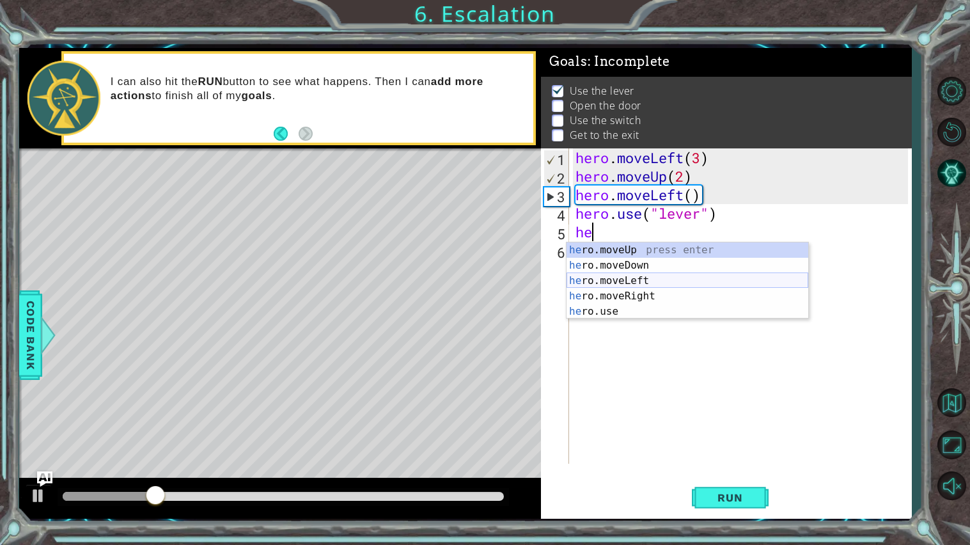
click at [589, 276] on div "he ro.moveUp press enter he ro.moveDown press enter he ro.moveLeft press enter …" at bounding box center [687, 295] width 242 height 107
type textarea "hero.moveLeft(1)"
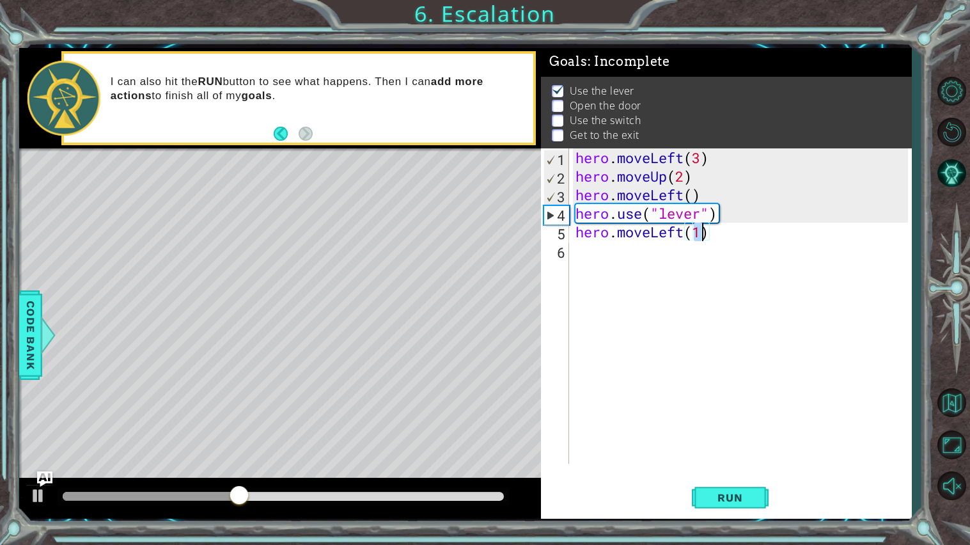
click at [671, 251] on div "hero . moveLeft ( 3 ) hero . moveUp ( 2 ) hero . moveLeft ( ) hero . use ( "lev…" at bounding box center [743, 324] width 341 height 352
click at [703, 235] on div "hero . moveLeft ( 3 ) hero . moveUp ( 2 ) hero . moveLeft ( ) hero . use ( "lev…" at bounding box center [743, 324] width 341 height 352
type textarea "hero.moveLeft()"
click at [712, 240] on div "hero . moveLeft ( 3 ) hero . moveUp ( 2 ) hero . moveLeft ( ) hero . use ( "lev…" at bounding box center [743, 324] width 341 height 352
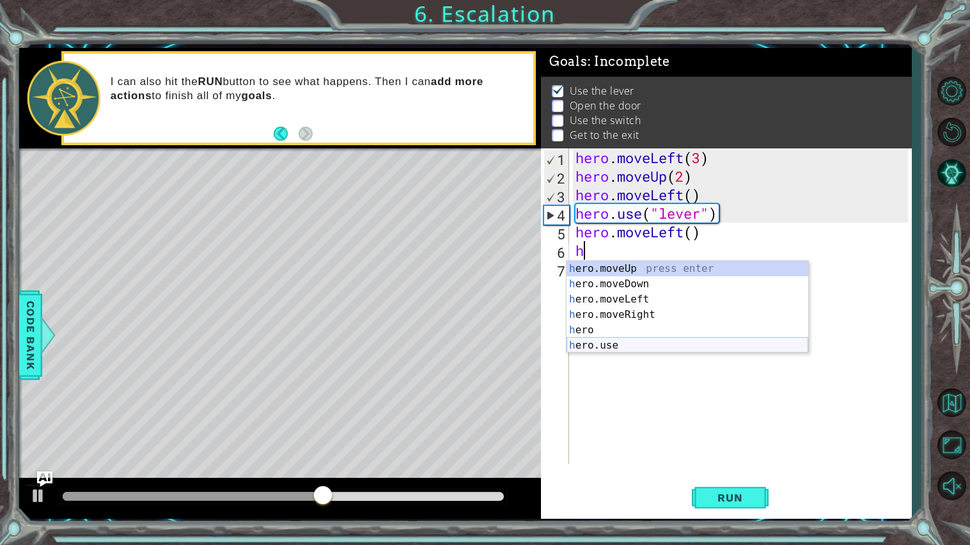
click at [689, 338] on div "h ero.moveUp press enter h ero.moveDown press enter h ero.moveLeft press enter …" at bounding box center [687, 322] width 242 height 123
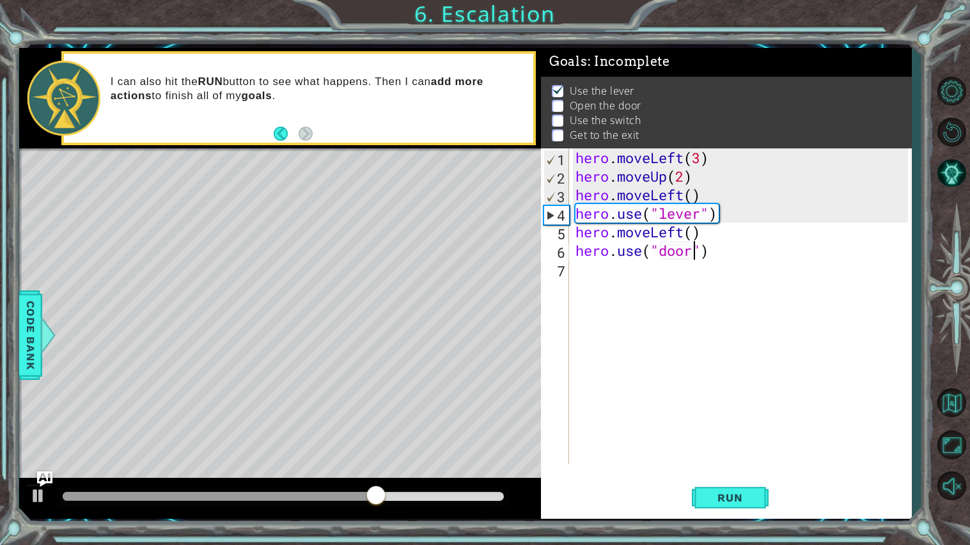
scroll to position [0, 4]
type textarea "hero.use("door")"
click at [718, 500] on span "Run" at bounding box center [730, 497] width 51 height 13
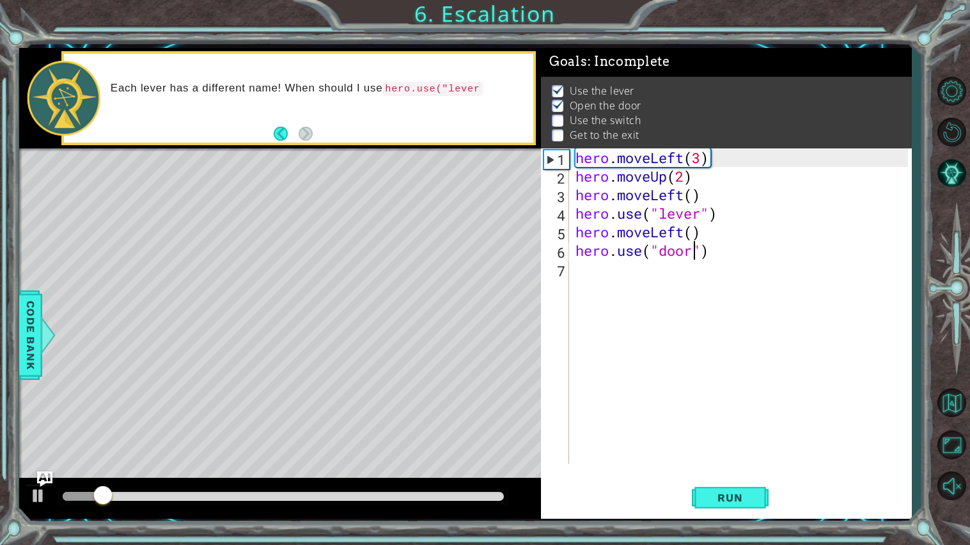
click at [584, 272] on div "hero . moveLeft ( 3 ) hero . moveUp ( 2 ) hero . moveLeft ( ) hero . use ( "lev…" at bounding box center [743, 324] width 341 height 352
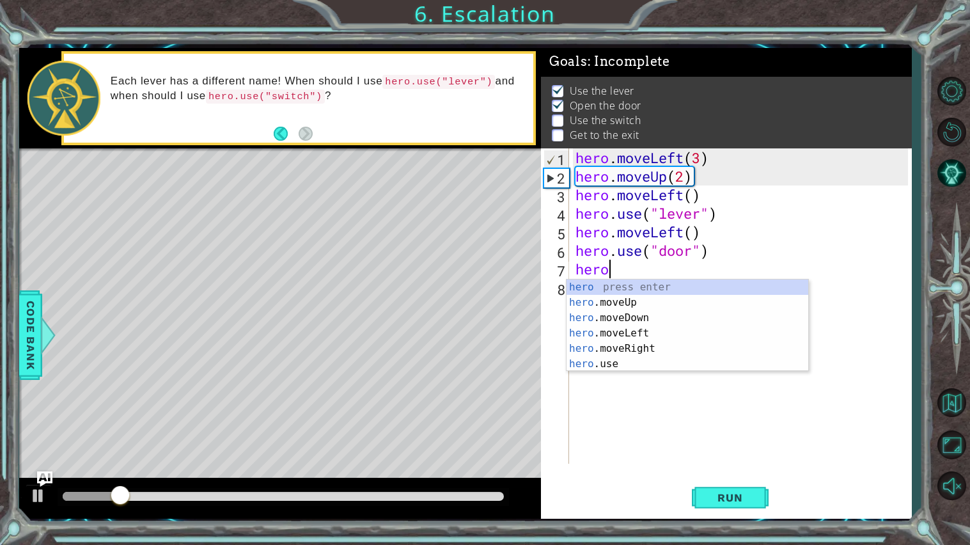
scroll to position [0, 1]
click at [600, 302] on div "hero press enter hero .moveUp press enter hero .moveDown press enter hero .move…" at bounding box center [687, 340] width 242 height 123
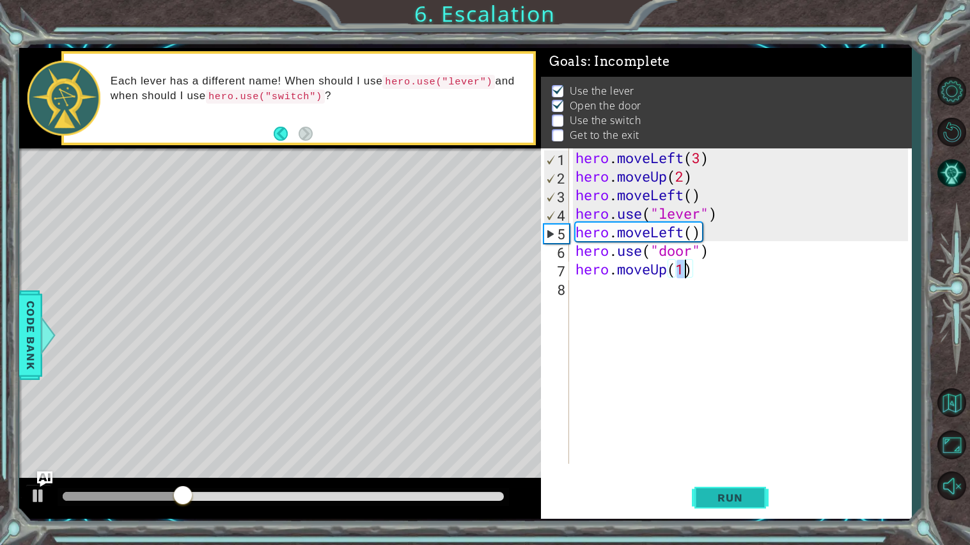
click at [703, 495] on button "Run" at bounding box center [730, 497] width 77 height 37
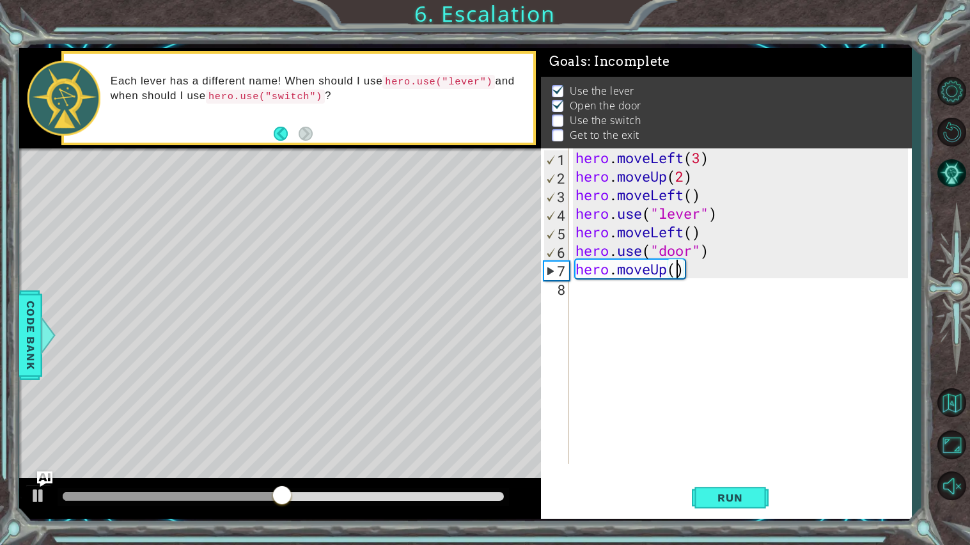
scroll to position [0, 4]
type textarea "hero.moveUp(2)"
click at [735, 496] on span "Run" at bounding box center [730, 497] width 51 height 13
click at [581, 293] on div "hero . moveLeft ( 3 ) hero . moveUp ( 2 ) hero . moveLeft ( ) hero . use ( "lev…" at bounding box center [743, 324] width 341 height 352
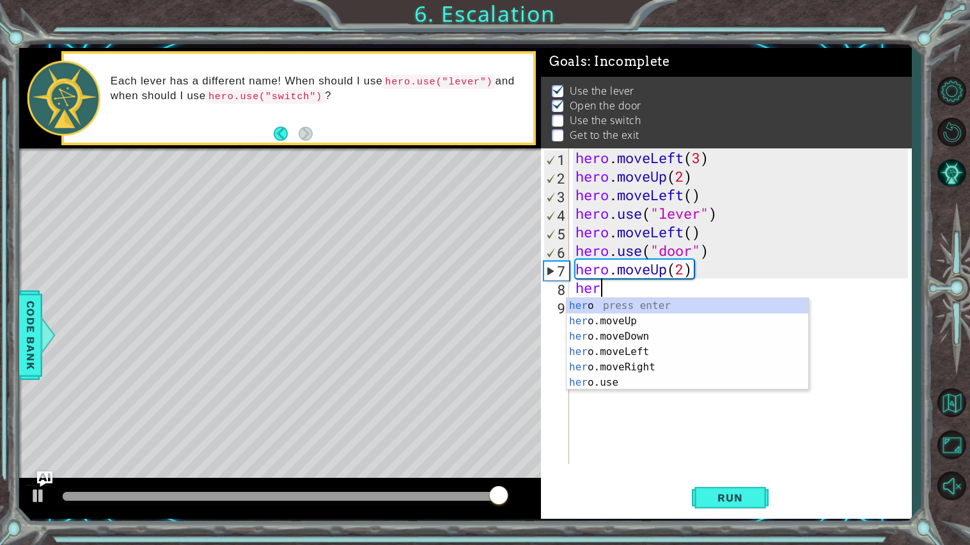
scroll to position [0, 1]
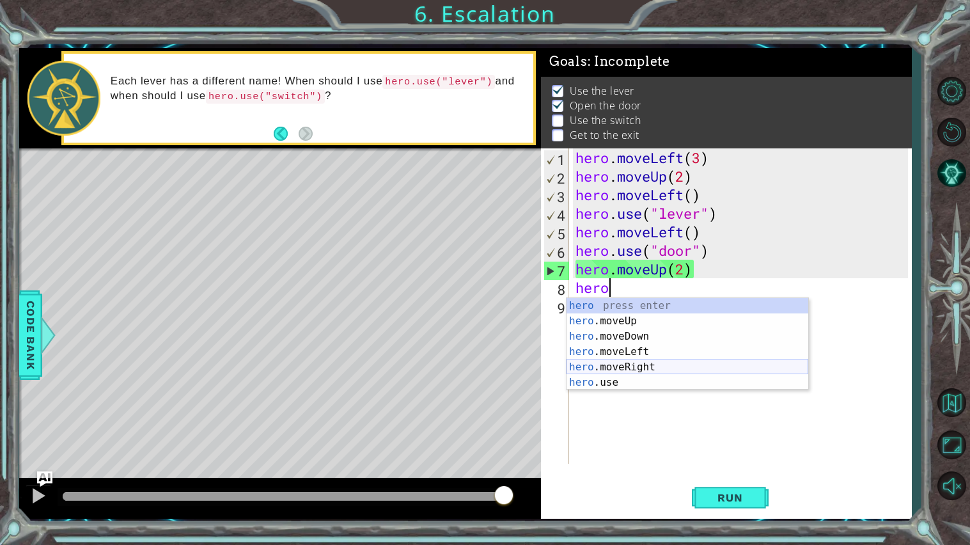
click at [603, 362] on div "hero press enter hero .moveUp press enter hero .moveDown press enter hero .move…" at bounding box center [687, 359] width 242 height 123
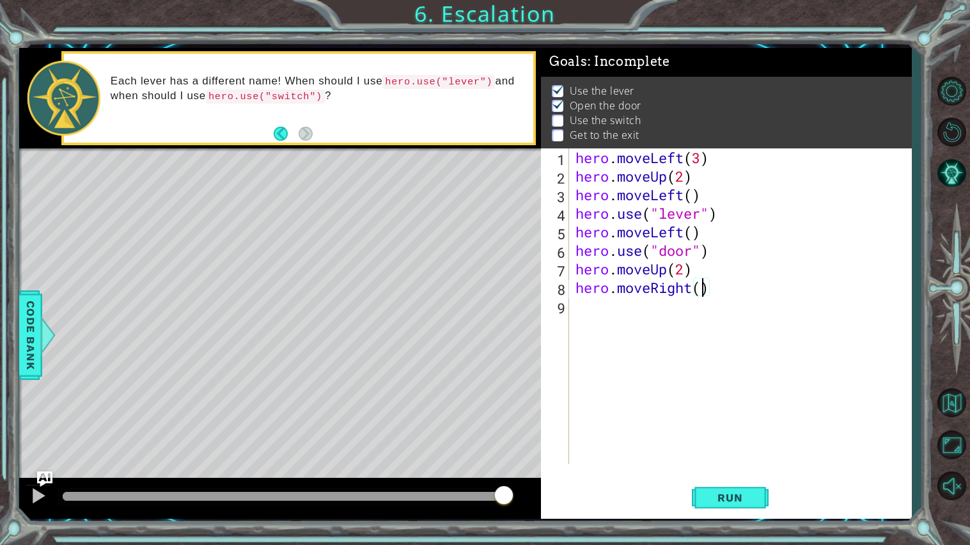
scroll to position [0, 5]
click at [749, 495] on span "Run" at bounding box center [730, 497] width 51 height 13
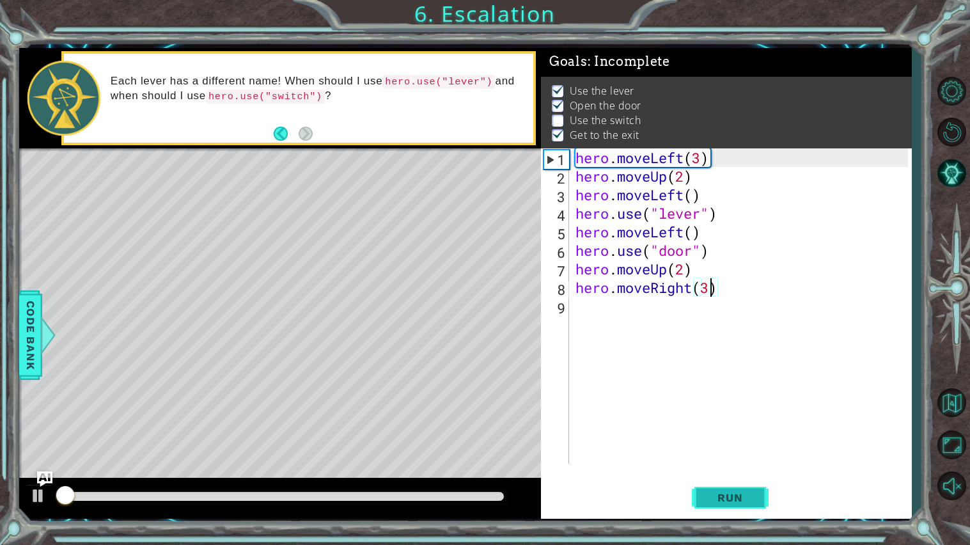
click at [749, 495] on span "Run" at bounding box center [730, 497] width 51 height 13
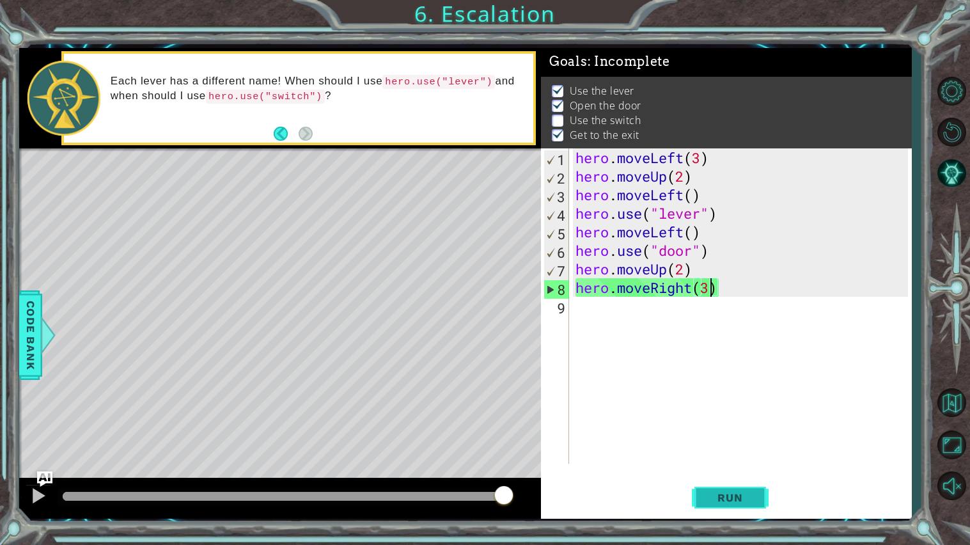
click at [747, 494] on span "Run" at bounding box center [730, 497] width 51 height 13
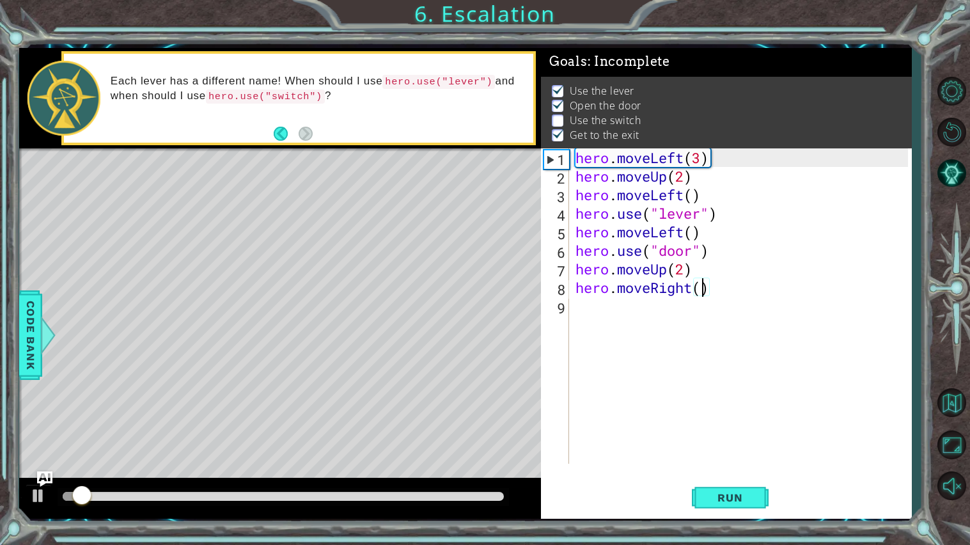
type textarea "hero.moveRight(2)"
click at [611, 304] on div "hero . moveLeft ( 3 ) hero . moveUp ( 2 ) hero . moveLeft ( ) hero . use ( "lev…" at bounding box center [743, 324] width 341 height 352
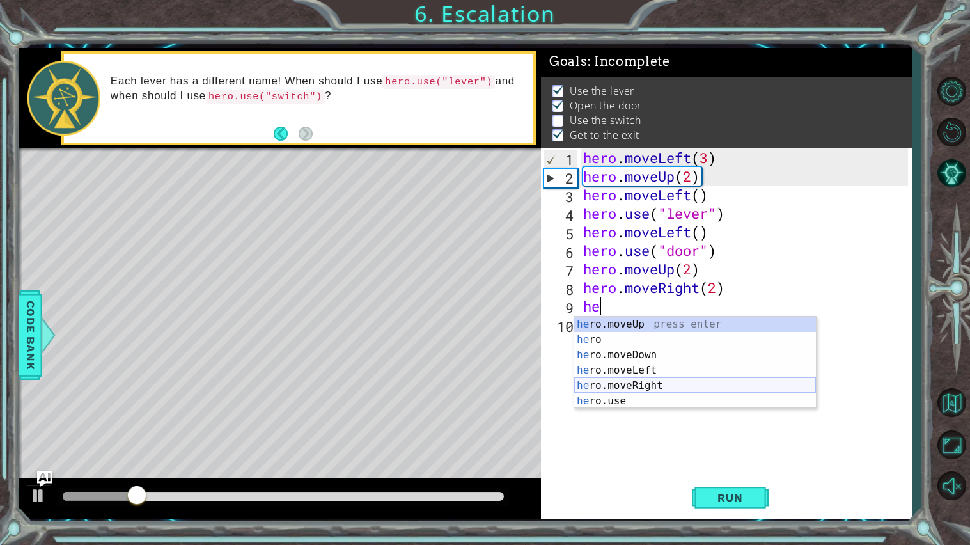
click at [618, 396] on div "he ro.moveUp press enter he ro press enter he ro.moveDown press enter he ro.mov…" at bounding box center [695, 377] width 242 height 123
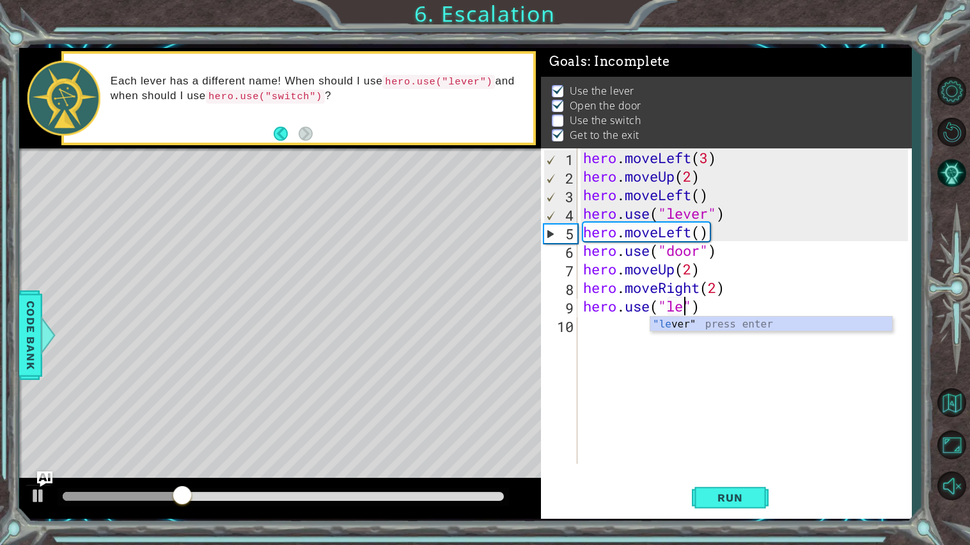
type textarea "hero.use("lever")"
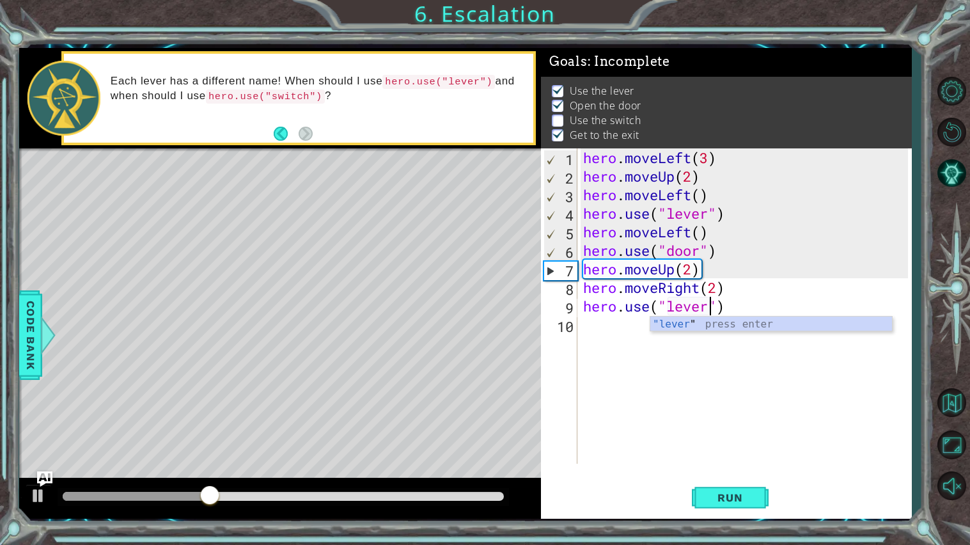
click at [632, 357] on div "hero . moveLeft ( 3 ) hero . moveUp ( 2 ) hero . moveLeft ( ) hero . use ( "lev…" at bounding box center [748, 324] width 334 height 352
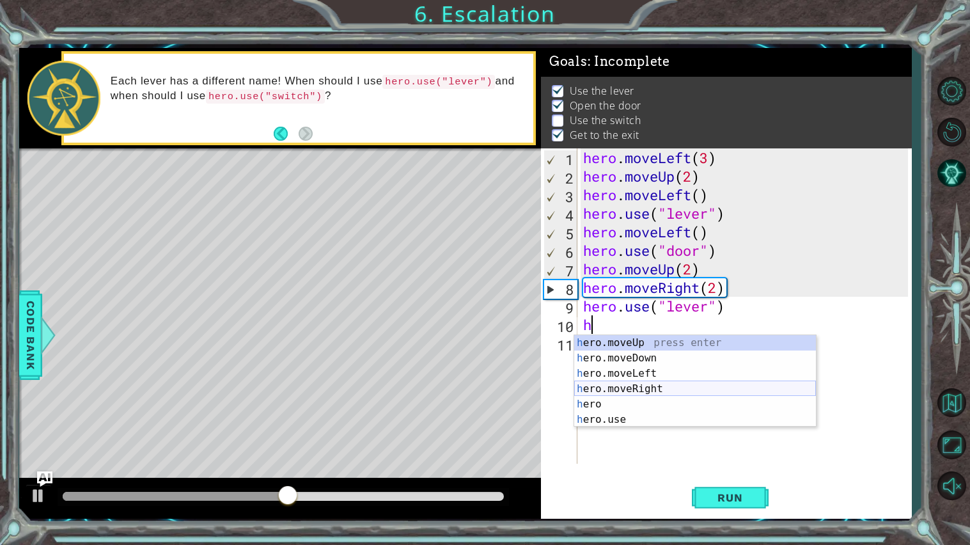
click at [610, 386] on div "h ero.moveUp press enter h ero.moveDown press enter h ero.moveLeft press enter …" at bounding box center [695, 396] width 242 height 123
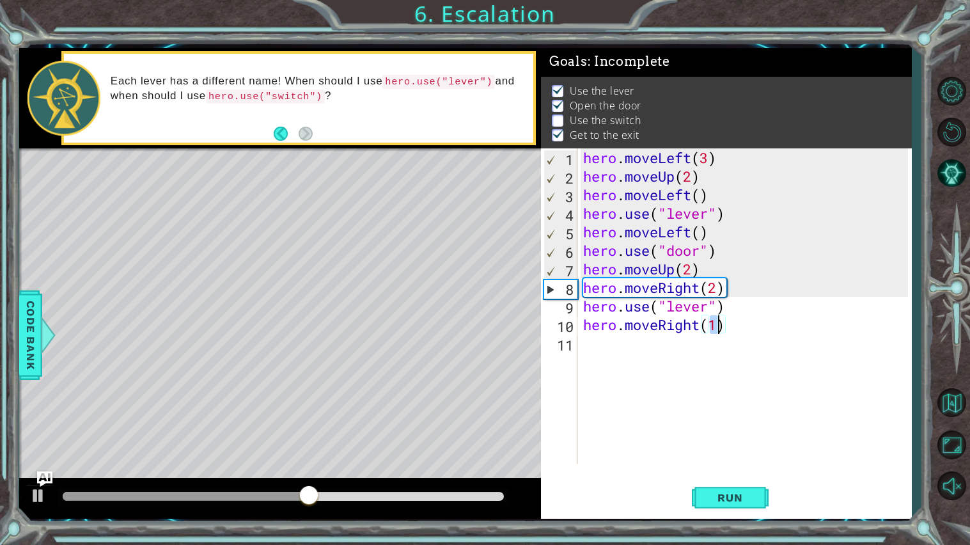
type textarea "hero.moveRight()"
click at [601, 347] on div "hero . moveLeft ( 3 ) hero . moveUp ( 2 ) hero . moveLeft ( ) hero . use ( "lev…" at bounding box center [748, 324] width 334 height 352
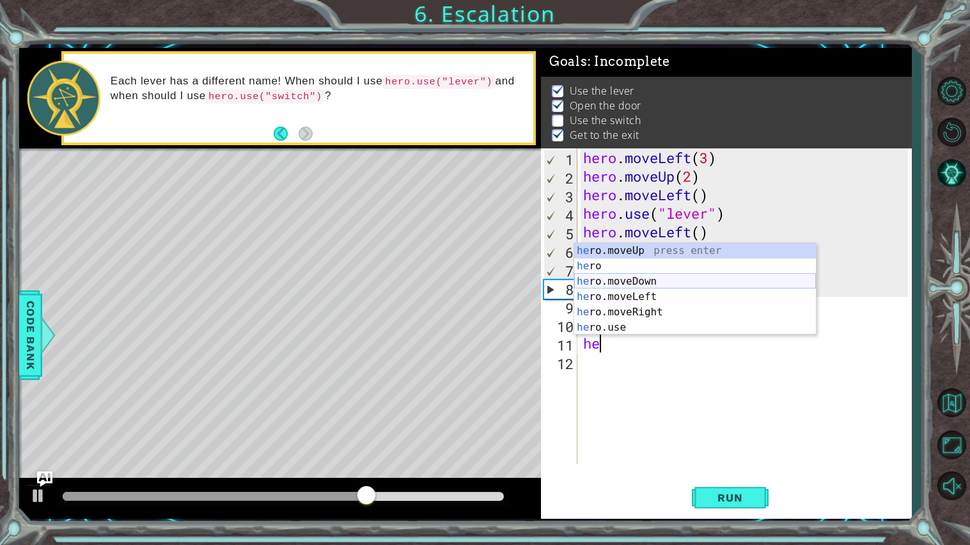
click at [593, 277] on div "he ro.moveUp press enter he ro press enter he ro.moveDown press enter he ro.mov…" at bounding box center [695, 304] width 242 height 123
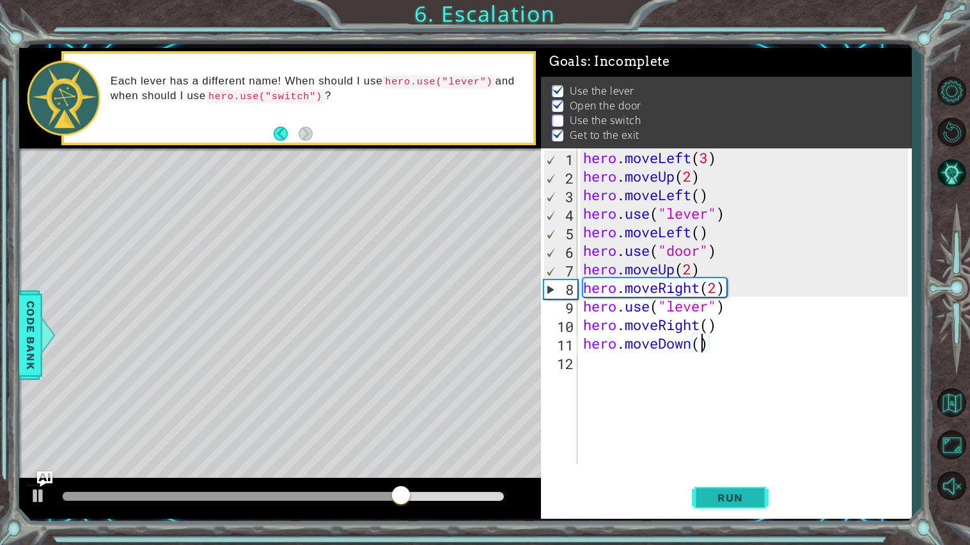
click at [719, 487] on button "Run" at bounding box center [730, 497] width 77 height 37
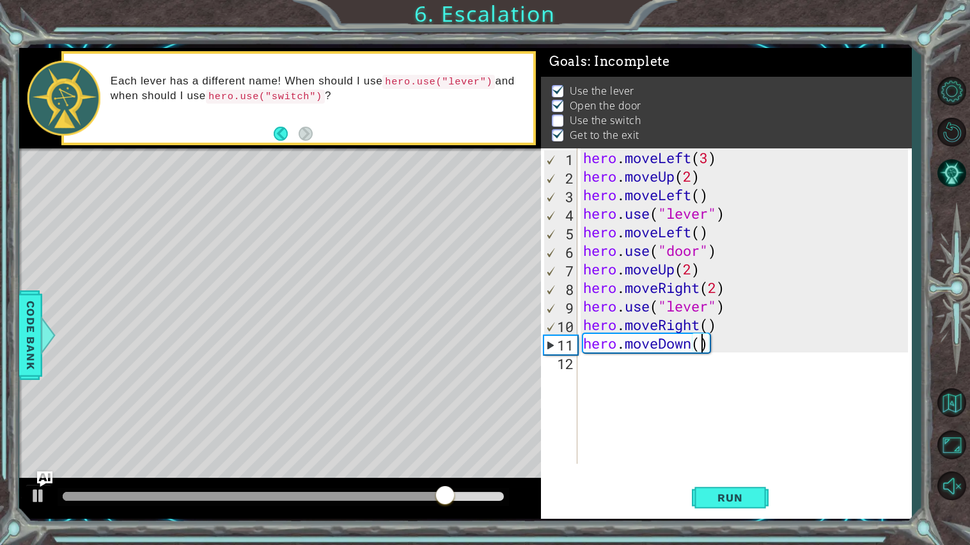
click at [695, 344] on div "hero . moveLeft ( 3 ) hero . moveUp ( 2 ) hero . moveLeft ( ) hero . use ( "lev…" at bounding box center [748, 324] width 334 height 352
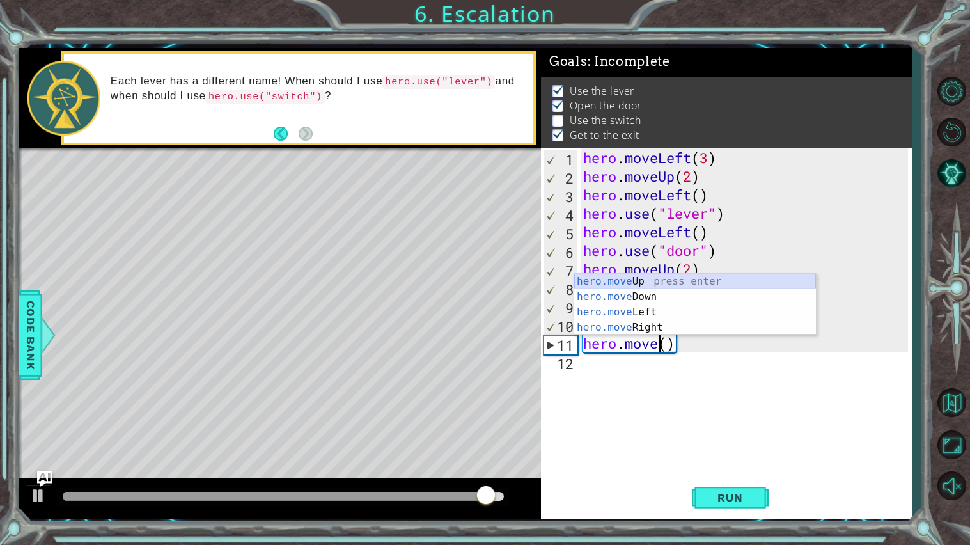
click at [629, 282] on div "hero.move Up press enter hero.move Down press enter hero.move Left press enter …" at bounding box center [695, 320] width 242 height 92
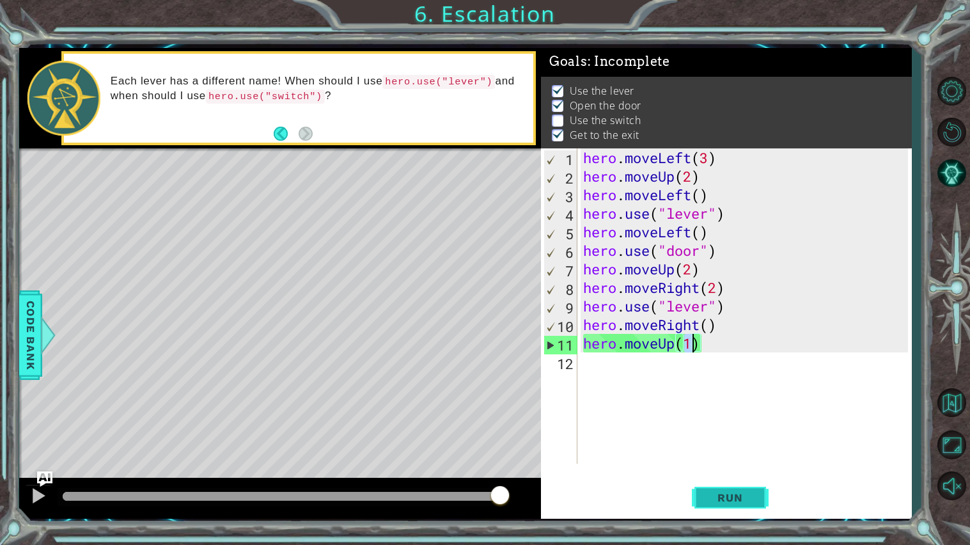
click at [701, 495] on button "Run" at bounding box center [730, 497] width 77 height 37
click at [747, 507] on button "Run" at bounding box center [730, 497] width 77 height 37
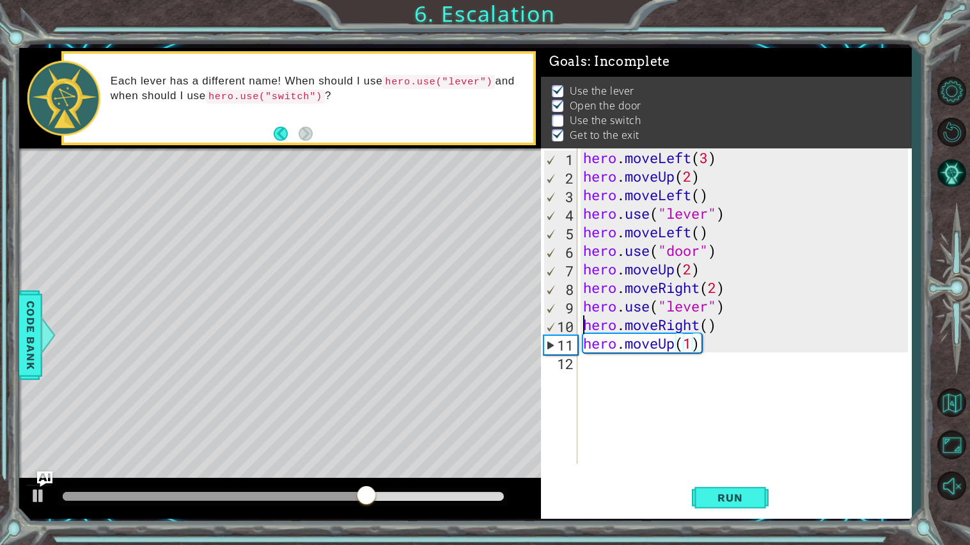
click at [582, 319] on div "hero . moveLeft ( 3 ) hero . moveUp ( 2 ) hero . moveLeft ( ) hero . use ( "lev…" at bounding box center [748, 324] width 334 height 352
type textarea "hero.moveRight()"
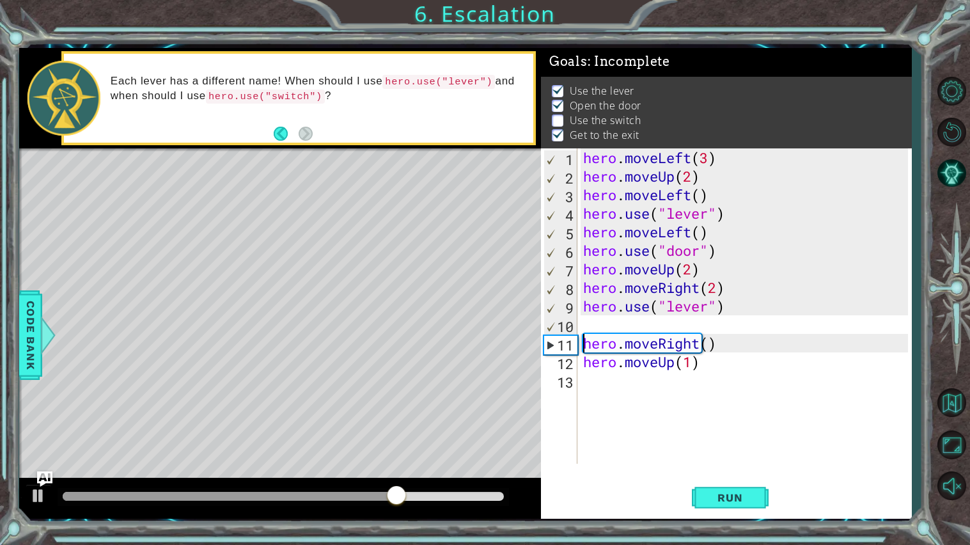
click at [588, 316] on div "hero . moveLeft ( 3 ) hero . moveUp ( 2 ) hero . moveLeft ( ) hero . use ( "lev…" at bounding box center [748, 324] width 334 height 352
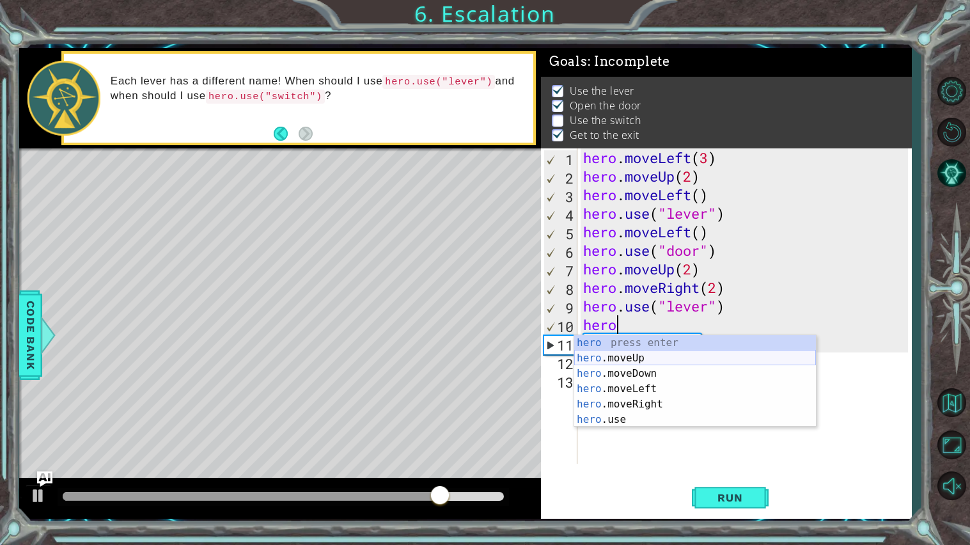
scroll to position [0, 1]
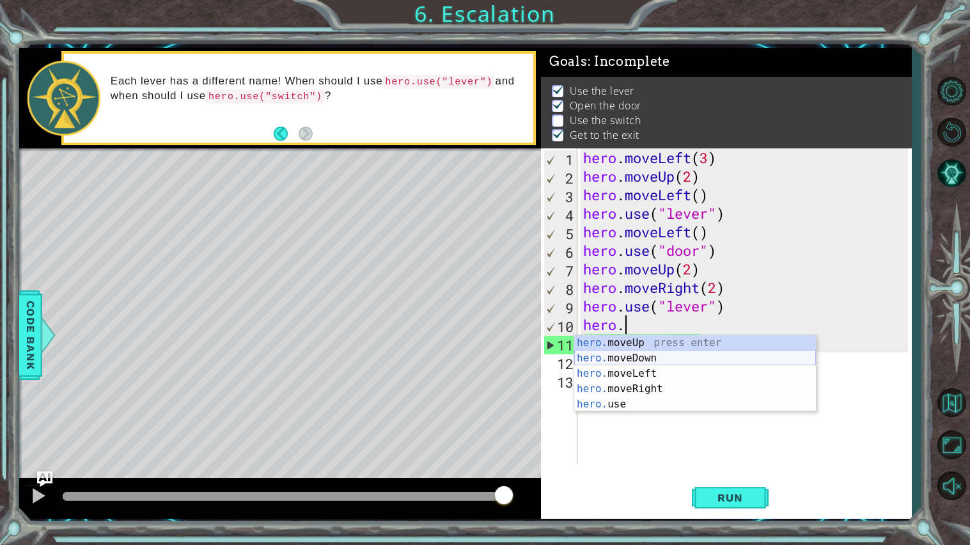
click at [598, 354] on div "hero. moveUp press enter hero. moveDown press enter hero. moveLeft press enter …" at bounding box center [695, 388] width 242 height 107
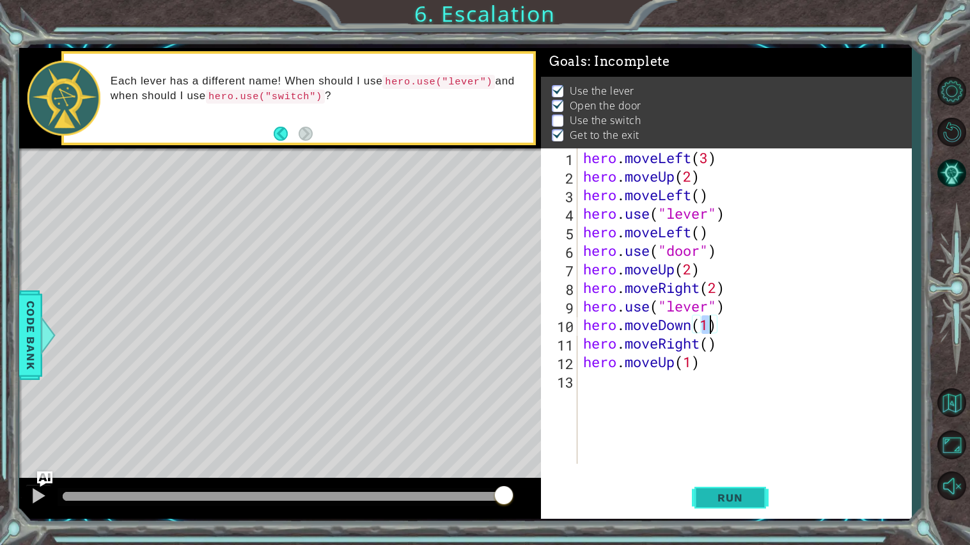
type textarea "hero.moveDown(1)"
click at [716, 502] on span "Run" at bounding box center [730, 497] width 51 height 13
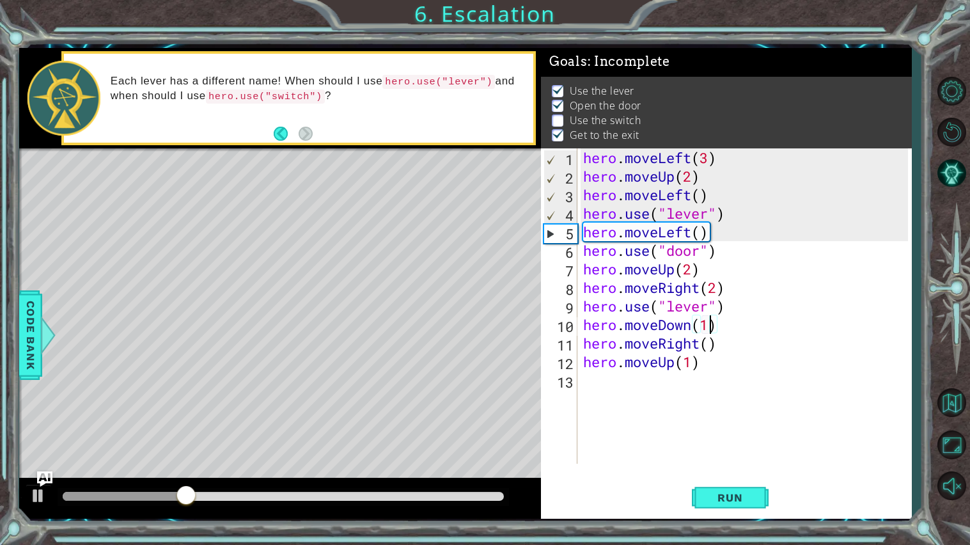
scroll to position [0, 0]
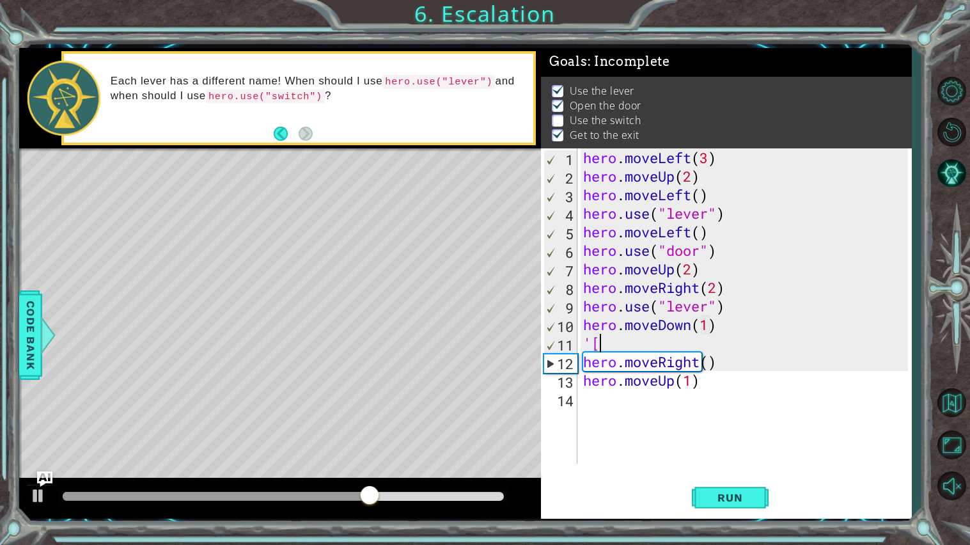
type textarea "'"
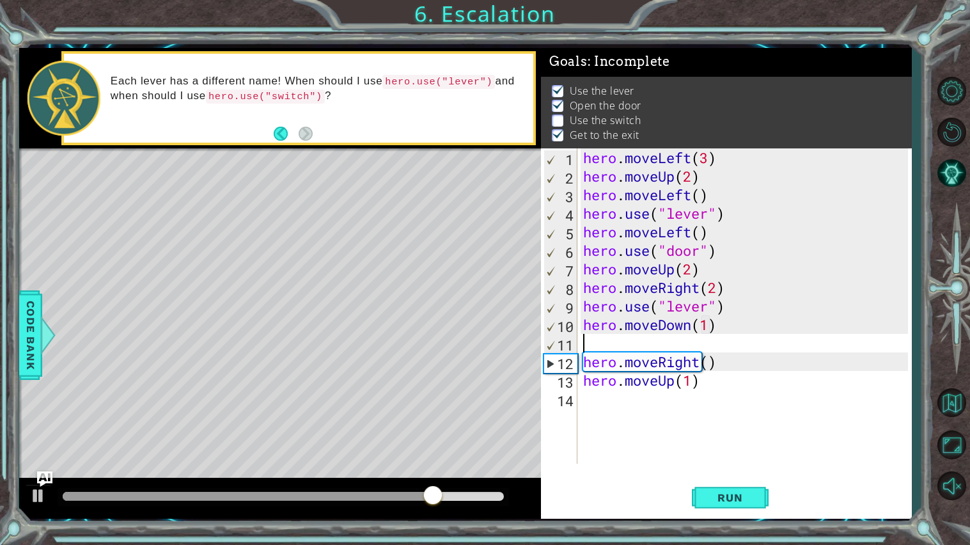
type textarea "hero.moveDown(1)"
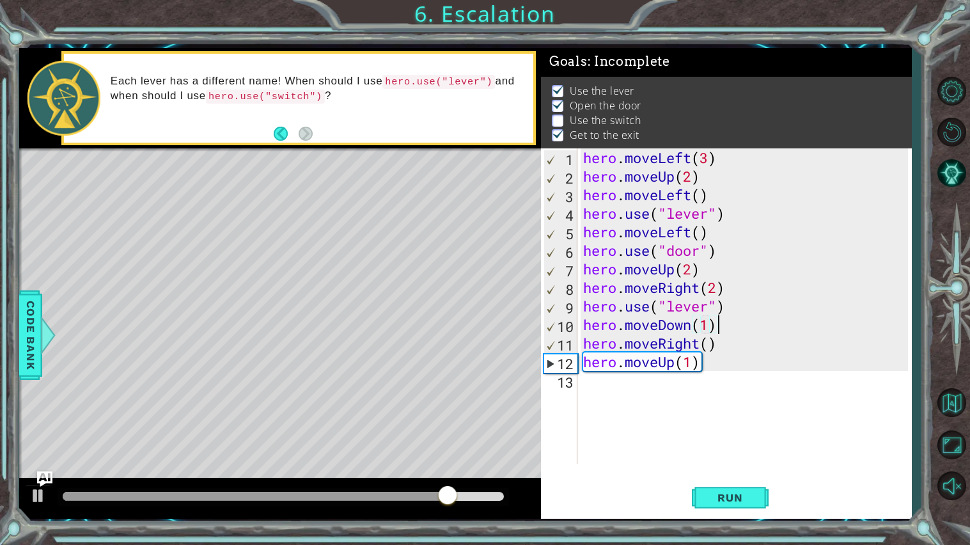
click at [643, 382] on div "hero . moveLeft ( 3 ) hero . moveUp ( 2 ) hero . moveLeft ( ) hero . use ( "lev…" at bounding box center [748, 324] width 334 height 352
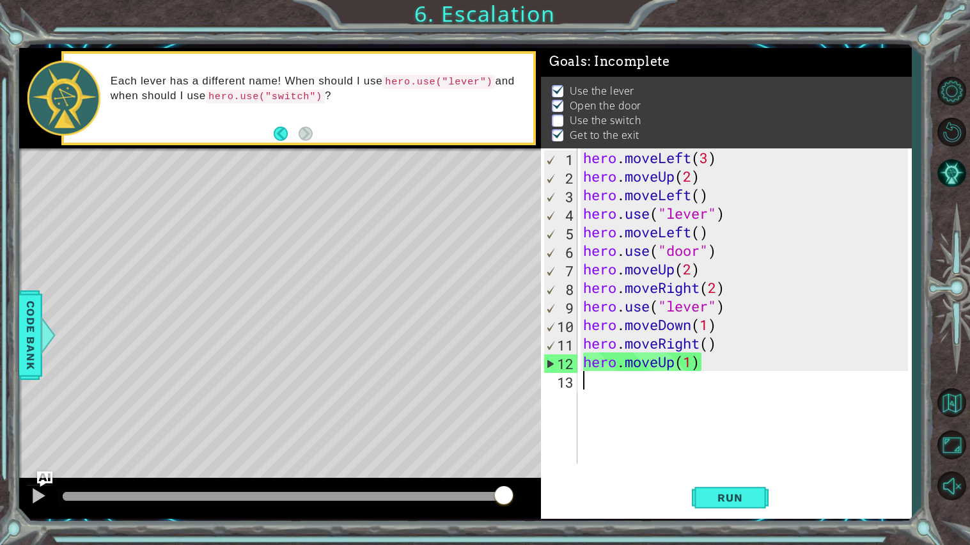
click at [709, 304] on div "hero . moveLeft ( 3 ) hero . moveUp ( 2 ) hero . moveLeft ( ) hero . use ( "lev…" at bounding box center [748, 324] width 334 height 352
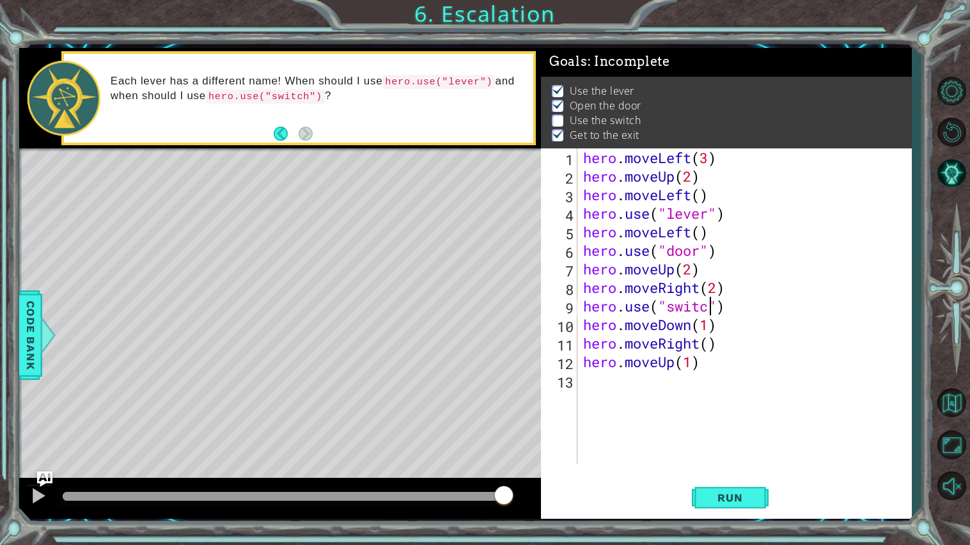
scroll to position [0, 5]
type textarea "hero.use("switch")"
click at [738, 490] on button "Run" at bounding box center [730, 497] width 77 height 37
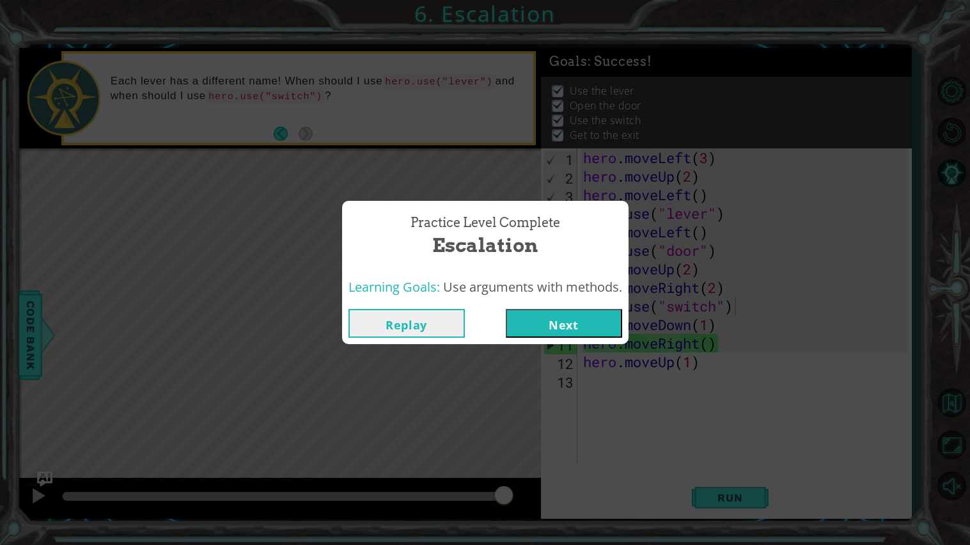
click at [537, 331] on button "Next" at bounding box center [564, 323] width 116 height 29
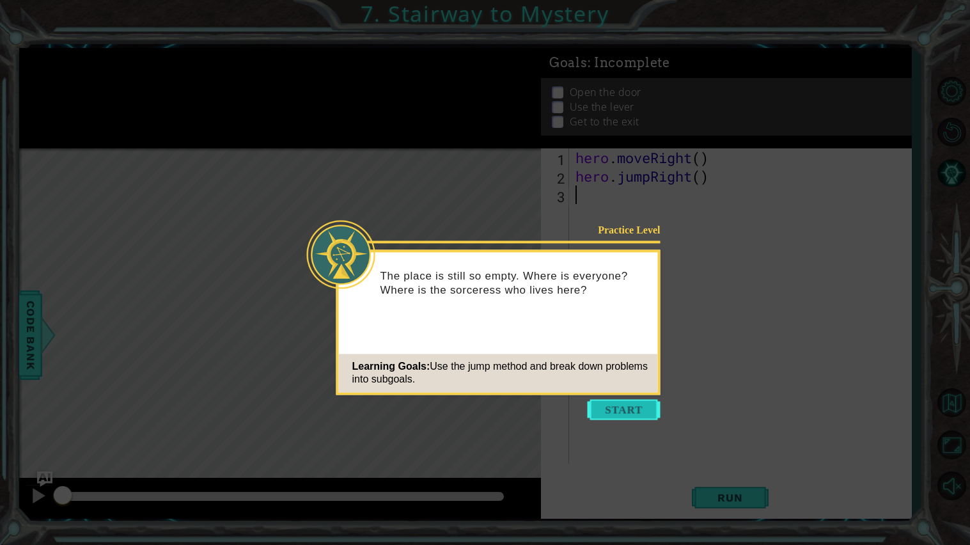
click at [600, 404] on button "Start" at bounding box center [624, 409] width 73 height 20
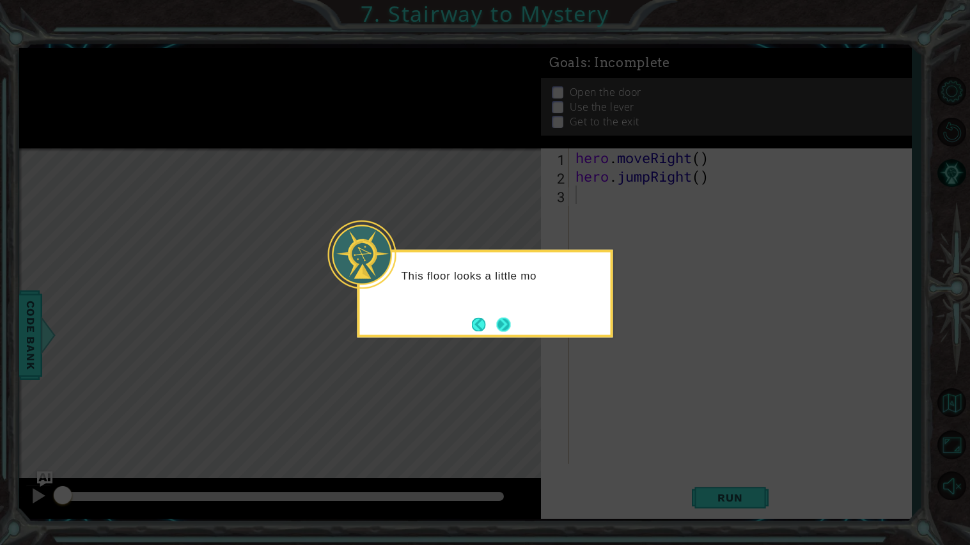
click at [499, 329] on button "Next" at bounding box center [503, 324] width 14 height 14
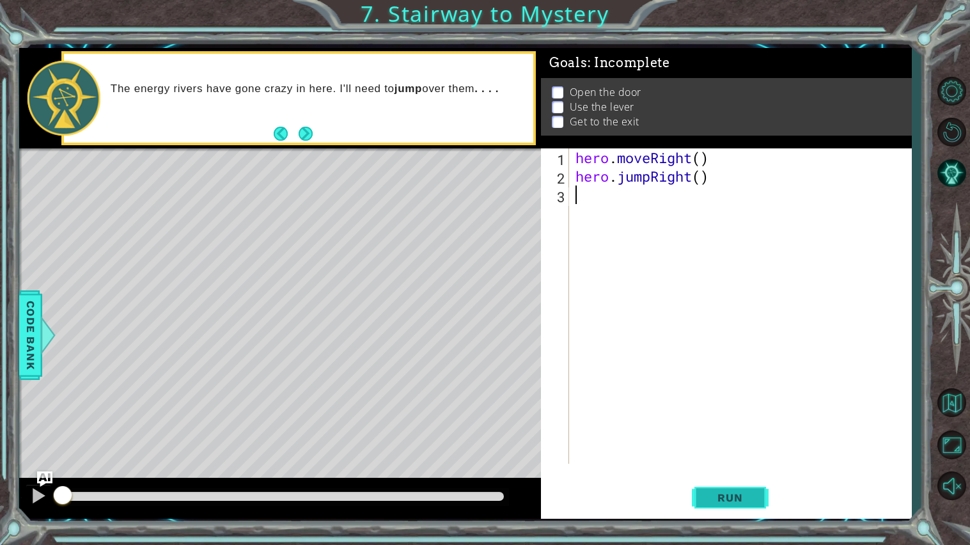
click at [740, 498] on span "Run" at bounding box center [730, 497] width 51 height 13
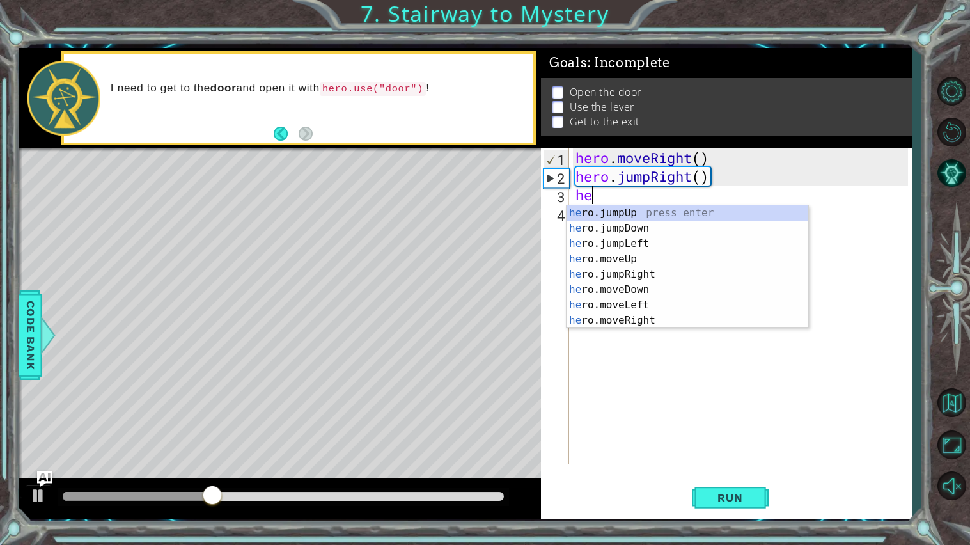
type textarea "h"
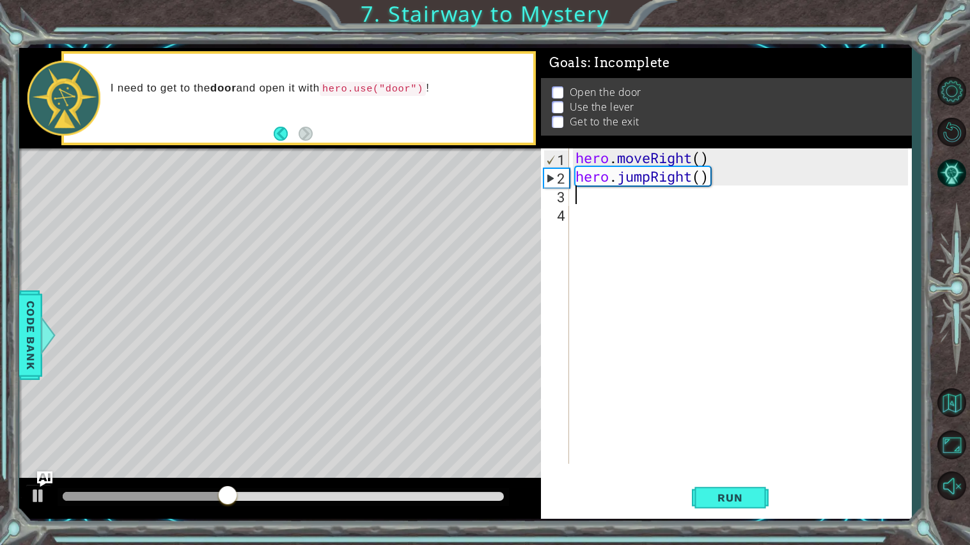
paste textarea "hero.moveUp"
type textarea "hero.moveUp"
type textarea "hero.moveUp()"
click at [686, 201] on div "hero . moveRight ( ) hero . jumpRight ( ) hero . moveUp ( )" at bounding box center [743, 324] width 341 height 352
paste textarea "hero.moveUp"
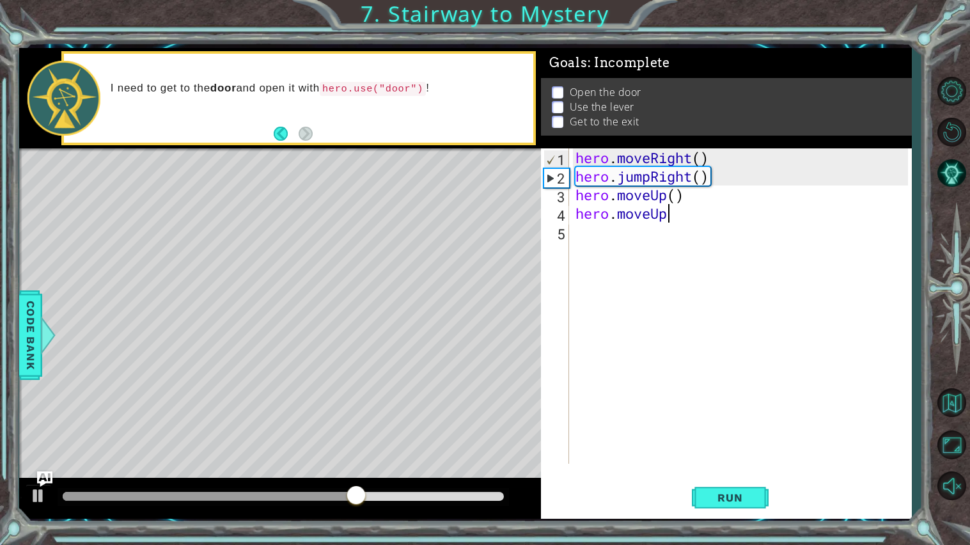
click at [678, 194] on div "hero . moveRight ( ) hero . jumpRight ( ) hero . moveUp ( ) hero . moveUp" at bounding box center [743, 324] width 341 height 352
click at [667, 194] on div "hero . moveRight ( ) hero . jumpRight ( ) hero . moveUp ( ) hero . moveUp" at bounding box center [743, 324] width 341 height 352
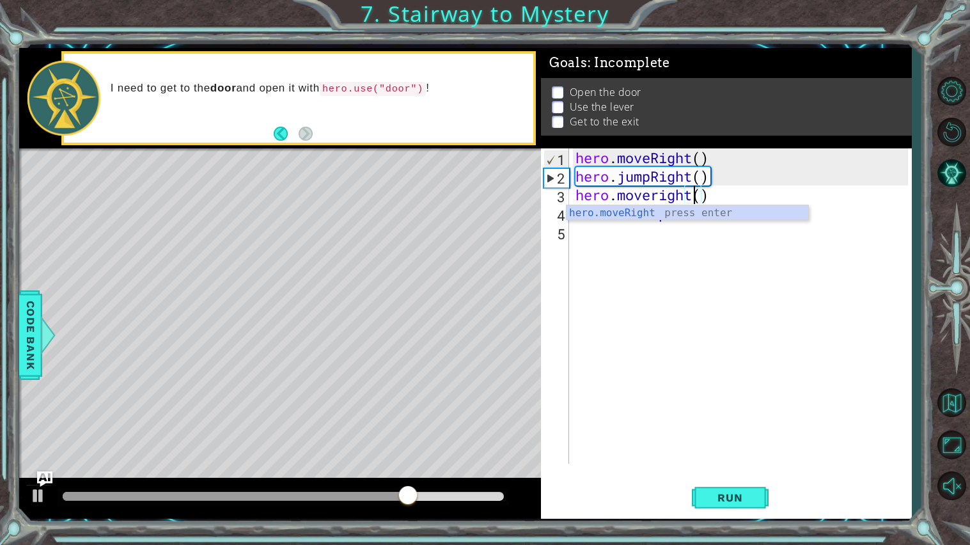
scroll to position [0, 4]
click at [661, 196] on div "hero . moveRight ( ) hero . jumpRight ( ) hero . moveright ( ) hero . moveUp" at bounding box center [743, 324] width 341 height 352
type textarea "hero.moveight()"
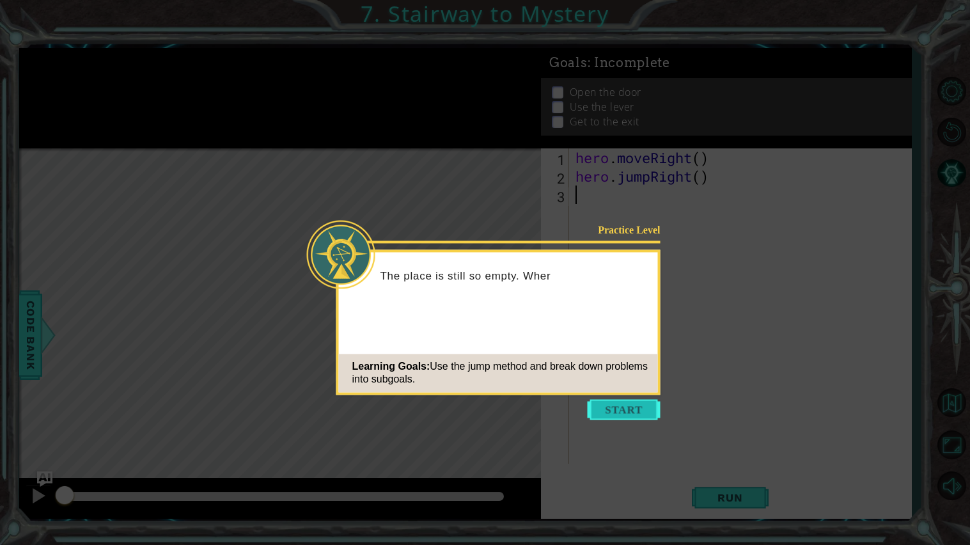
click at [602, 401] on button "Start" at bounding box center [624, 409] width 73 height 20
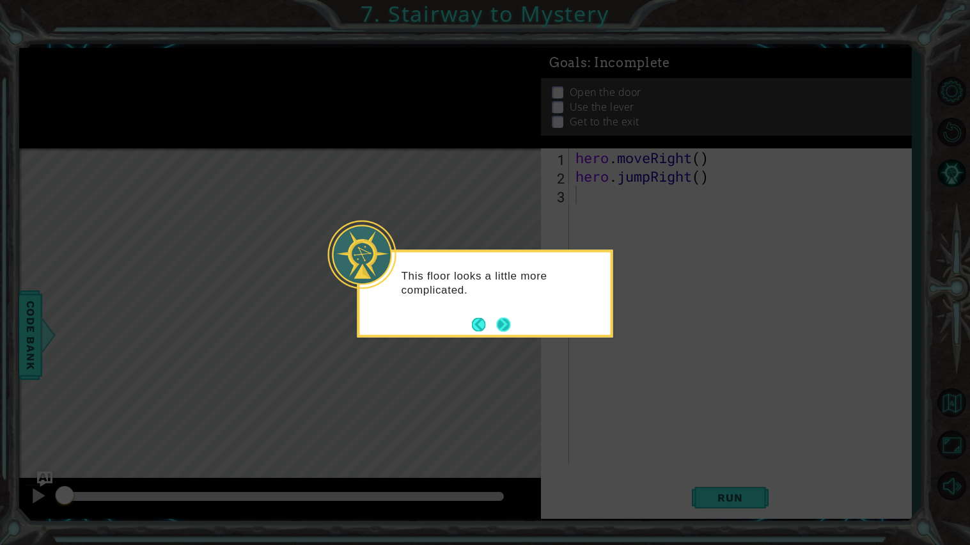
click at [501, 320] on button "Next" at bounding box center [503, 324] width 14 height 14
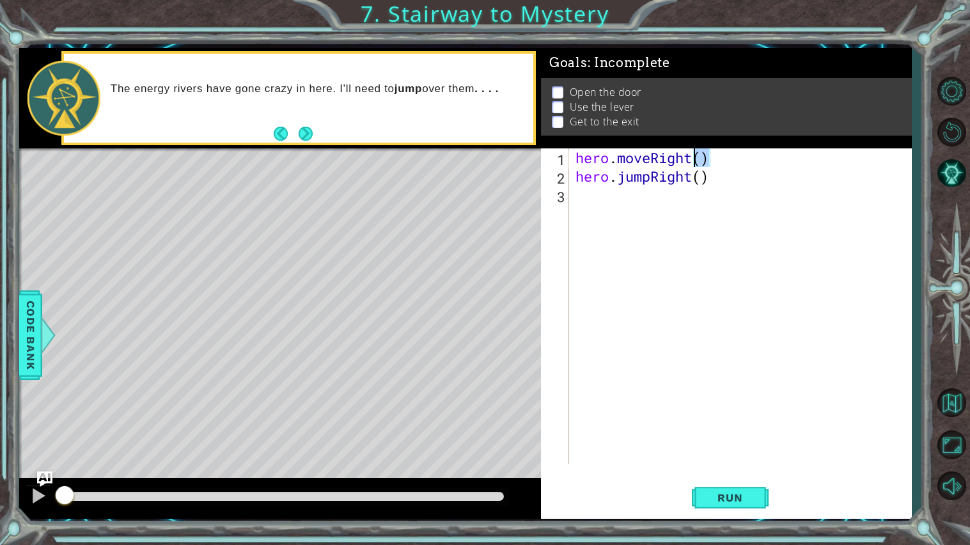
drag, startPoint x: 710, startPoint y: 157, endPoint x: 691, endPoint y: 153, distance: 19.6
click at [691, 153] on div "hero . moveRight ( ) hero . jumpRight ( )" at bounding box center [743, 324] width 341 height 352
type textarea "hero.moveRight()"
click at [710, 153] on div "hero . moveRight ( ) hero . jumpRight ( )" at bounding box center [740, 305] width 335 height 315
drag, startPoint x: 710, startPoint y: 153, endPoint x: 576, endPoint y: 156, distance: 133.7
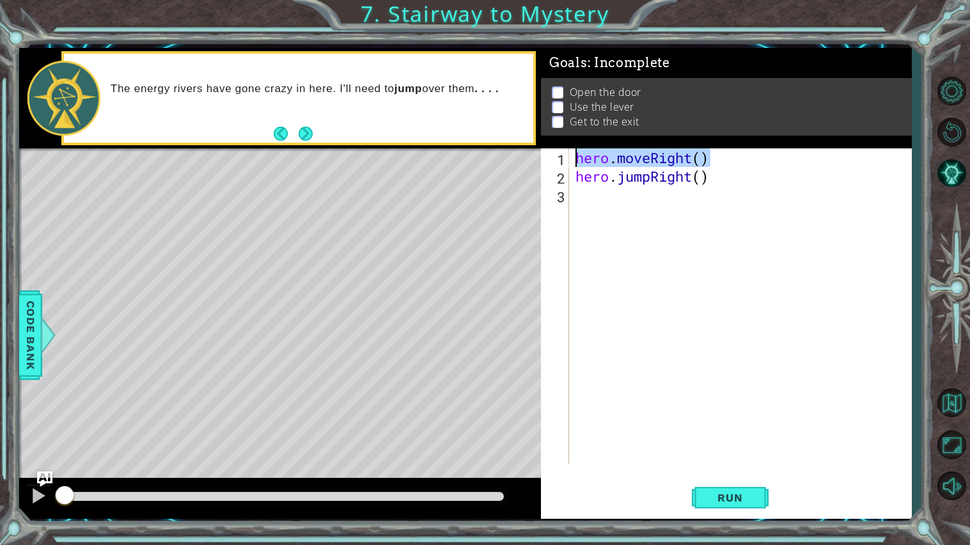
click at [576, 156] on div "hero . moveRight ( ) hero . jumpRight ( )" at bounding box center [743, 324] width 341 height 352
click at [573, 191] on div "hero . moveRight ( ) hero . jumpRight ( )" at bounding box center [743, 324] width 341 height 352
paste textarea "hero.moveRight()"
type textarea "hero.moveRight()"
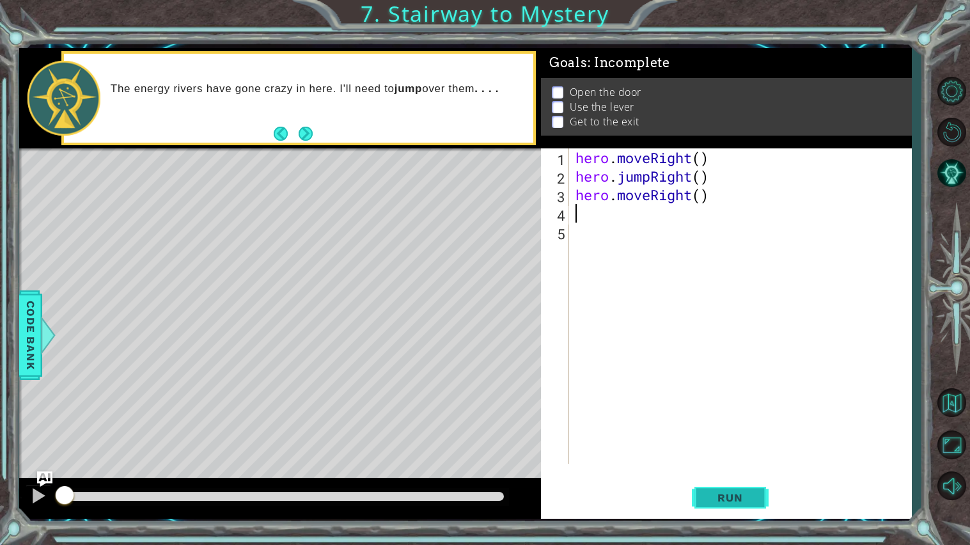
click at [706, 490] on button "Run" at bounding box center [730, 497] width 77 height 37
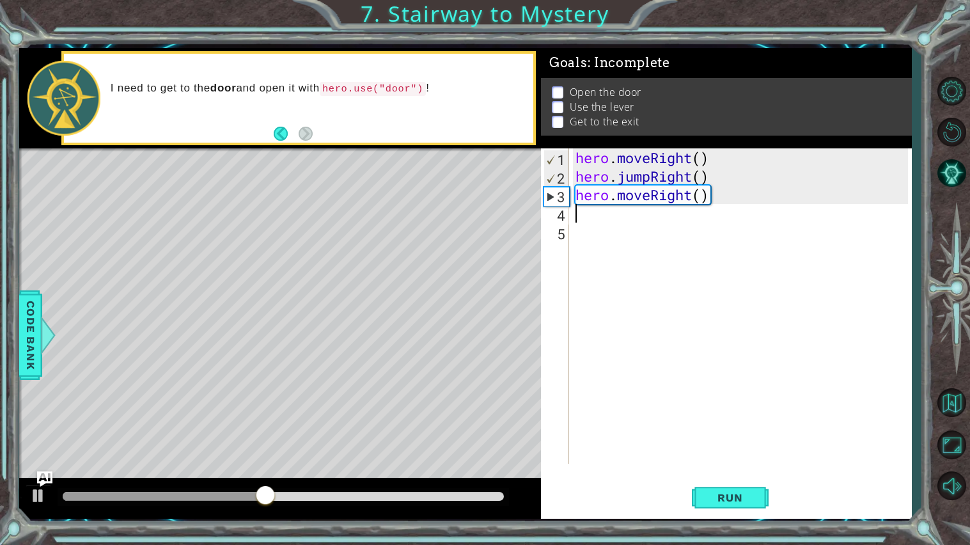
paste textarea "hero.moveRight()"
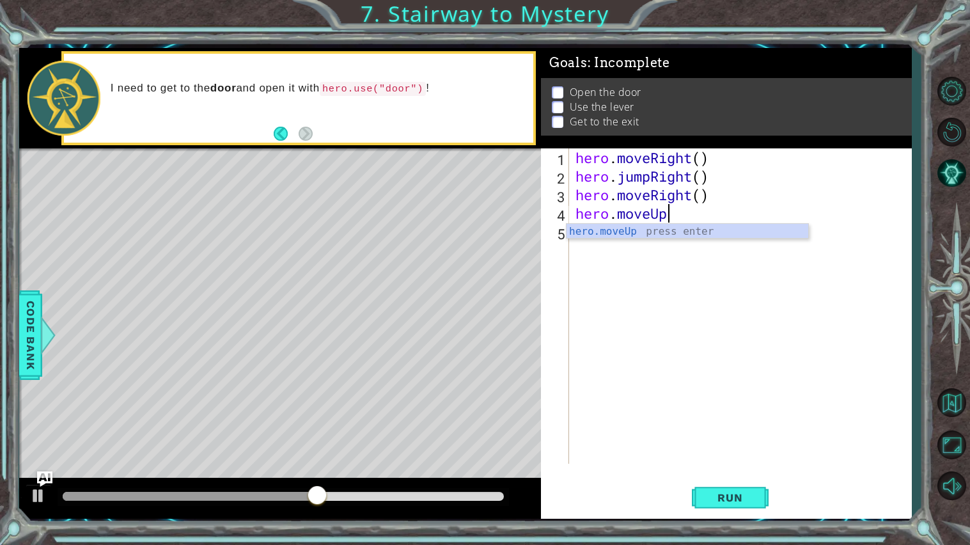
scroll to position [0, 3]
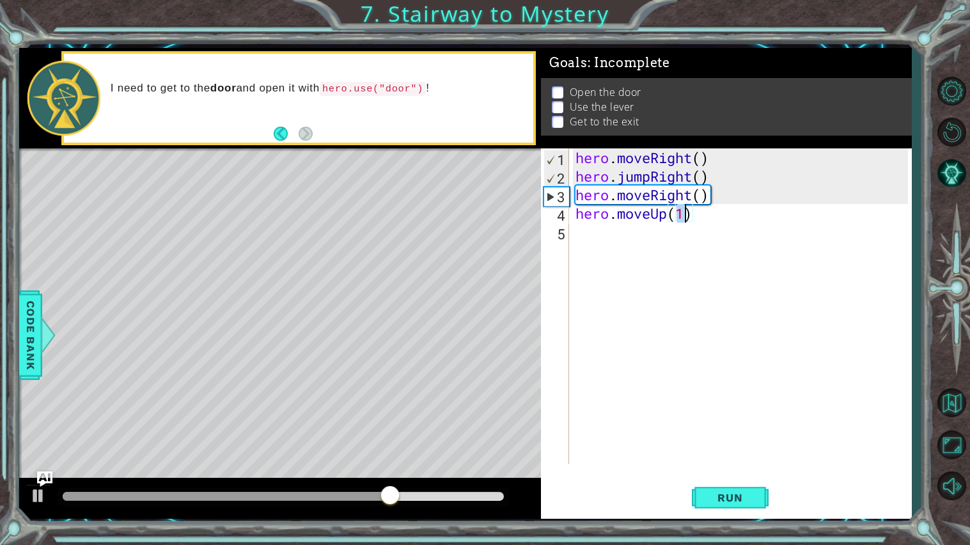
type textarea "hero.moveUp()"
click at [696, 212] on div "hero . moveRight ( ) hero . jumpRight ( ) hero . moveRight ( ) hero . moveUp ( )" at bounding box center [743, 324] width 341 height 352
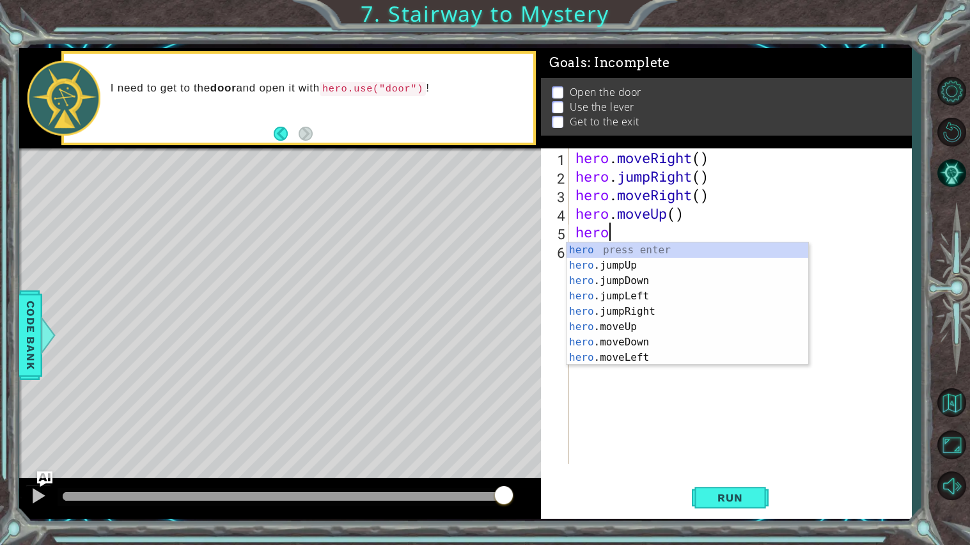
type textarea "herou"
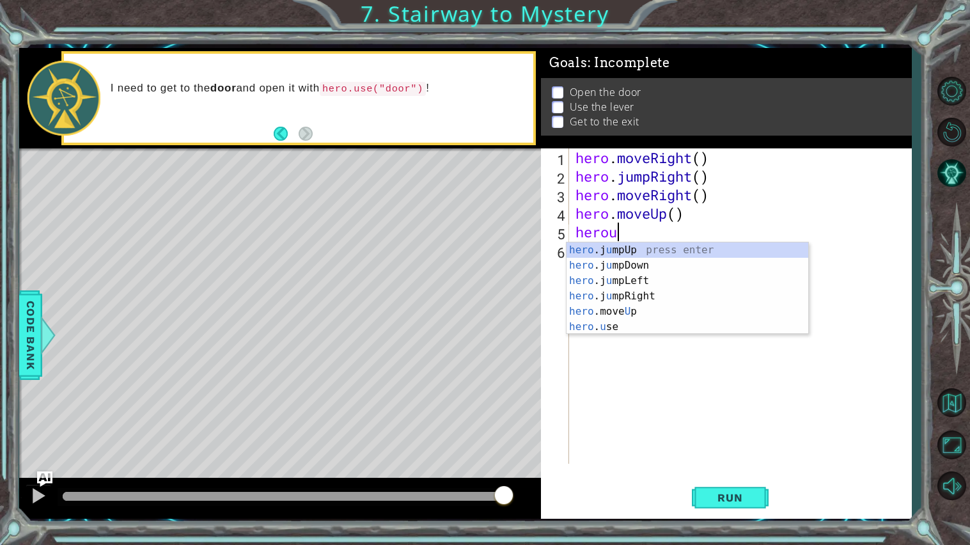
scroll to position [0, 1]
click at [627, 334] on div "hero . moveRight ( ) hero . jumpRight ( ) hero . moveRight ( ) hero . moveUp ( …" at bounding box center [743, 324] width 341 height 352
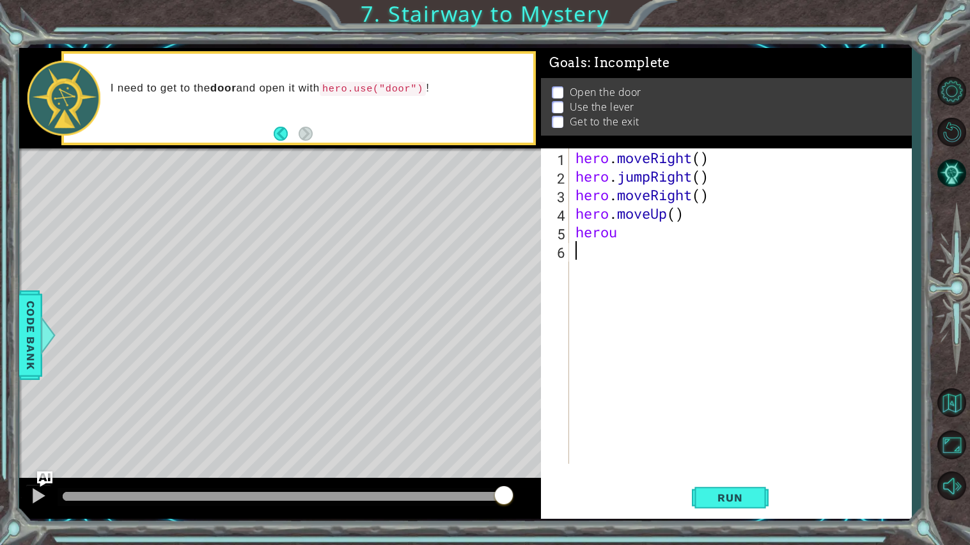
scroll to position [0, 0]
click at [630, 234] on div "hero . moveRight ( ) hero . jumpRight ( ) hero . moveRight ( ) hero . moveUp ( …" at bounding box center [743, 324] width 341 height 352
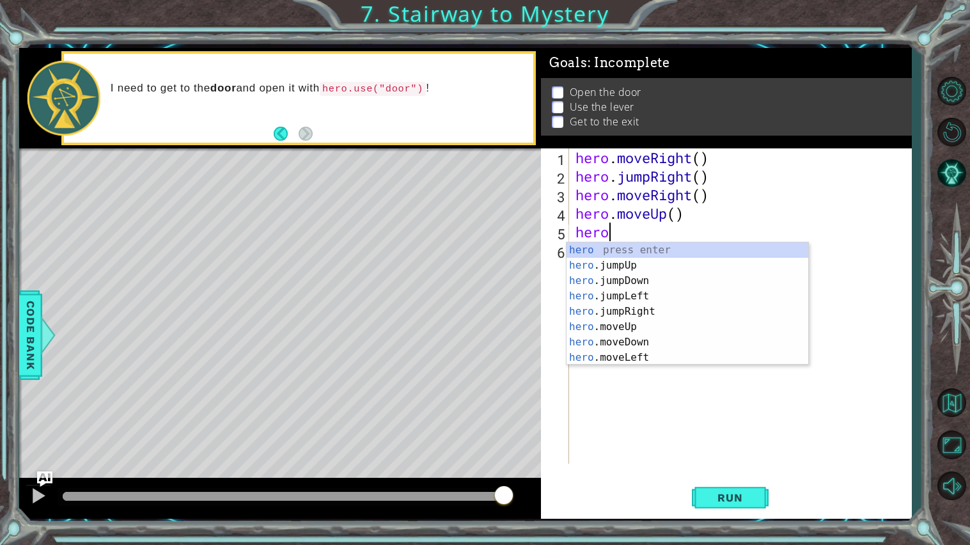
scroll to position [0, 1]
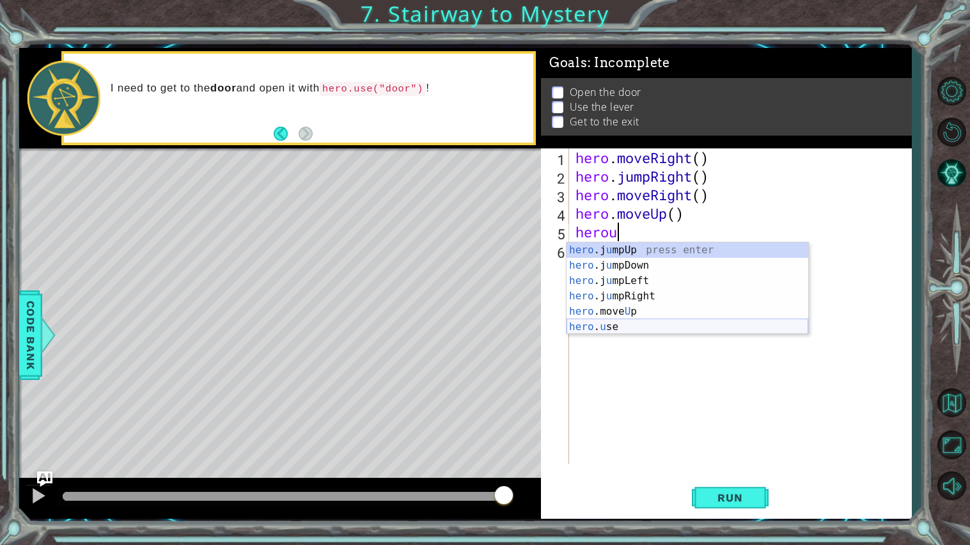
click at [595, 324] on div "hero .j u mpUp press enter hero .j u mpDown press enter hero .j u mpLeft press …" at bounding box center [687, 303] width 242 height 123
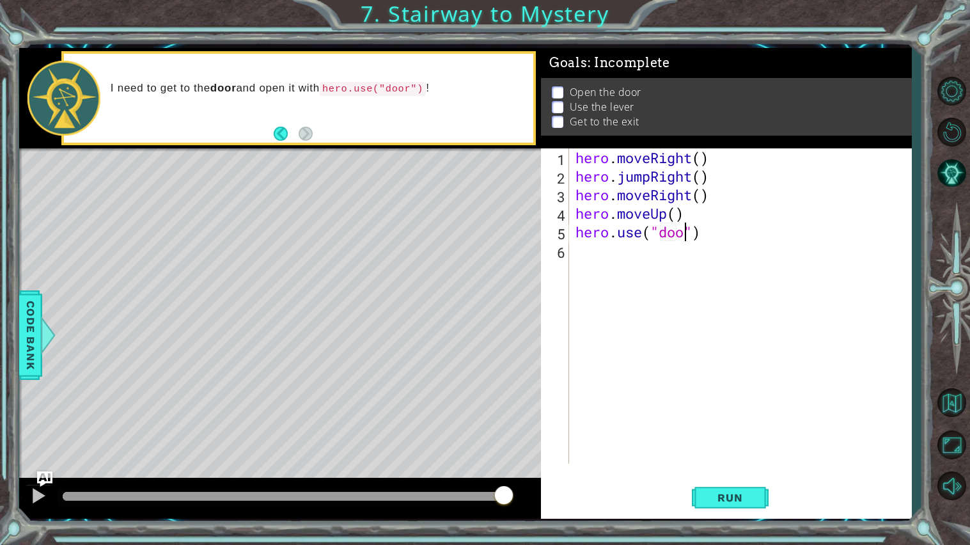
type textarea "hero.use("door")"
type textarea "hero.moveUp(2)"
click at [756, 497] on button "Run" at bounding box center [730, 497] width 77 height 37
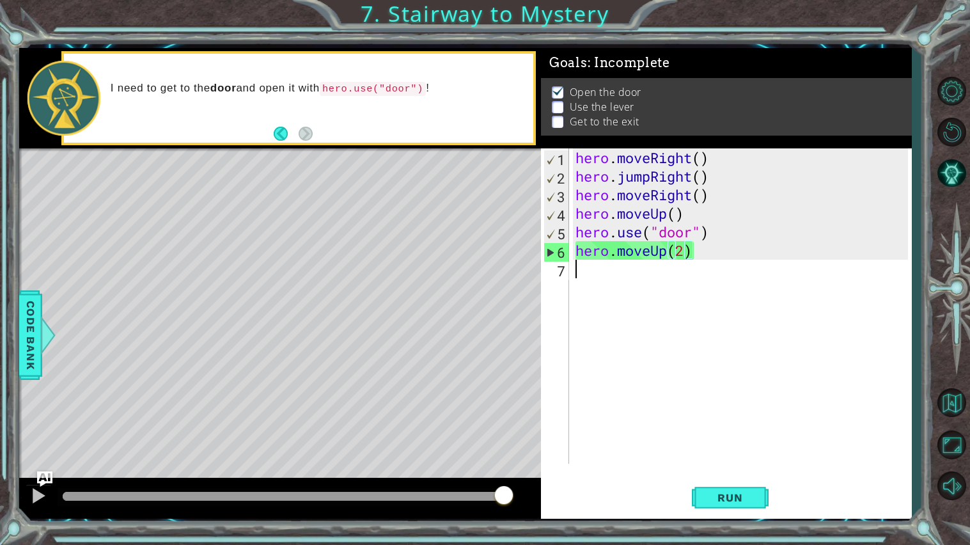
click at [644, 272] on div "hero . moveRight ( ) hero . jumpRight ( ) hero . moveRight ( ) hero . moveUp ( …" at bounding box center [743, 324] width 341 height 352
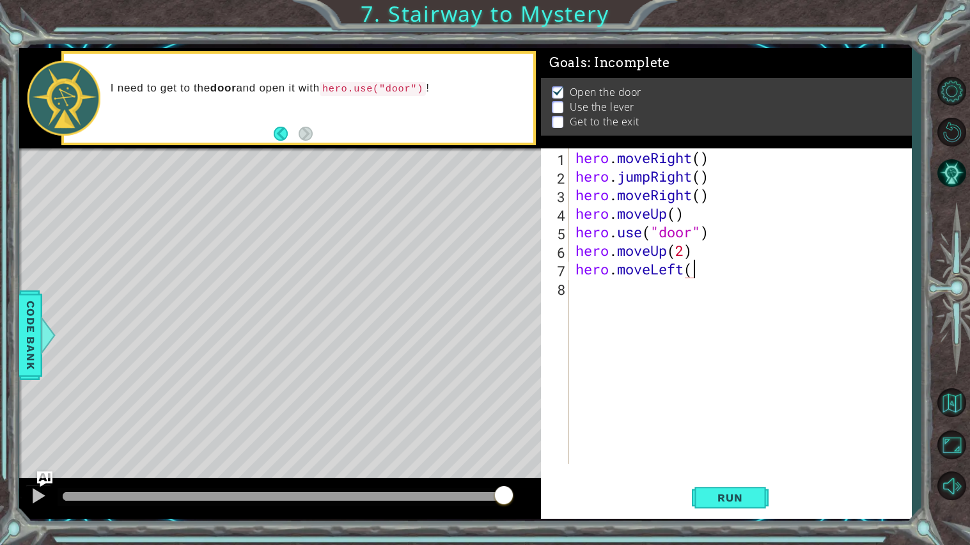
type textarea "hero.moveLeft()"
type textarea "H"
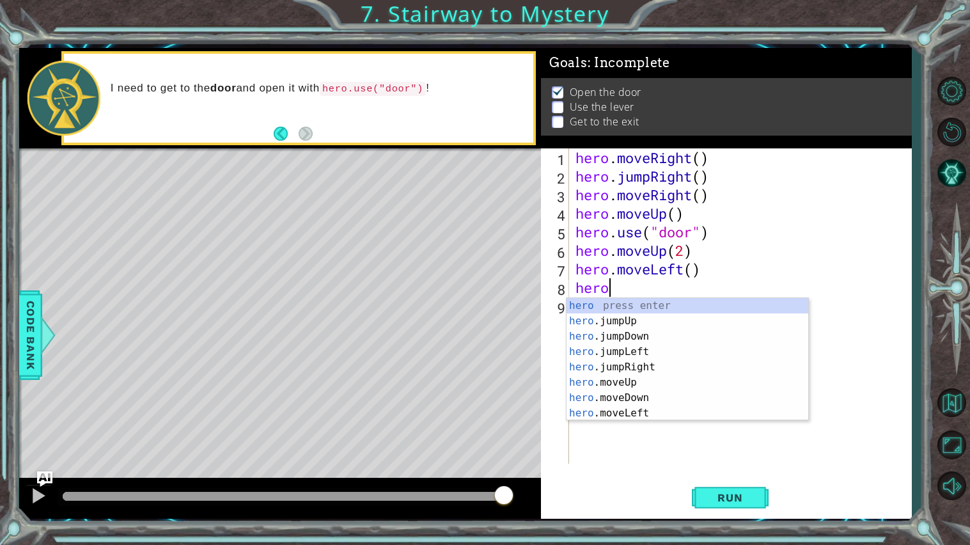
scroll to position [0, 1]
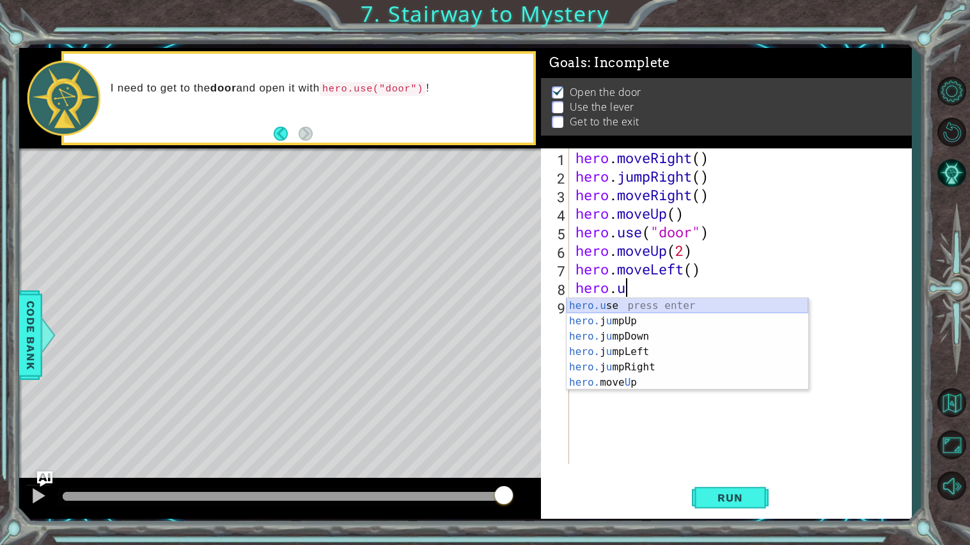
click at [604, 296] on div "hero . moveRight ( ) hero . jumpRight ( ) hero . moveRight ( ) hero . moveUp ( …" at bounding box center [743, 324] width 341 height 352
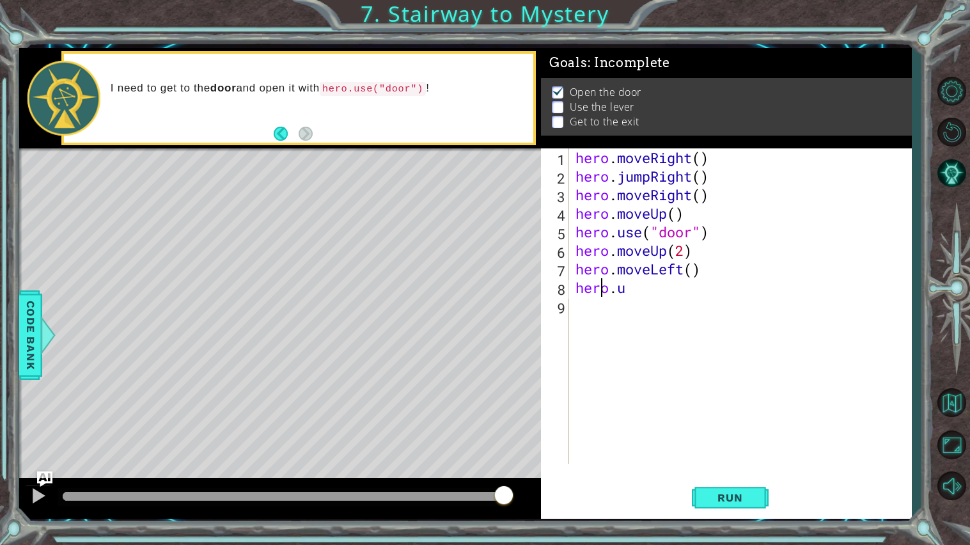
click at [680, 277] on div "hero . moveRight ( ) hero . jumpRight ( ) hero . moveRight ( ) hero . moveUp ( …" at bounding box center [743, 324] width 341 height 352
click at [670, 286] on div "hero . moveRight ( ) hero . jumpRight ( ) hero . moveRight ( ) hero . moveUp ( …" at bounding box center [743, 324] width 341 height 352
type textarea "hero.use("lever")"
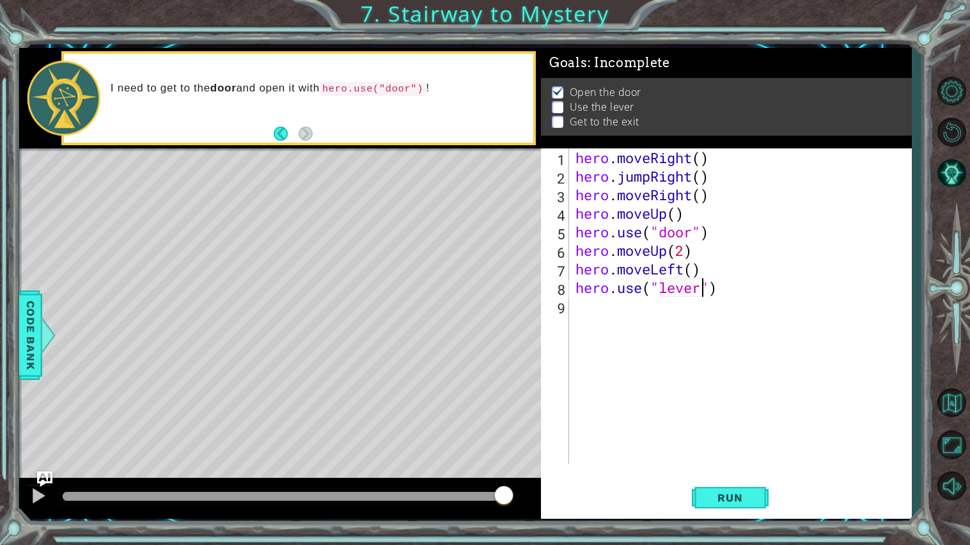
click at [724, 326] on div "hero . moveRight ( ) hero . jumpRight ( ) hero . moveRight ( ) hero . moveUp ( …" at bounding box center [743, 324] width 341 height 352
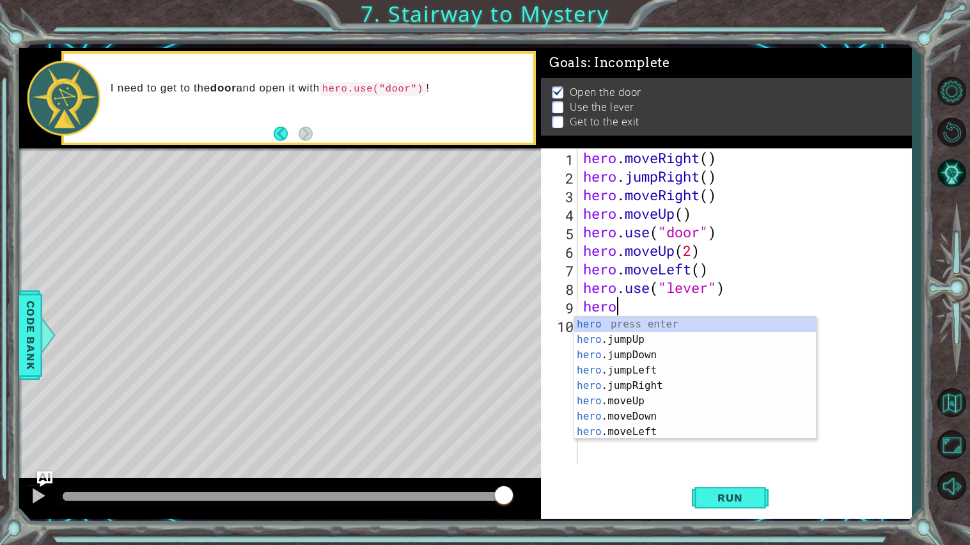
scroll to position [0, 1]
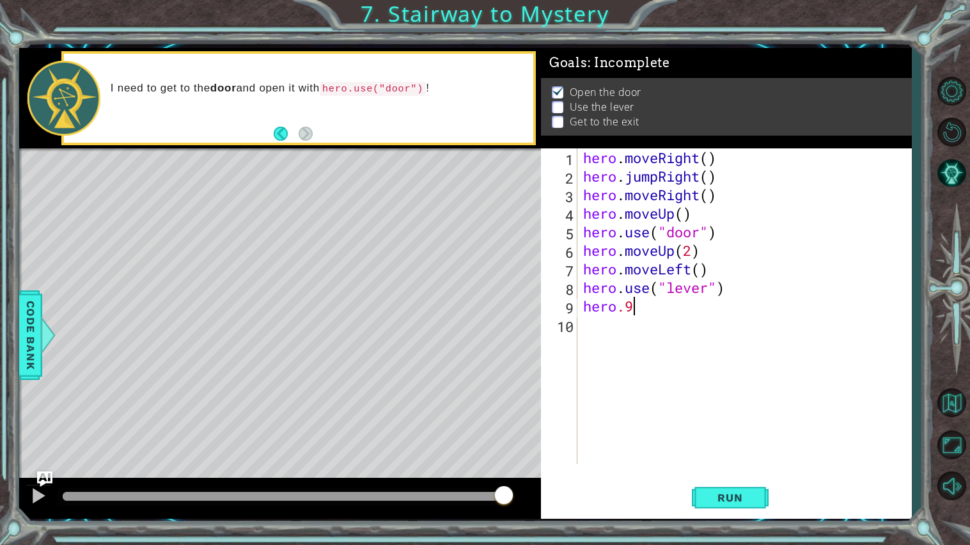
type textarea "hero."
